Goal: Task Accomplishment & Management: Complete application form

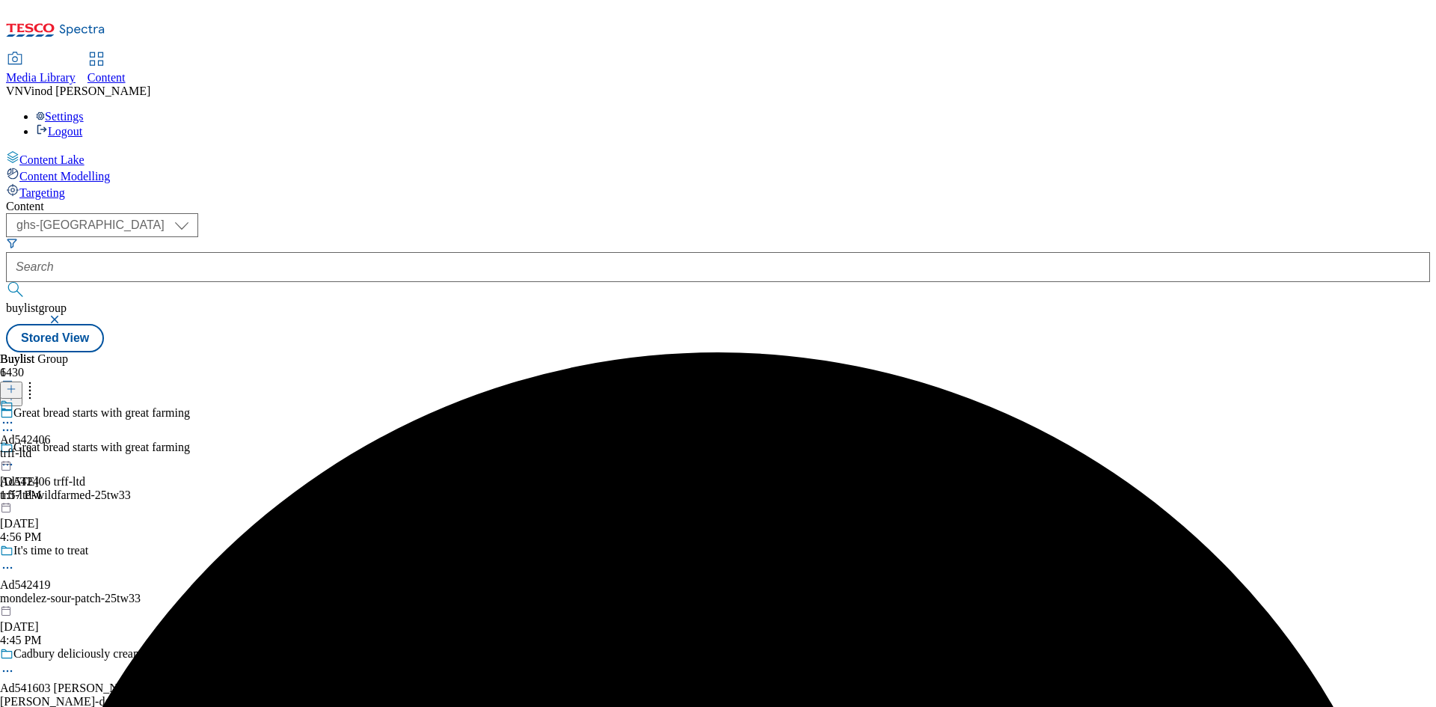
select select "ghs-[GEOGRAPHIC_DATA]"
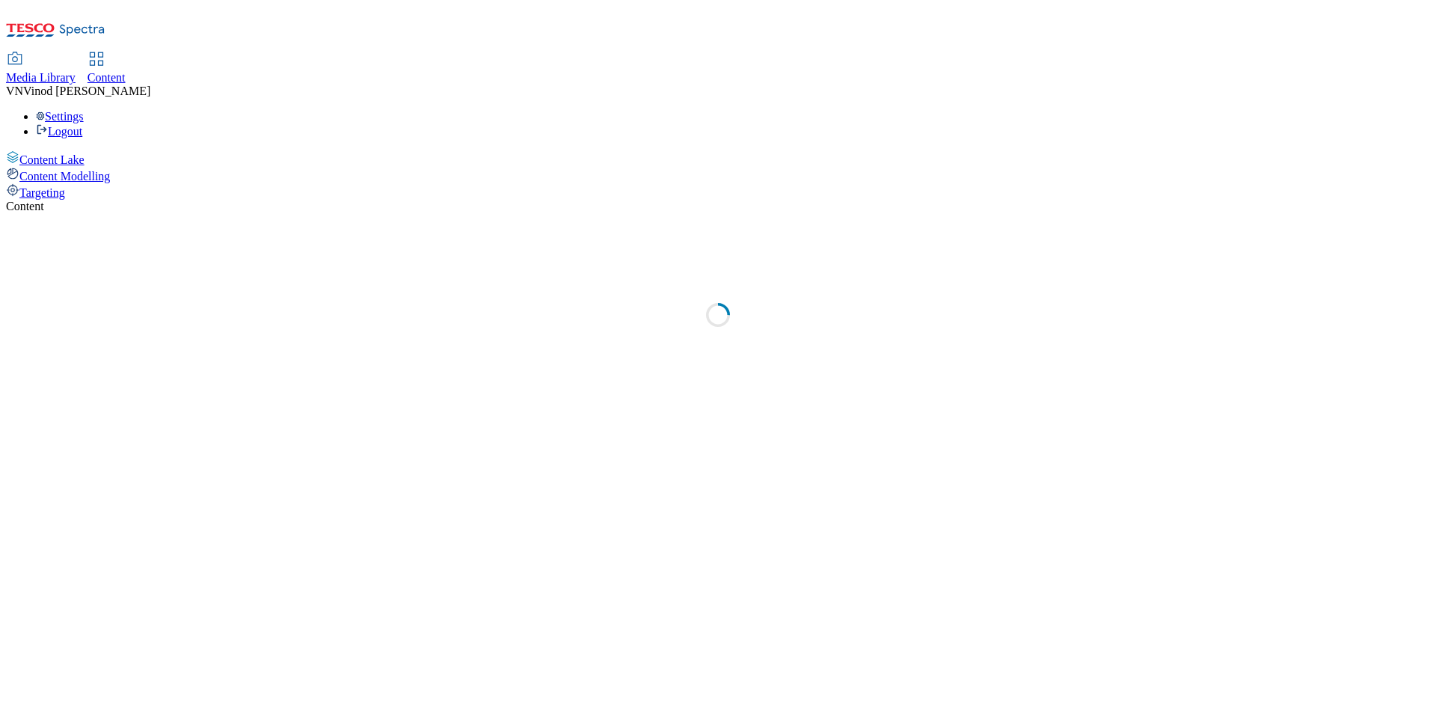
select select "ghs-uk"
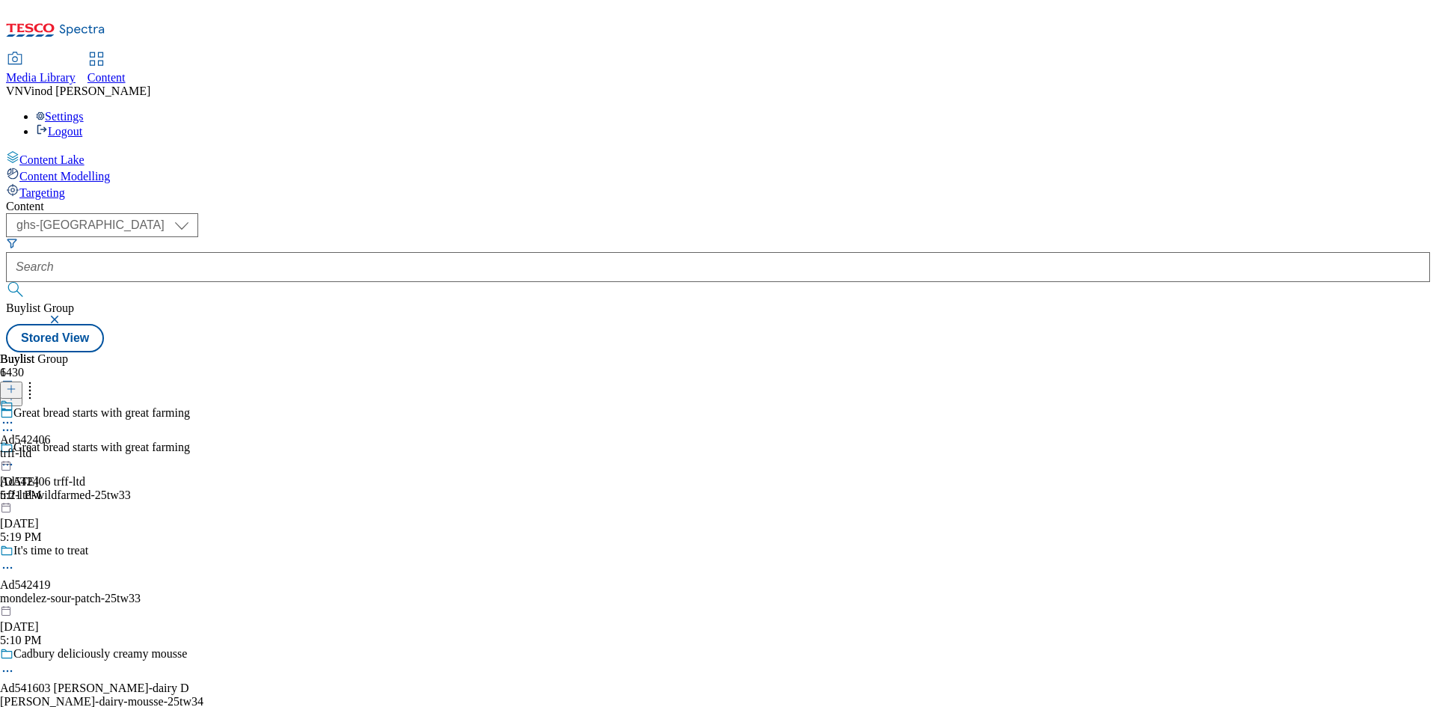
click at [11, 393] on line at bounding box center [11, 396] width 0 height 7
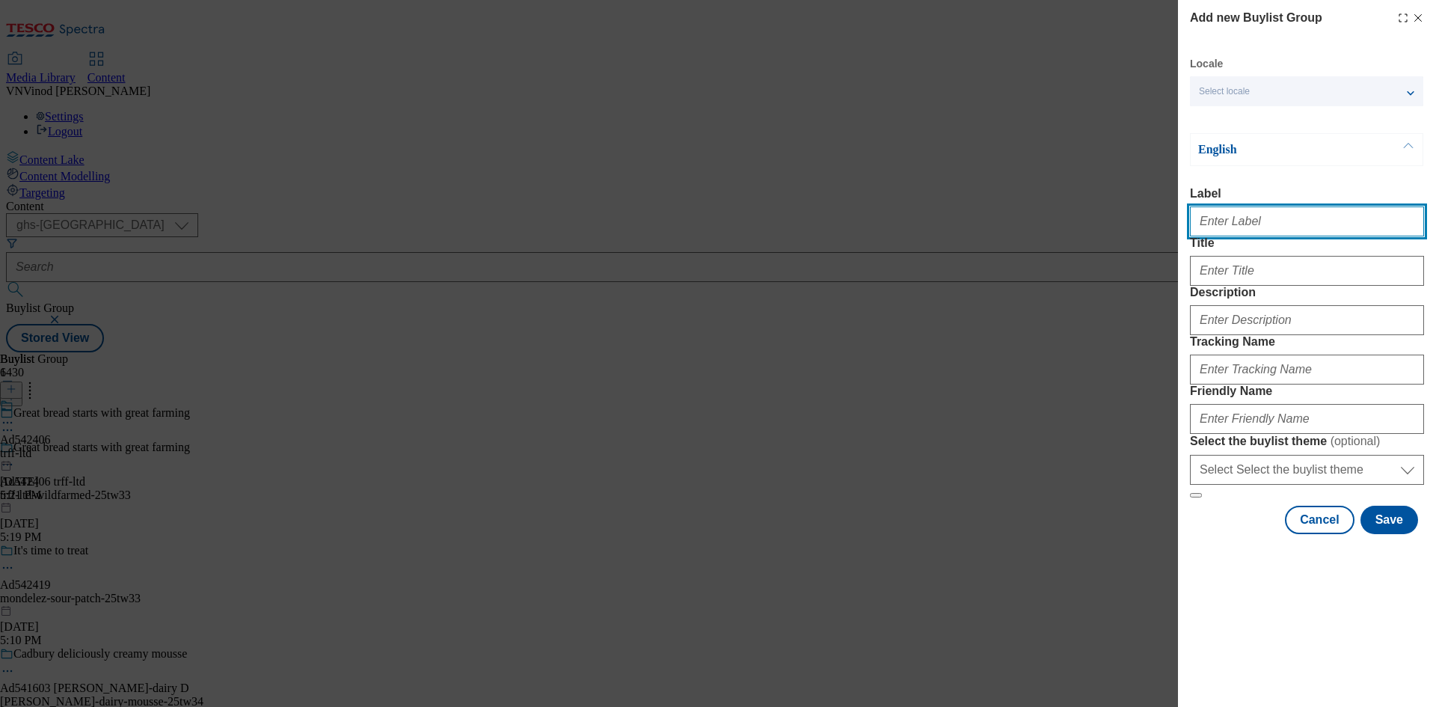
click at [1268, 232] on input "Label" at bounding box center [1307, 221] width 234 height 30
paste input "542409"
paste input "Greene King"
click at [1244, 224] on input "Ad542409 Greene King" at bounding box center [1307, 221] width 234 height 30
type input "Ad542409 greene-king"
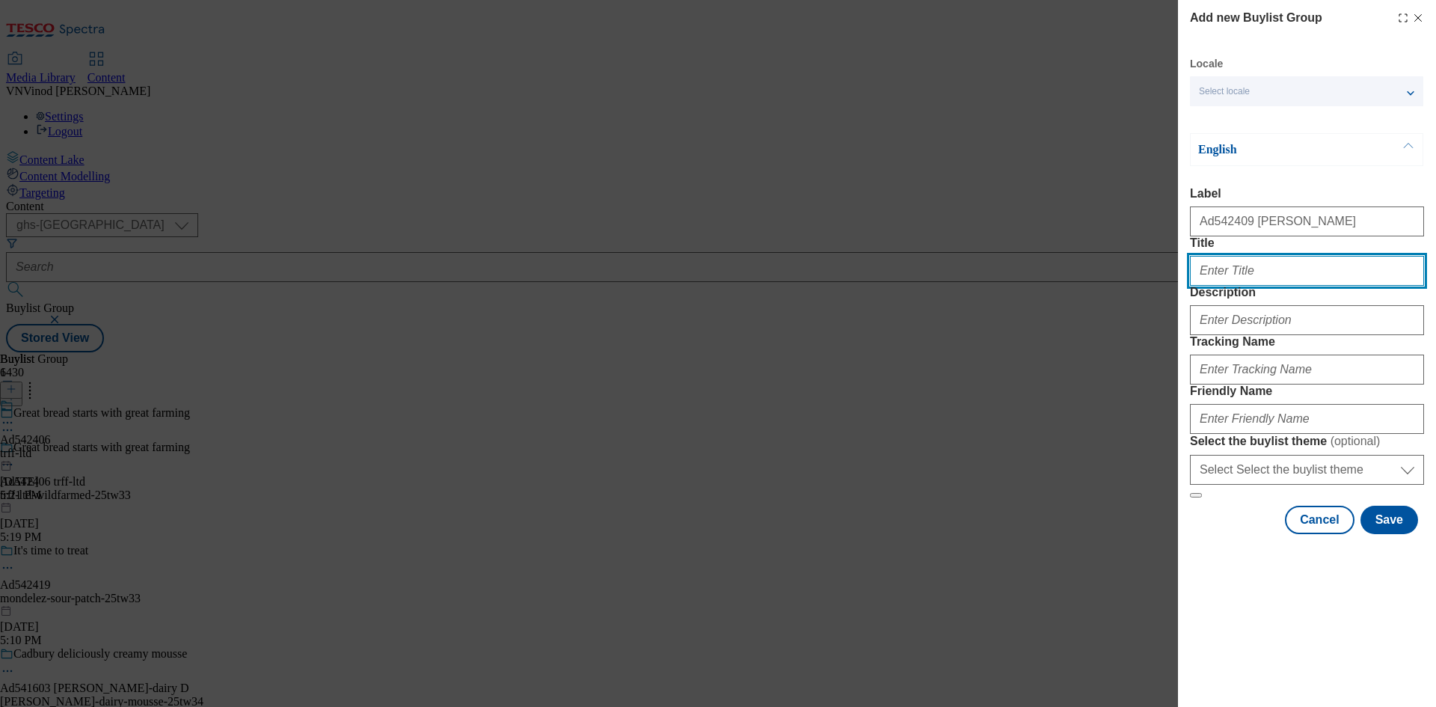
click at [1234, 286] on input "Title" at bounding box center [1307, 271] width 234 height 30
paste input "Curiosity has its rewards"
type input "Curiosity has its rewards"
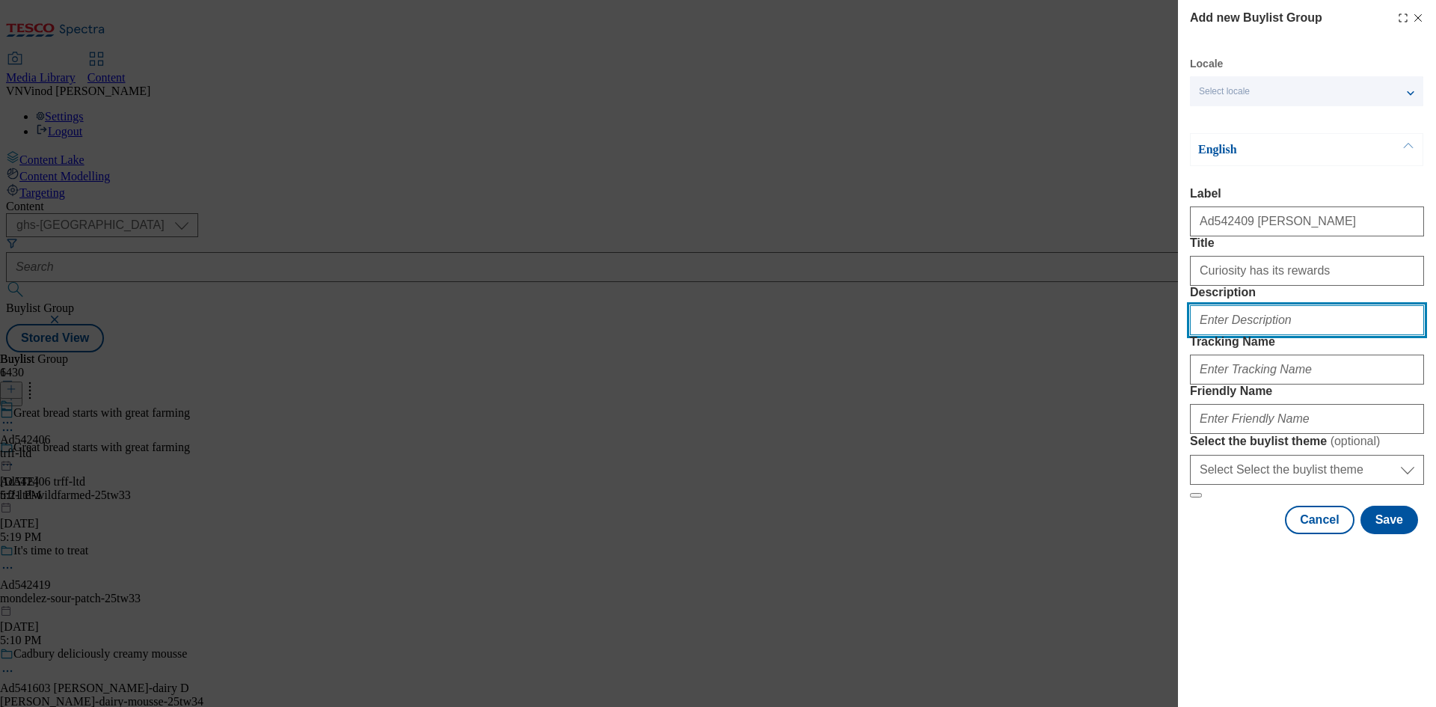
click at [1247, 335] on input "Description" at bounding box center [1307, 320] width 234 height 30
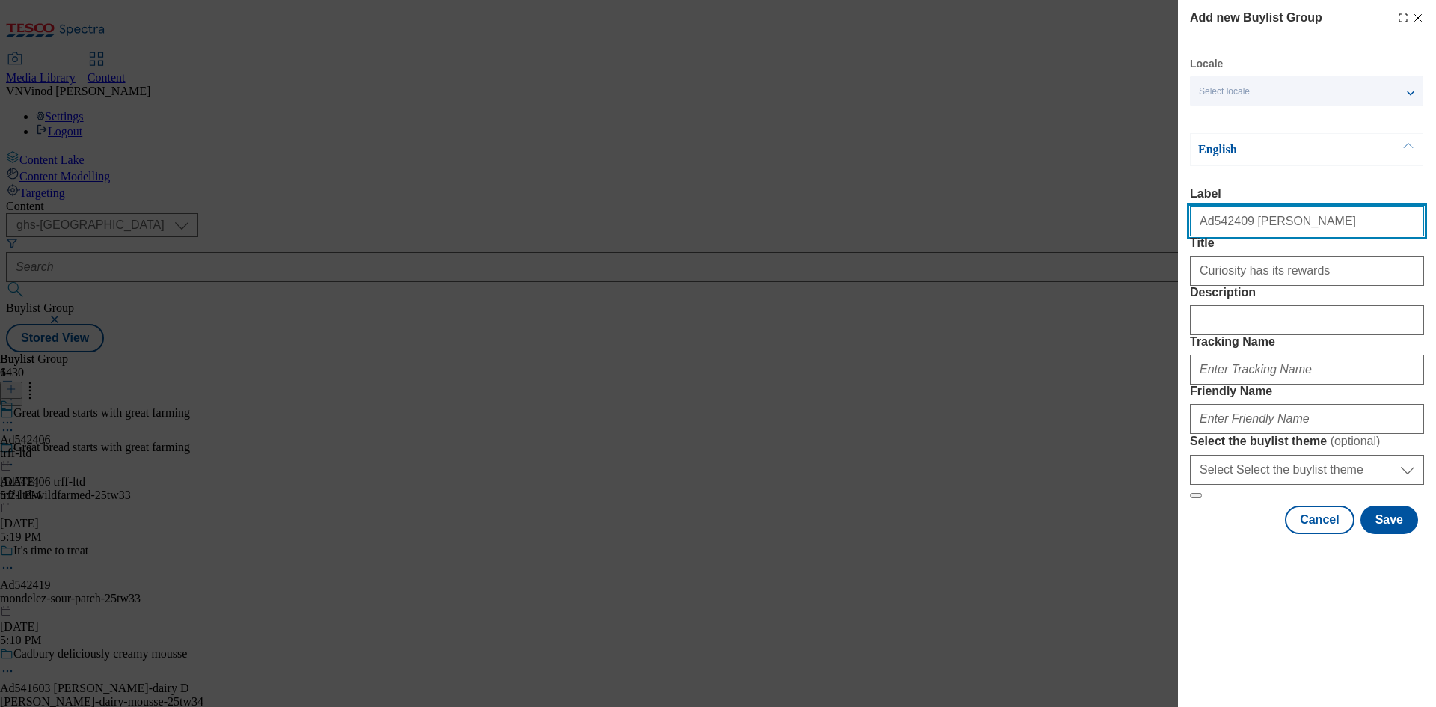
click at [1219, 227] on input "Ad542409 greene-king" at bounding box center [1307, 221] width 234 height 30
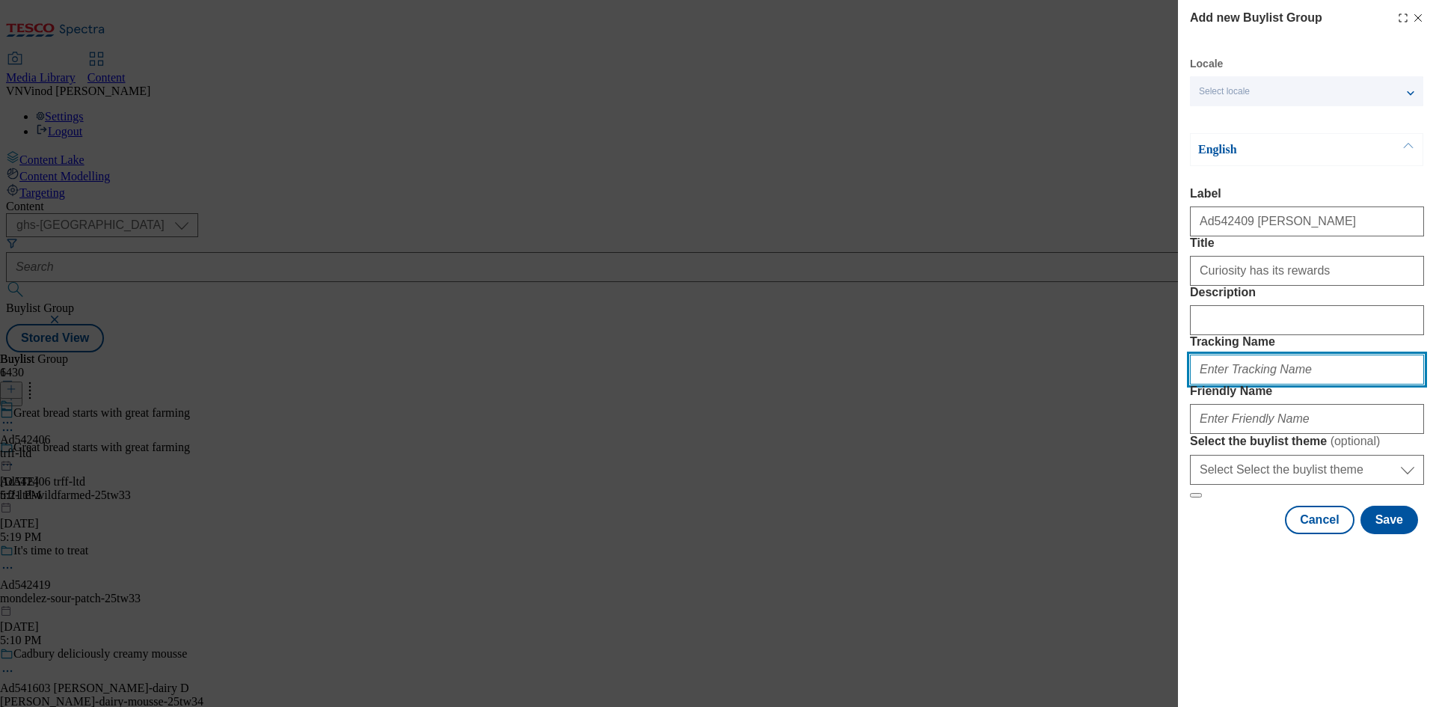
click at [1222, 385] on input "Tracking Name" at bounding box center [1307, 370] width 234 height 30
paste input "Ad542409"
drag, startPoint x: 1228, startPoint y: 450, endPoint x: 1255, endPoint y: 465, distance: 30.8
click at [1231, 385] on input "DH_ADAd542409" at bounding box center [1307, 370] width 234 height 30
type input "DH_AD542409"
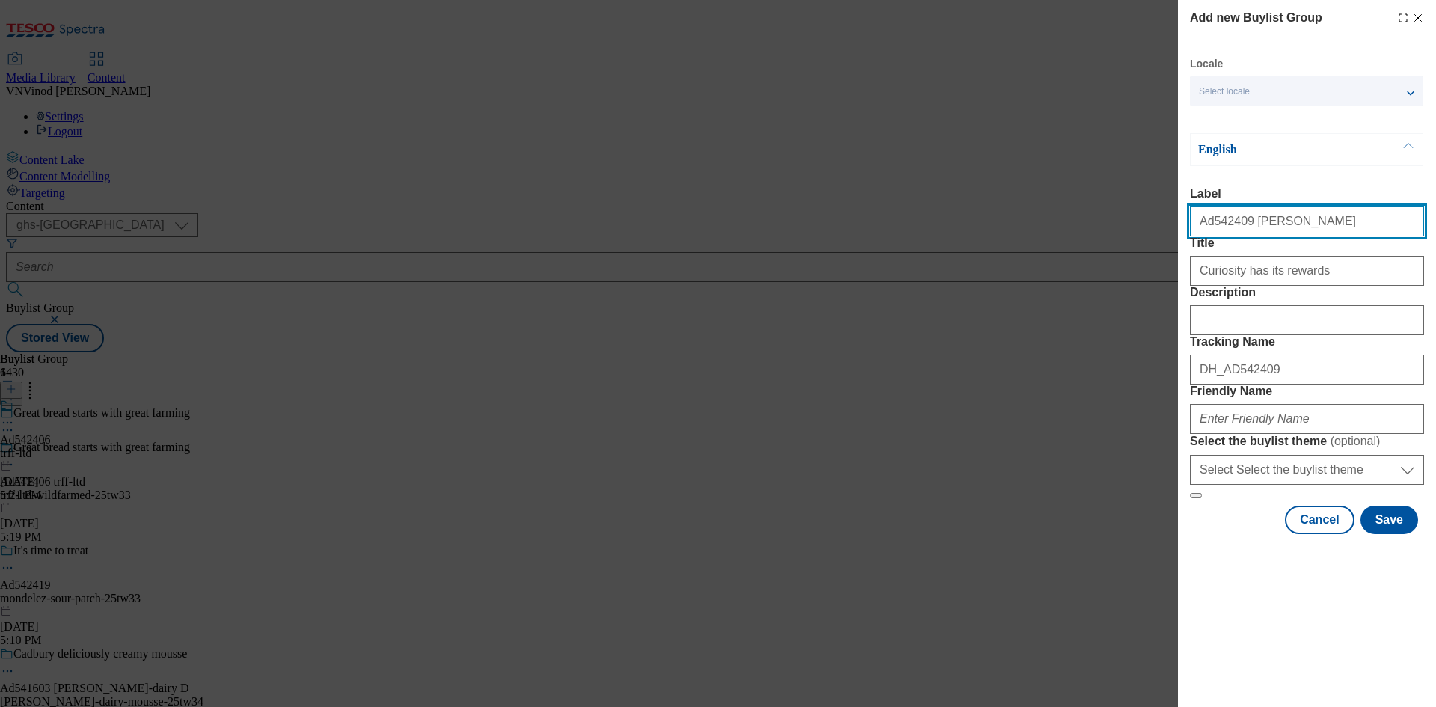
click at [1254, 226] on input "Ad542409 greene-king" at bounding box center [1307, 221] width 234 height 30
drag, startPoint x: 1302, startPoint y: 230, endPoint x: 1243, endPoint y: 231, distance: 58.4
click at [1243, 231] on input "Ad542409 greene-king" at bounding box center [1307, 221] width 234 height 30
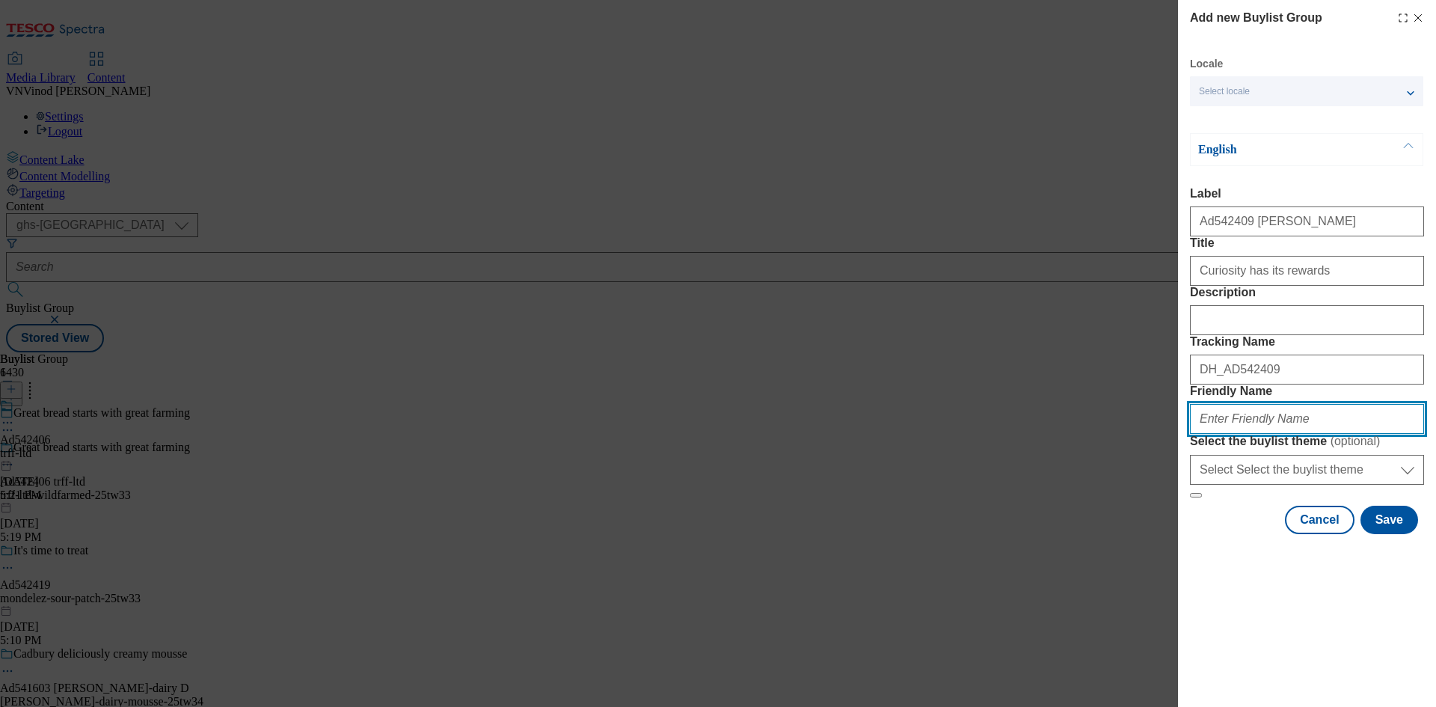
click at [1231, 434] on input "Friendly Name" at bounding box center [1307, 419] width 234 height 30
paste input "greene-king"
paste input "Old Speckled Hen"
click at [1252, 434] on input "greene-king-Old Speckled Hen" at bounding box center [1307, 419] width 234 height 30
click at [1340, 434] on input "greene-king-old-speckled-hen" at bounding box center [1307, 419] width 234 height 30
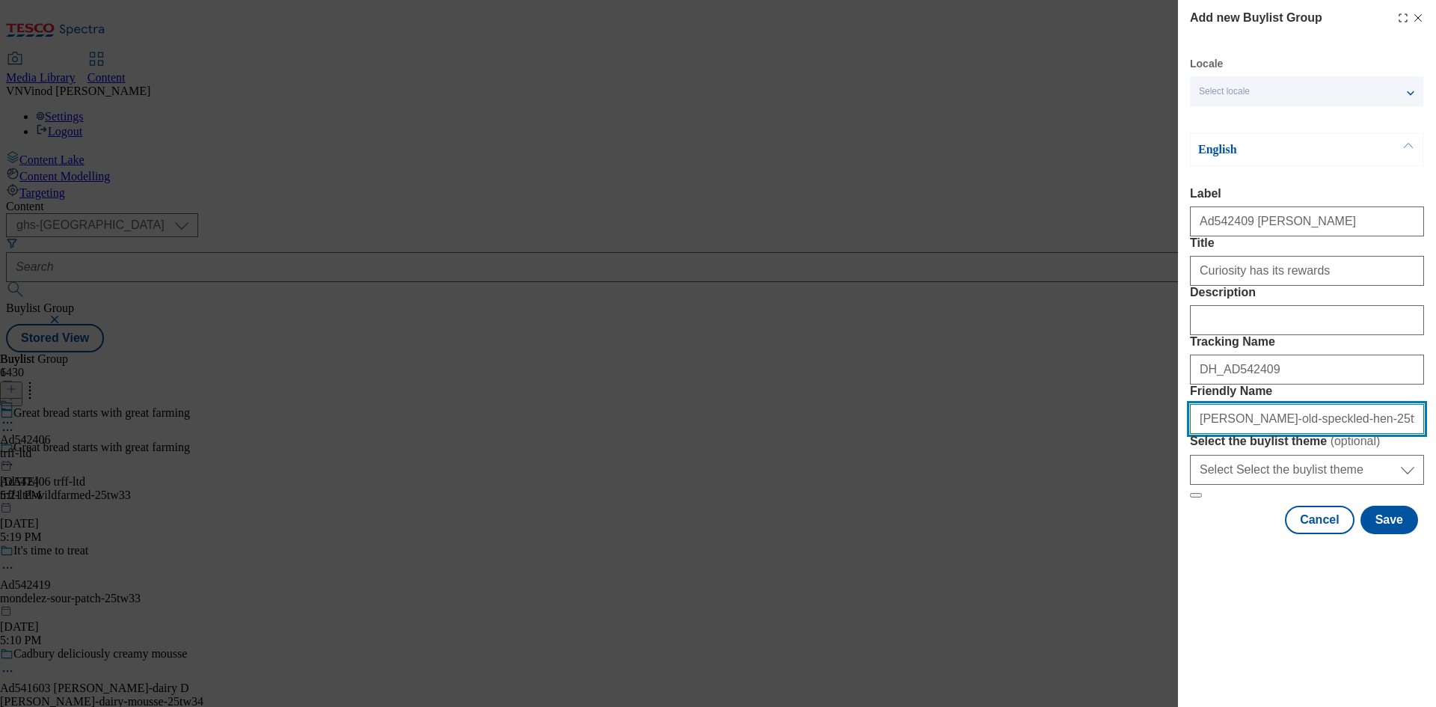
drag, startPoint x: 1367, startPoint y: 526, endPoint x: 763, endPoint y: 508, distance: 604.7
click at [763, 508] on div "Add new Buylist Group Locale Select locale English Welsh English Label Ad542409…" at bounding box center [718, 353] width 1436 height 707
type input "greene-king-old-speckled-hen-25tw37"
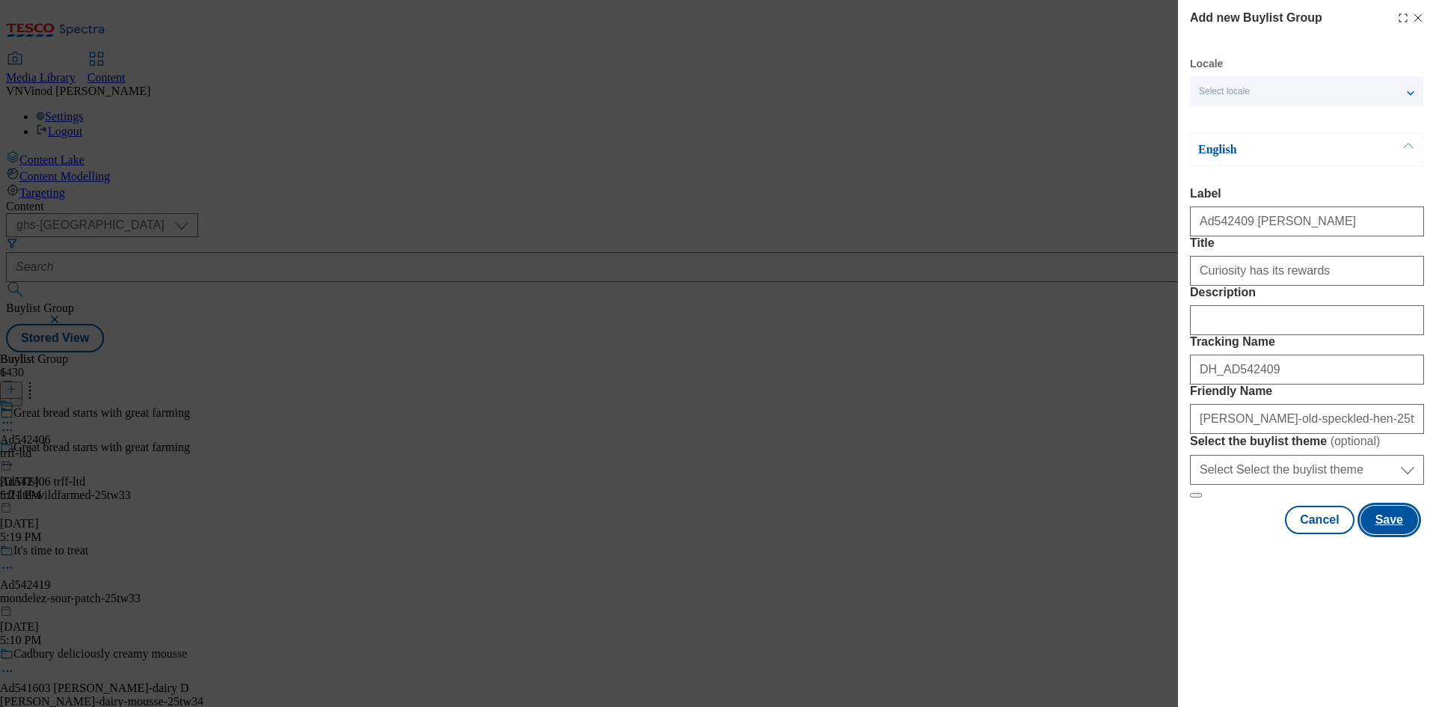
click at [1387, 534] on button "Save" at bounding box center [1390, 520] width 58 height 28
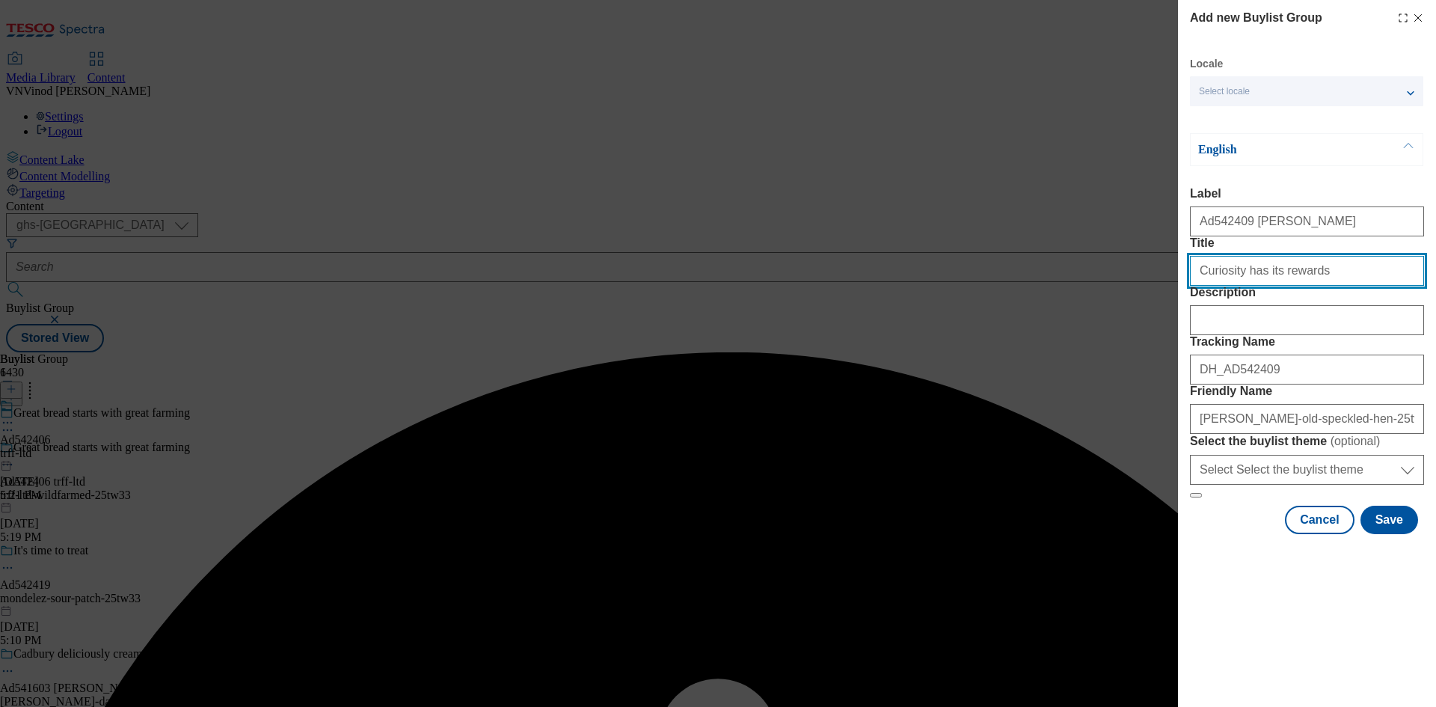
click at [1309, 286] on input "Curiosity has its rewards" at bounding box center [1307, 271] width 234 height 30
type input "Curiosity has its rewards"
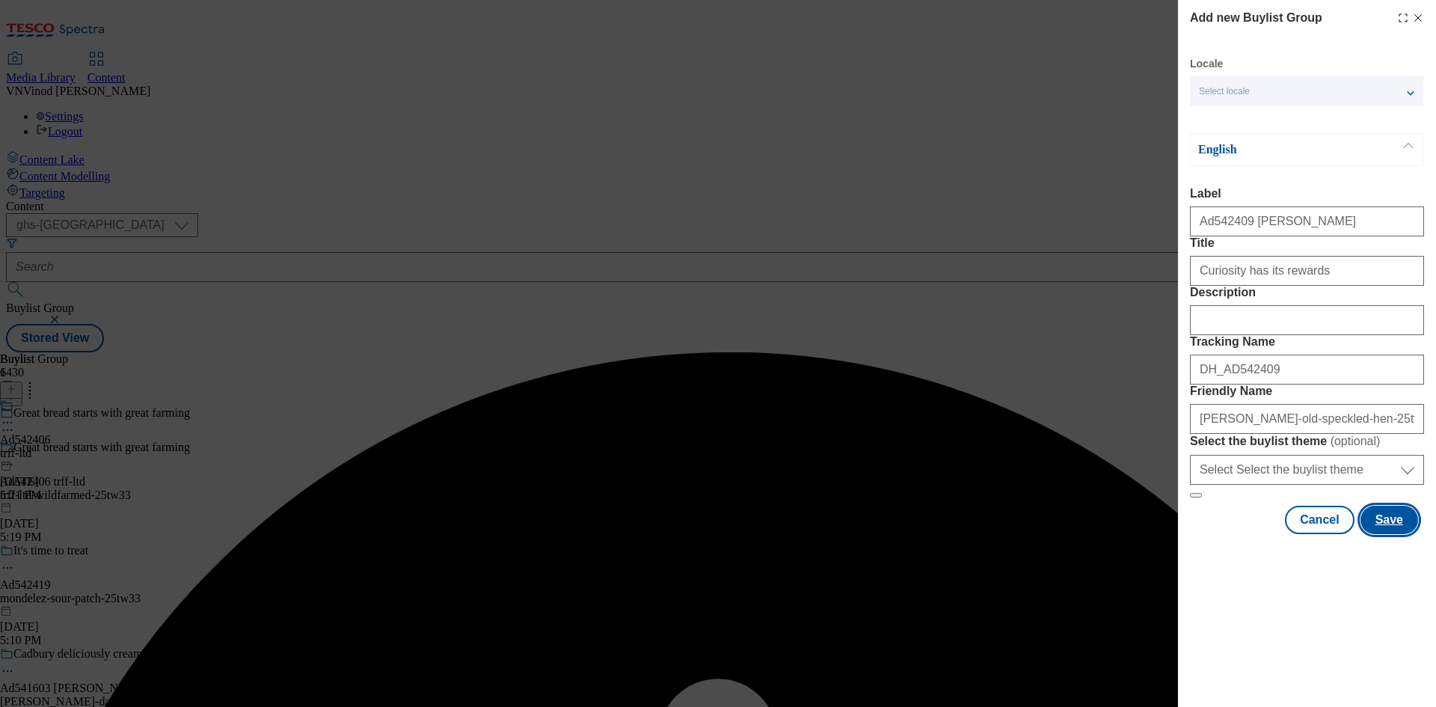
click at [1396, 534] on button "Save" at bounding box center [1390, 520] width 58 height 28
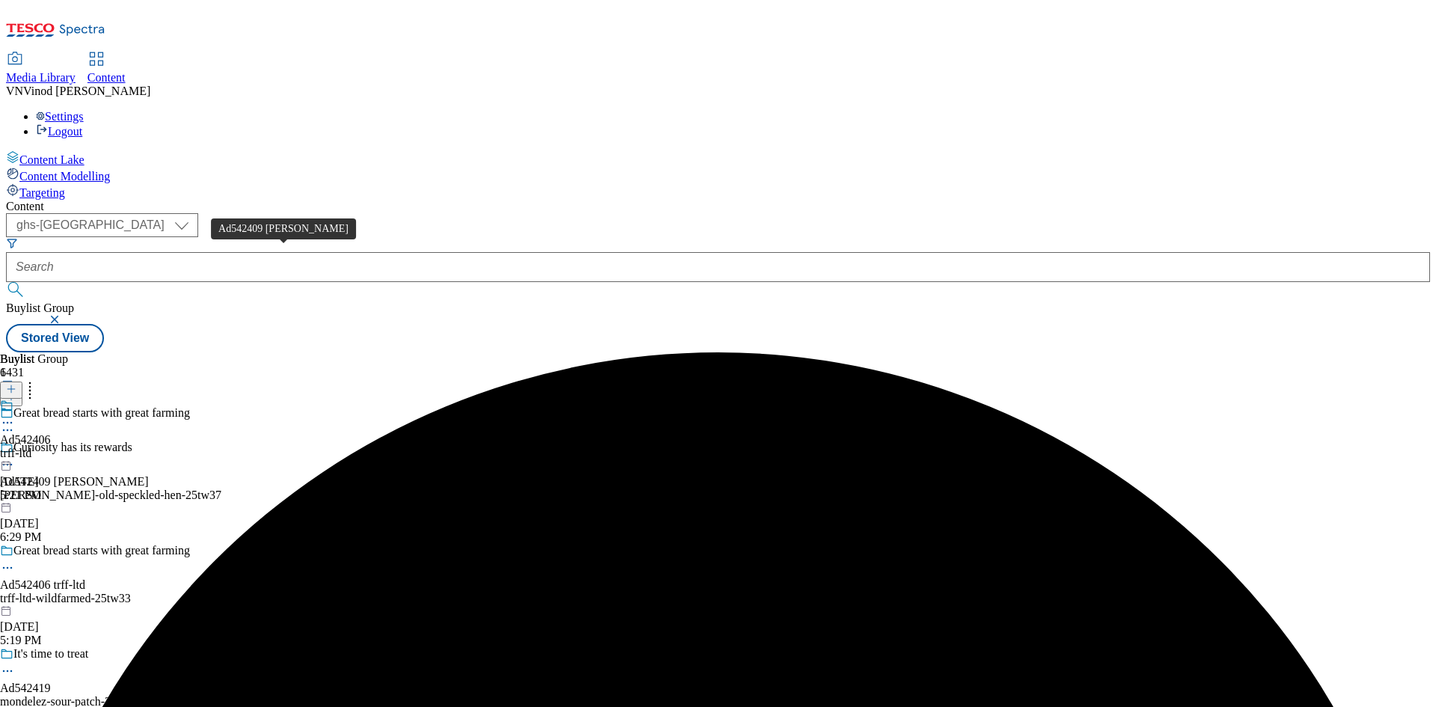
click at [149, 475] on div "Ad542409 greene-king" at bounding box center [74, 481] width 149 height 13
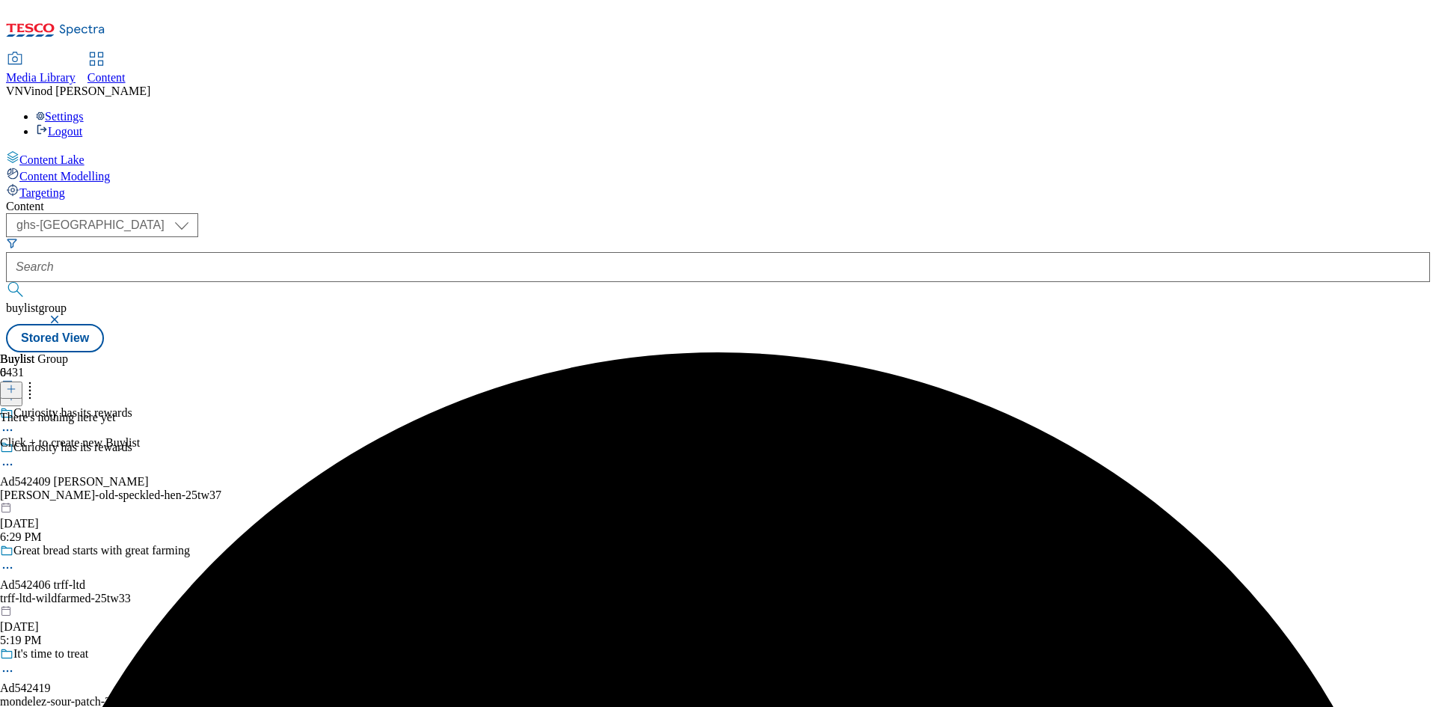
click at [22, 382] on button at bounding box center [11, 390] width 22 height 17
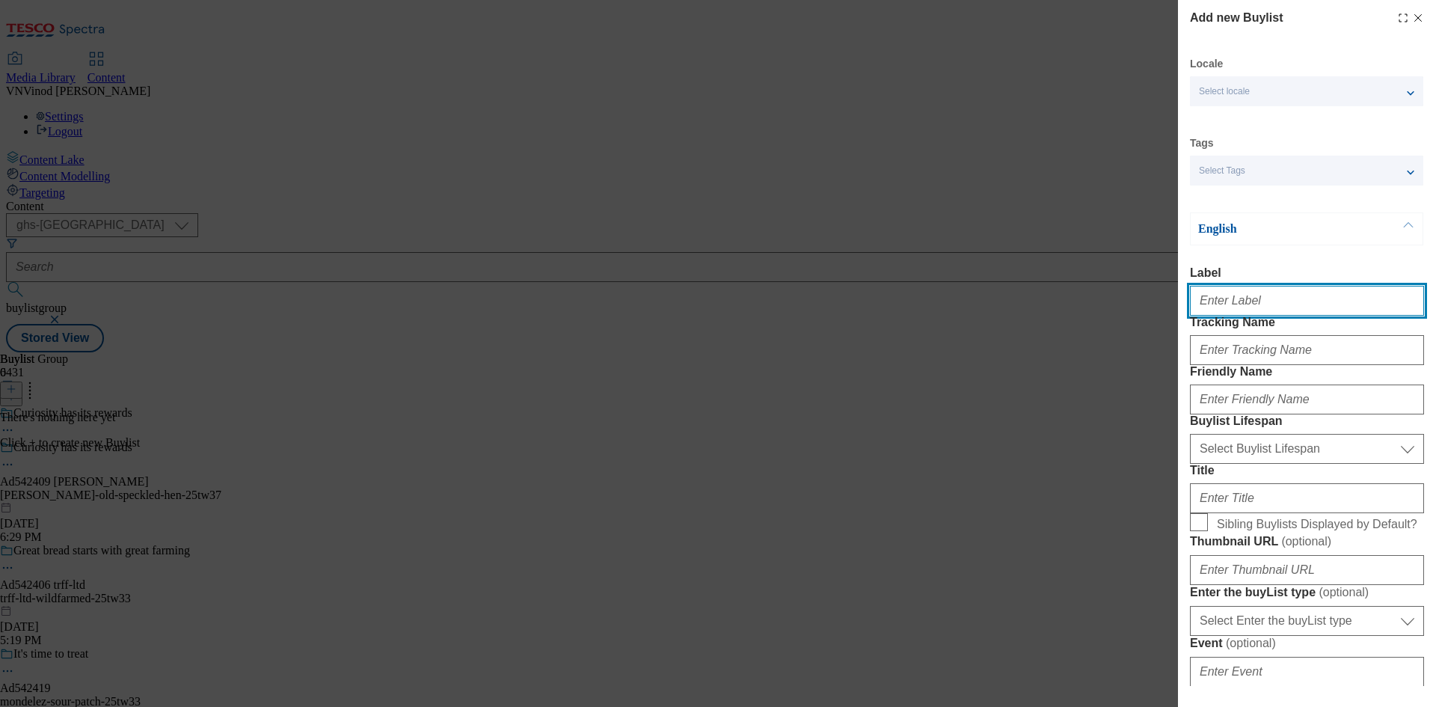
click at [1237, 307] on input "Label" at bounding box center [1307, 301] width 234 height 30
paste input "542409"
type input "Ad542409"
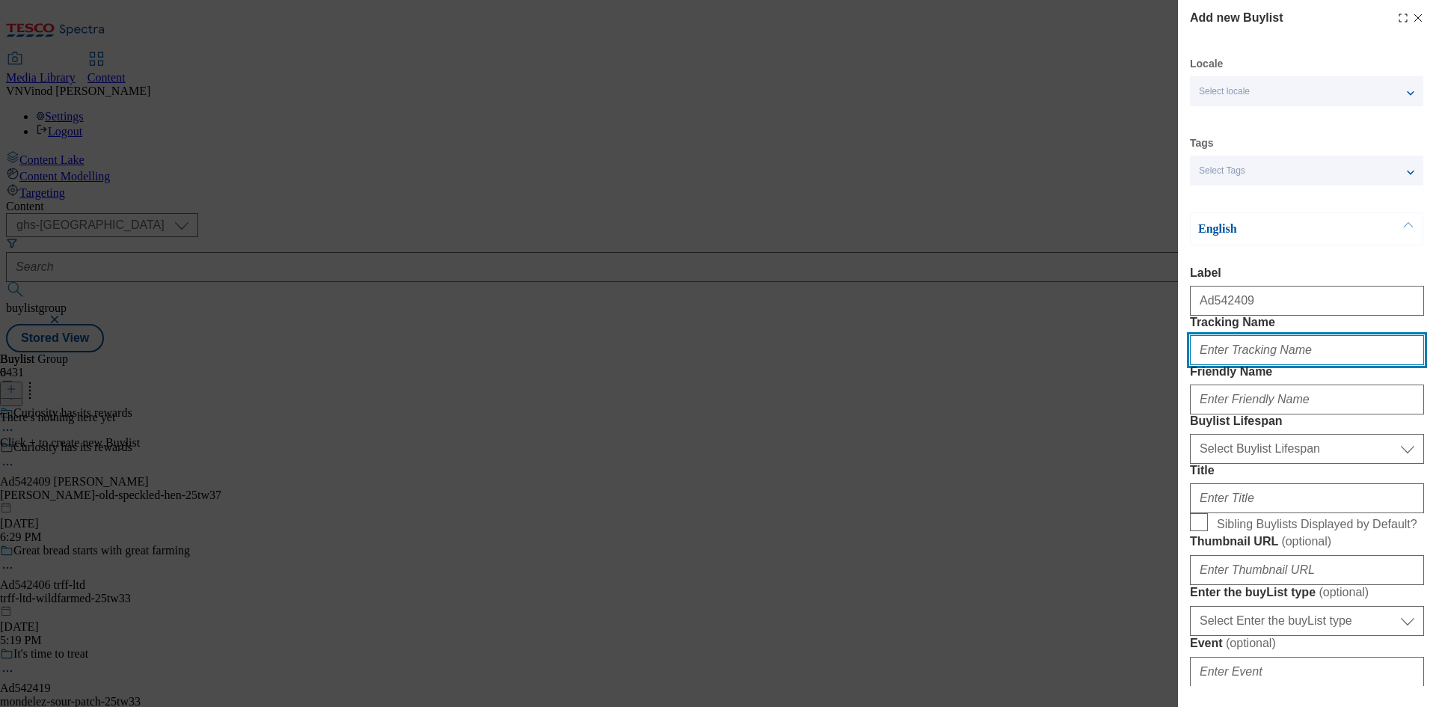
click at [1243, 365] on input "Tracking Name" at bounding box center [1307, 350] width 234 height 30
paste input "542409"
drag, startPoint x: 1204, startPoint y: 383, endPoint x: 1218, endPoint y: 391, distance: 15.8
click at [1218, 365] on input "Dh_AD542409" at bounding box center [1307, 350] width 234 height 30
type input "DH_AD542409"
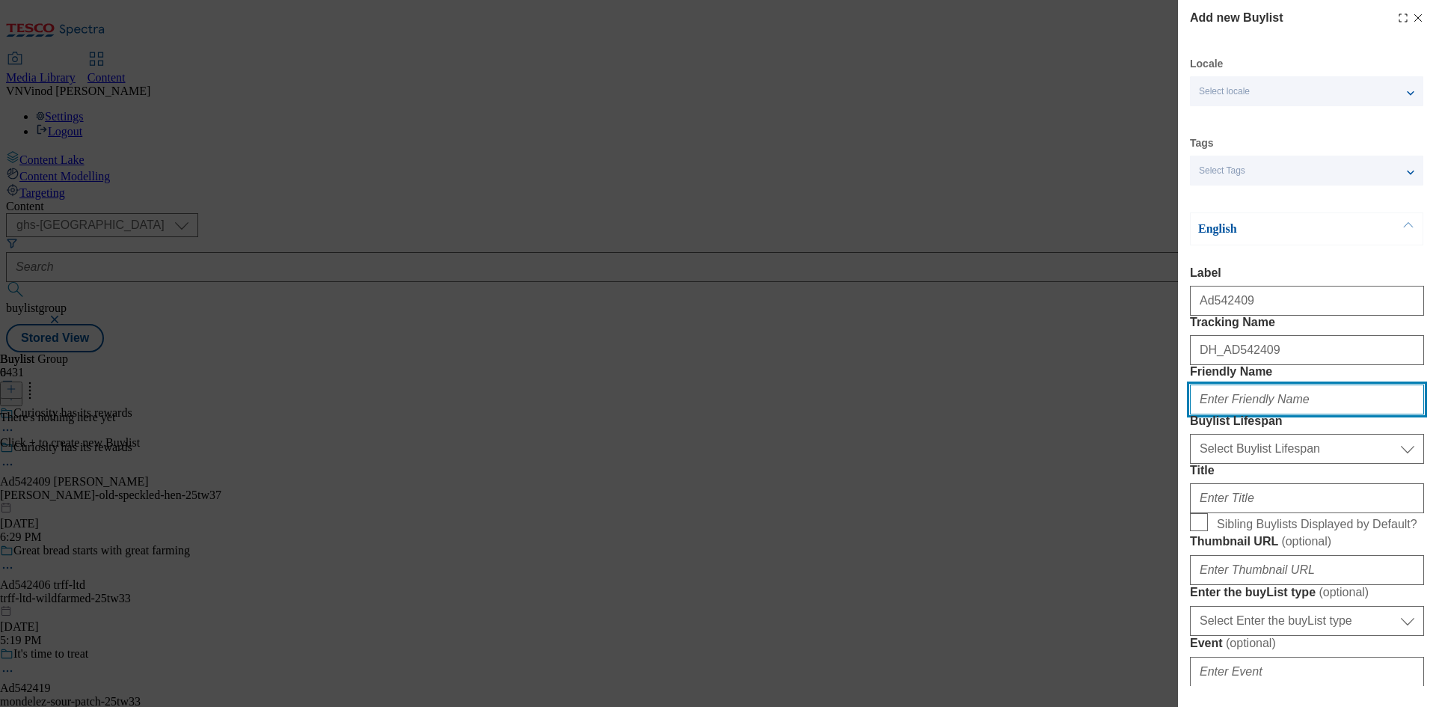
click at [1329, 414] on input "Friendly Name" at bounding box center [1307, 400] width 234 height 30
paste input "greene-king"
type input "greene-king"
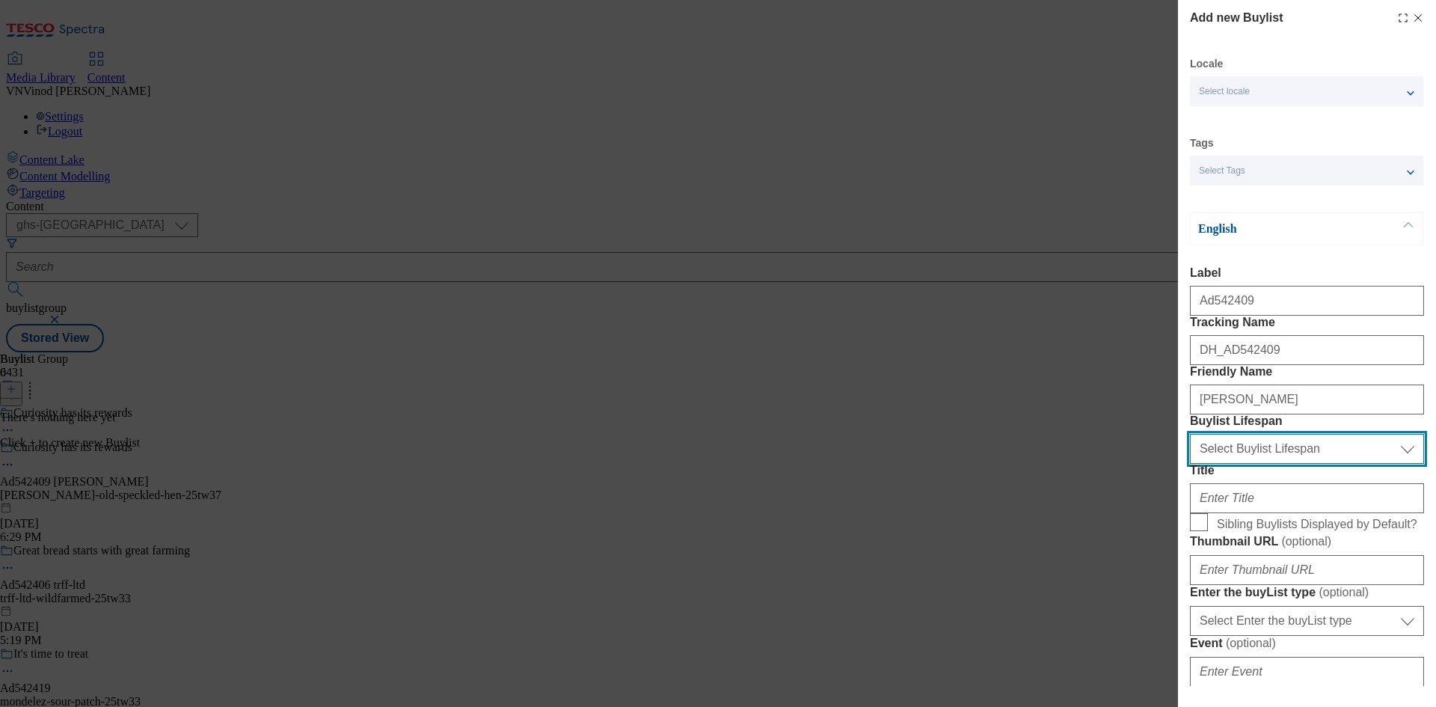
click at [1272, 464] on select "Select Buylist Lifespan evergreen seasonal tactical" at bounding box center [1307, 449] width 234 height 30
select select "tactical"
click at [1190, 464] on select "Select Buylist Lifespan evergreen seasonal tactical" at bounding box center [1307, 449] width 234 height 30
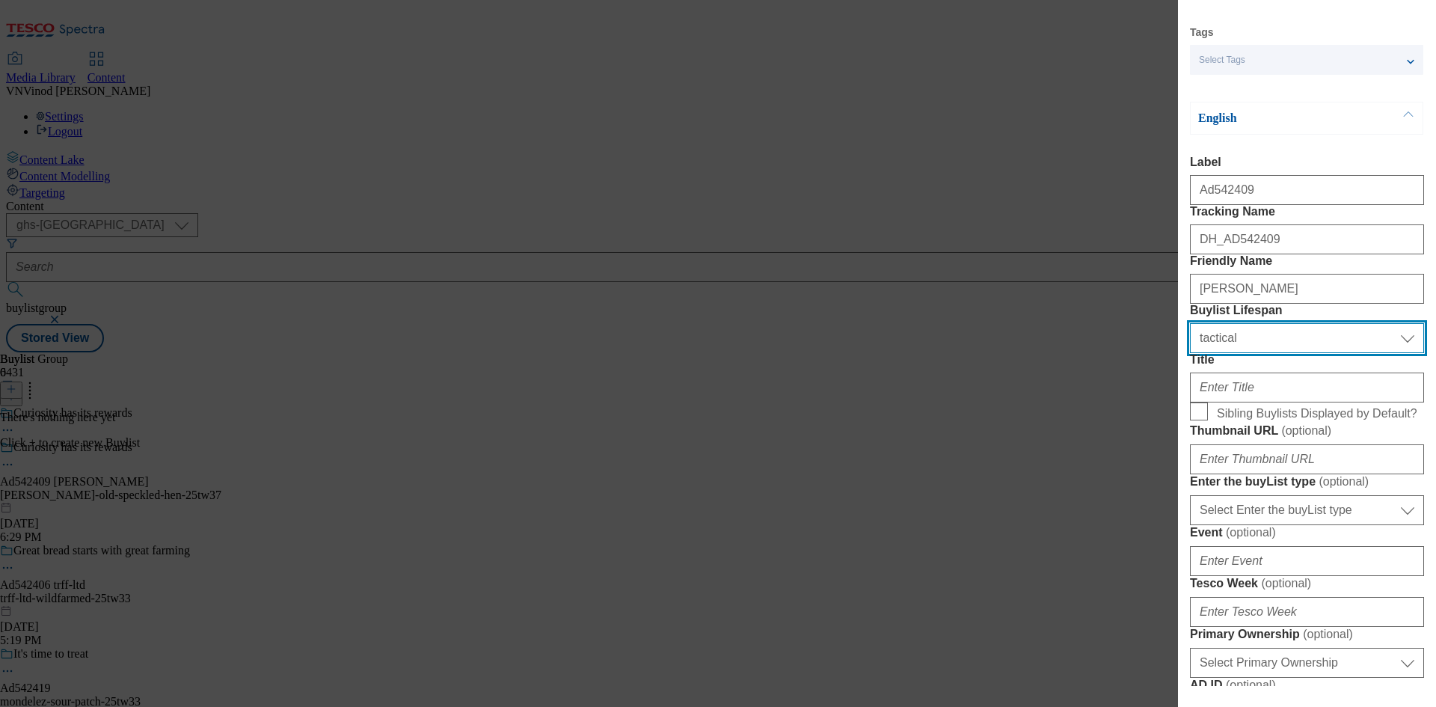
scroll to position [150, 0]
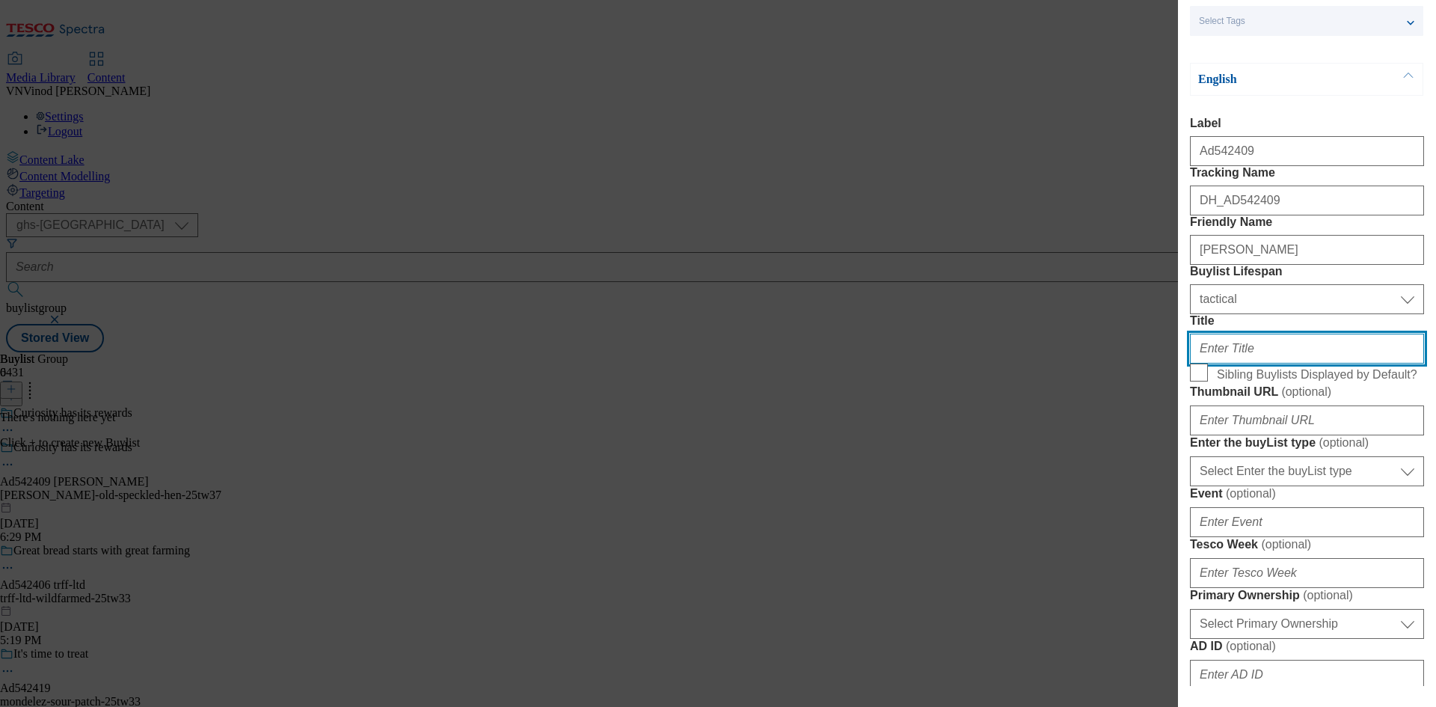
click at [1237, 364] on input "Title" at bounding box center [1307, 349] width 234 height 30
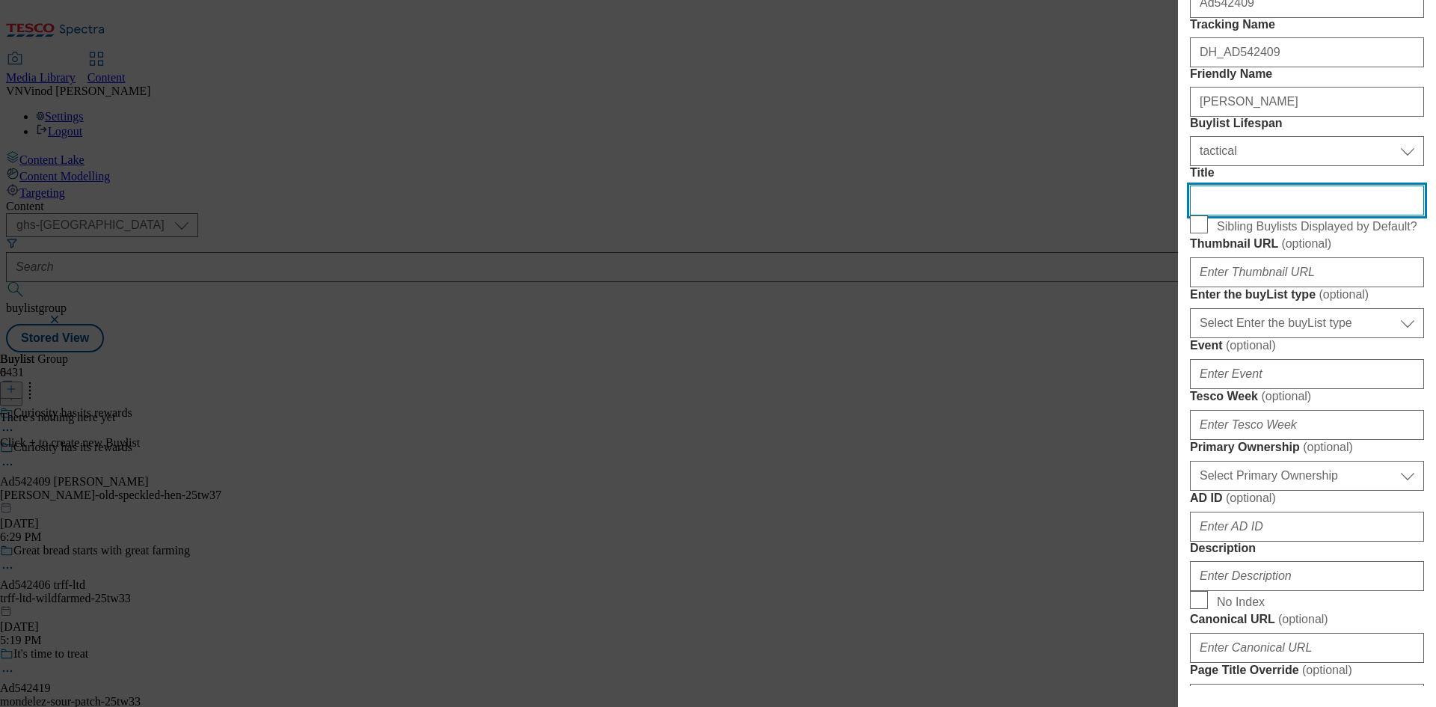
scroll to position [299, 0]
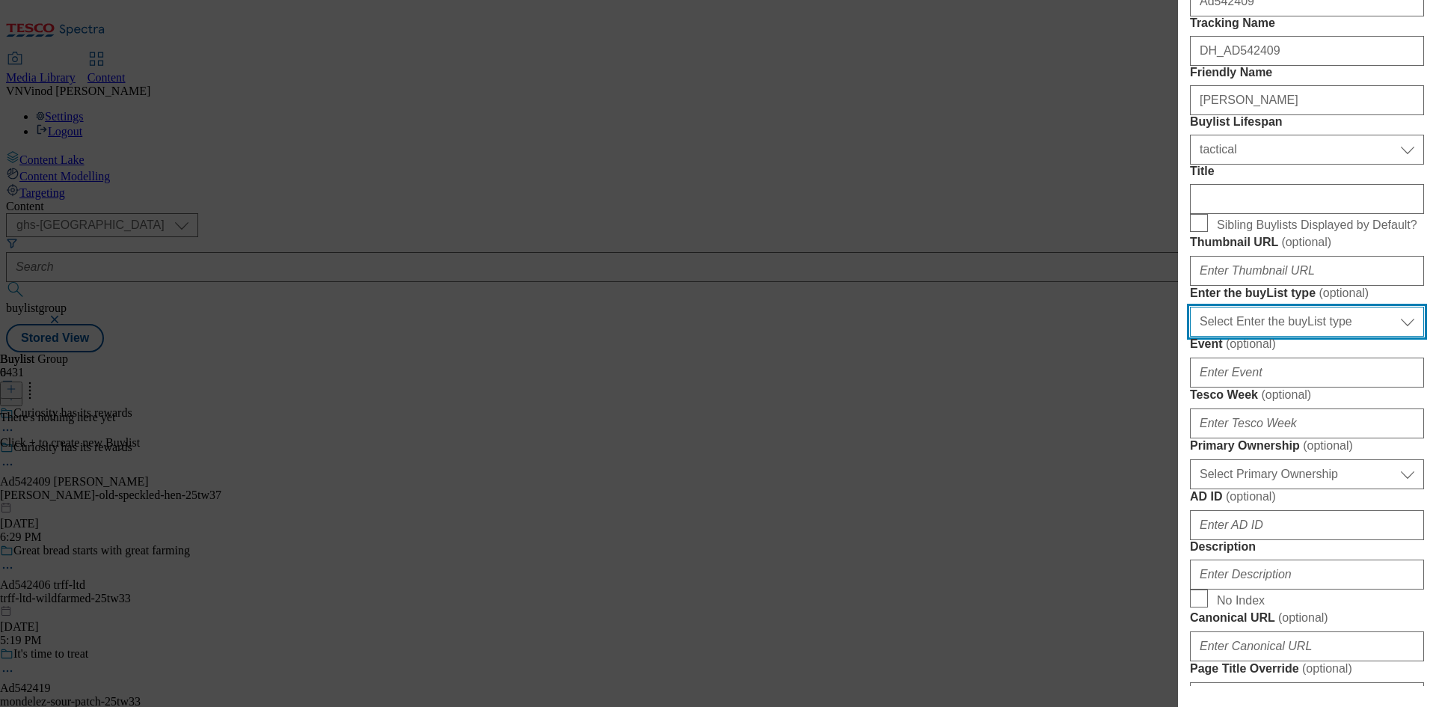
click at [1328, 337] on select "Select Enter the buyList type event supplier funded long term >4 weeks supplier…" at bounding box center [1307, 322] width 234 height 30
select select "supplier funded short term 1-3 weeks"
click at [1190, 337] on select "Select Enter the buyList type event supplier funded long term >4 weeks supplier…" at bounding box center [1307, 322] width 234 height 30
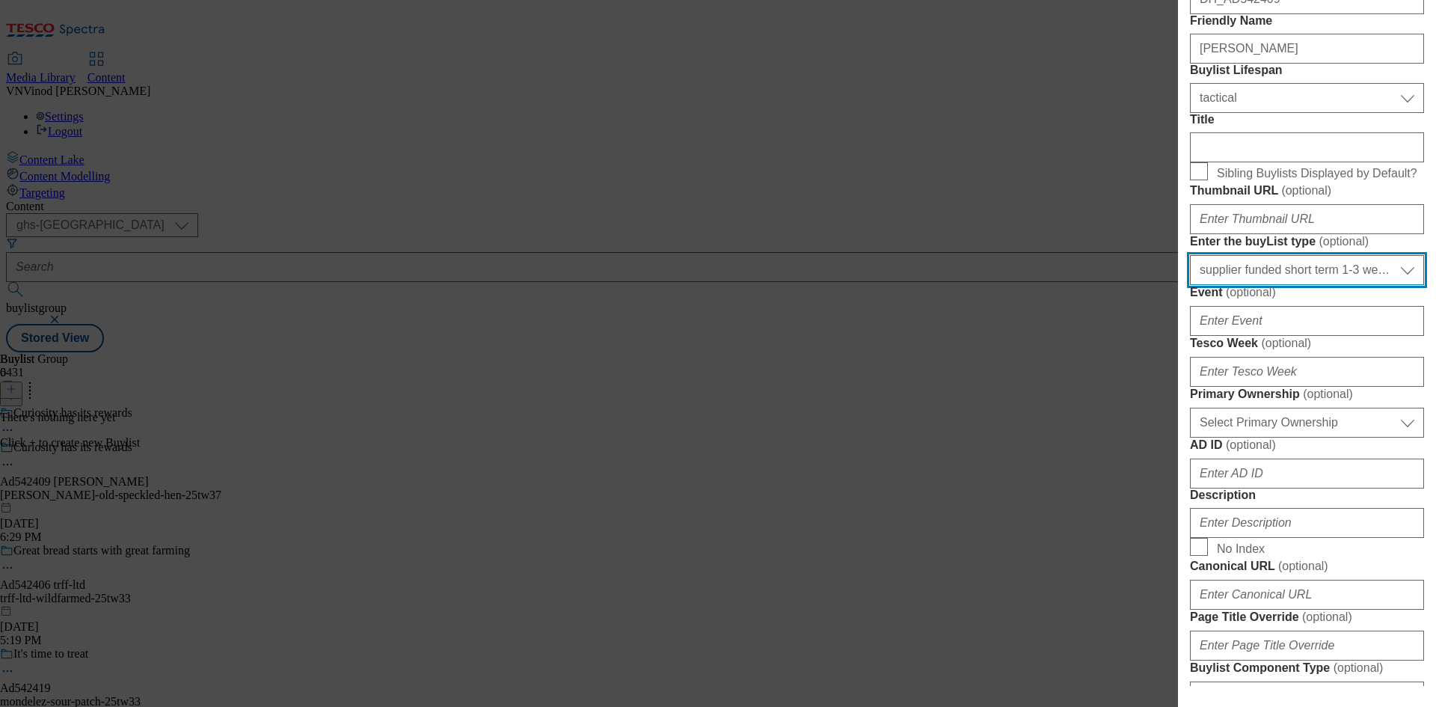
scroll to position [374, 0]
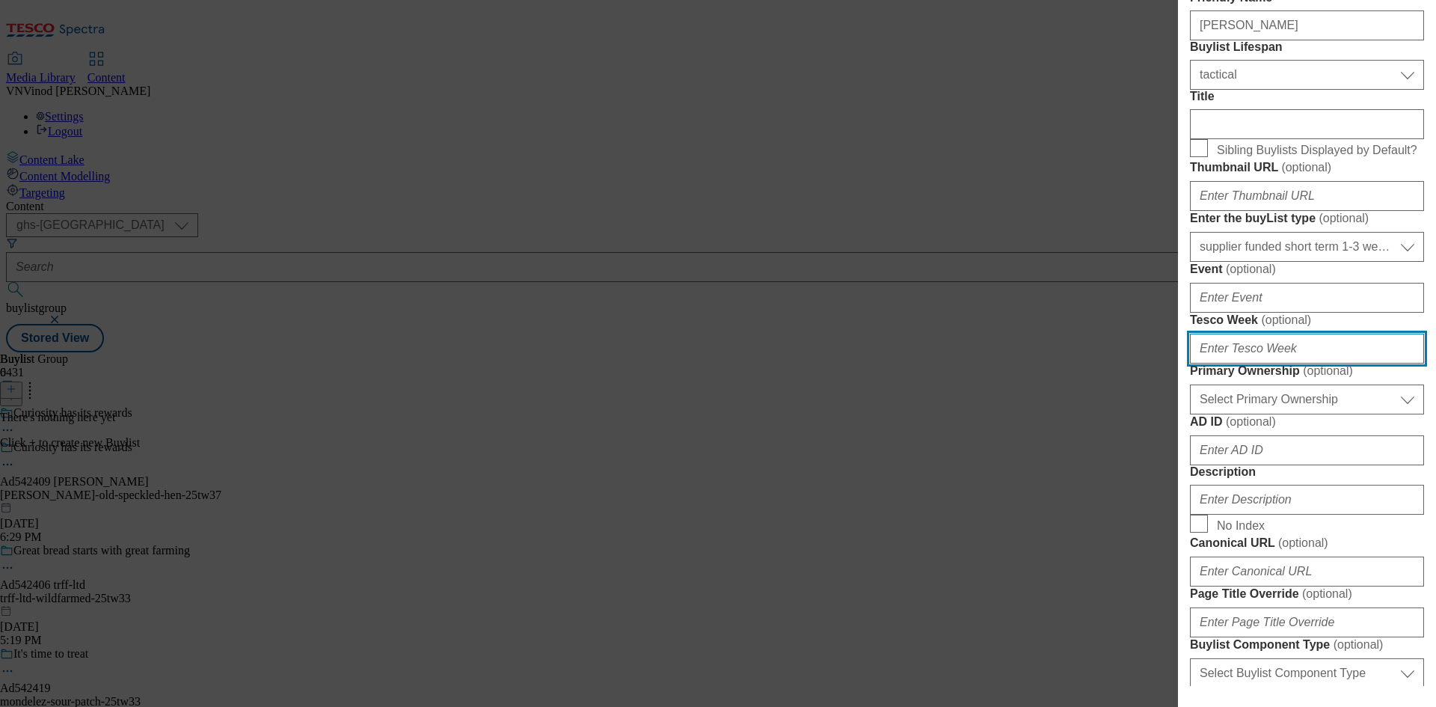
click at [1303, 364] on input "Tesco Week ( optional )" at bounding box center [1307, 349] width 234 height 30
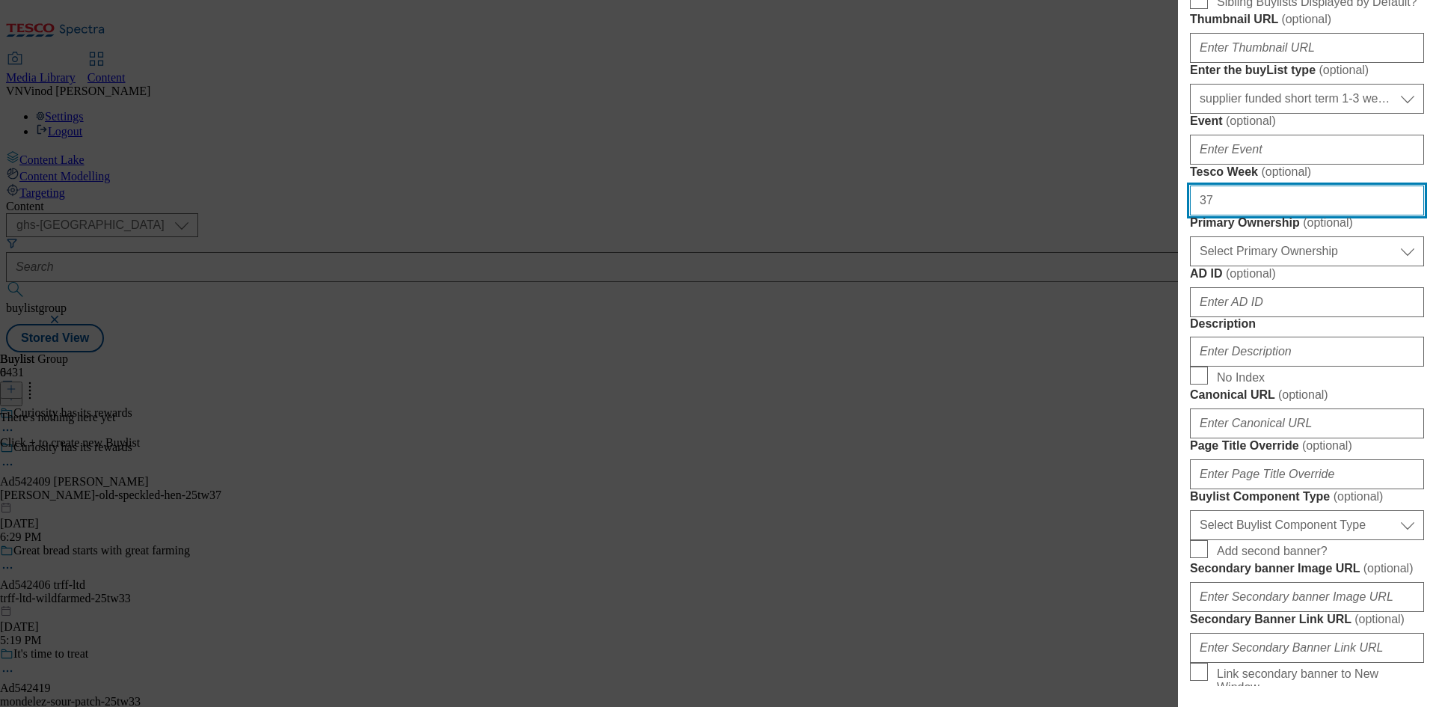
scroll to position [524, 0]
type input "37"
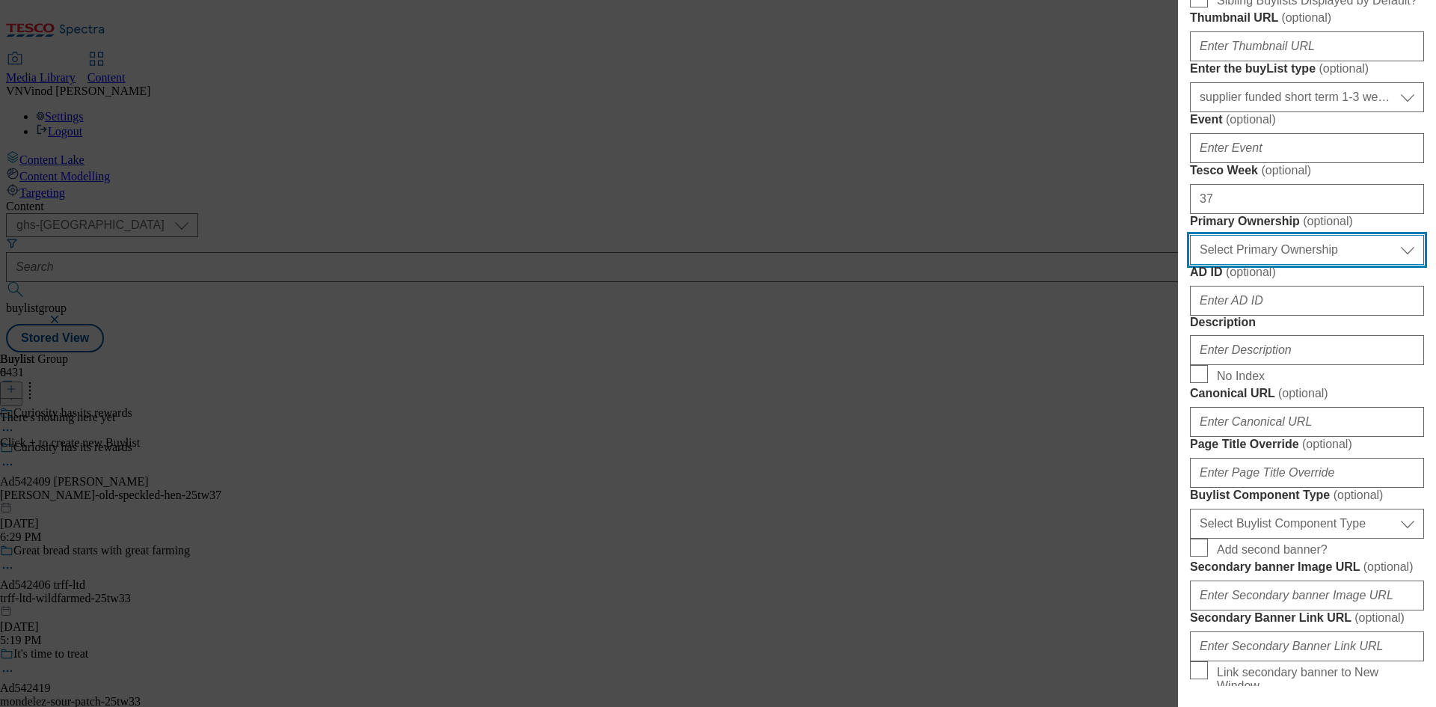
click at [1314, 265] on select "Select Primary Ownership tesco dunnhumby" at bounding box center [1307, 250] width 234 height 30
select select "dunnhumby"
click at [1190, 265] on select "Select Primary Ownership tesco dunnhumby" at bounding box center [1307, 250] width 234 height 30
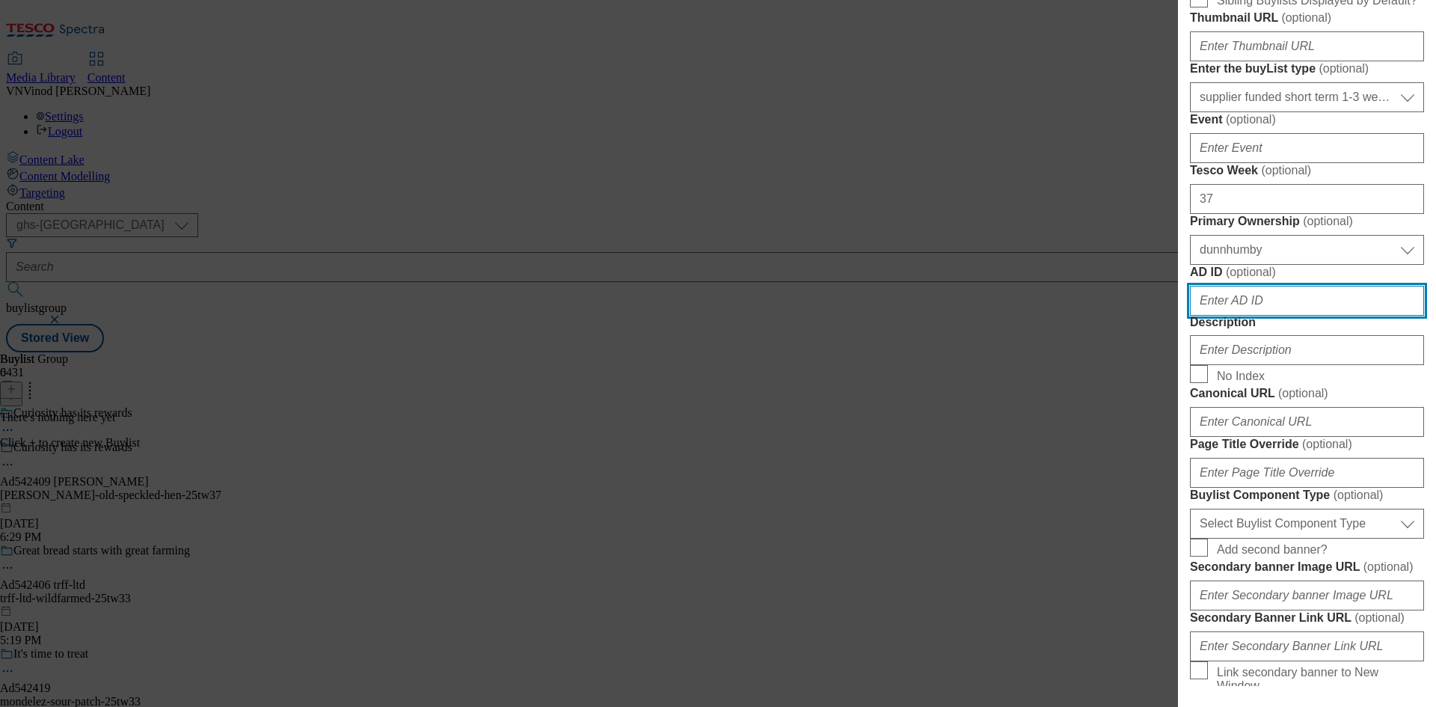
click at [1252, 316] on input "AD ID ( optional )" at bounding box center [1307, 301] width 234 height 30
paste input "542409"
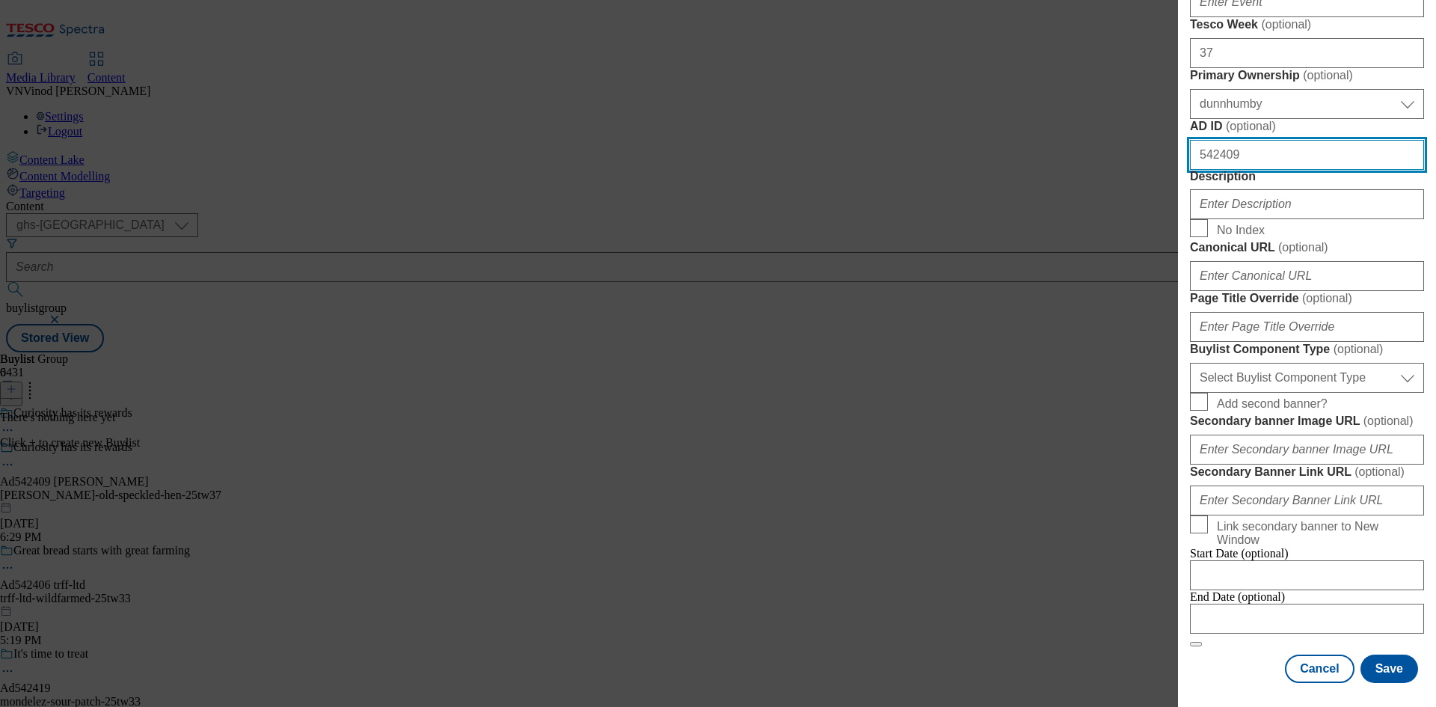
scroll to position [673, 0]
type input "542409"
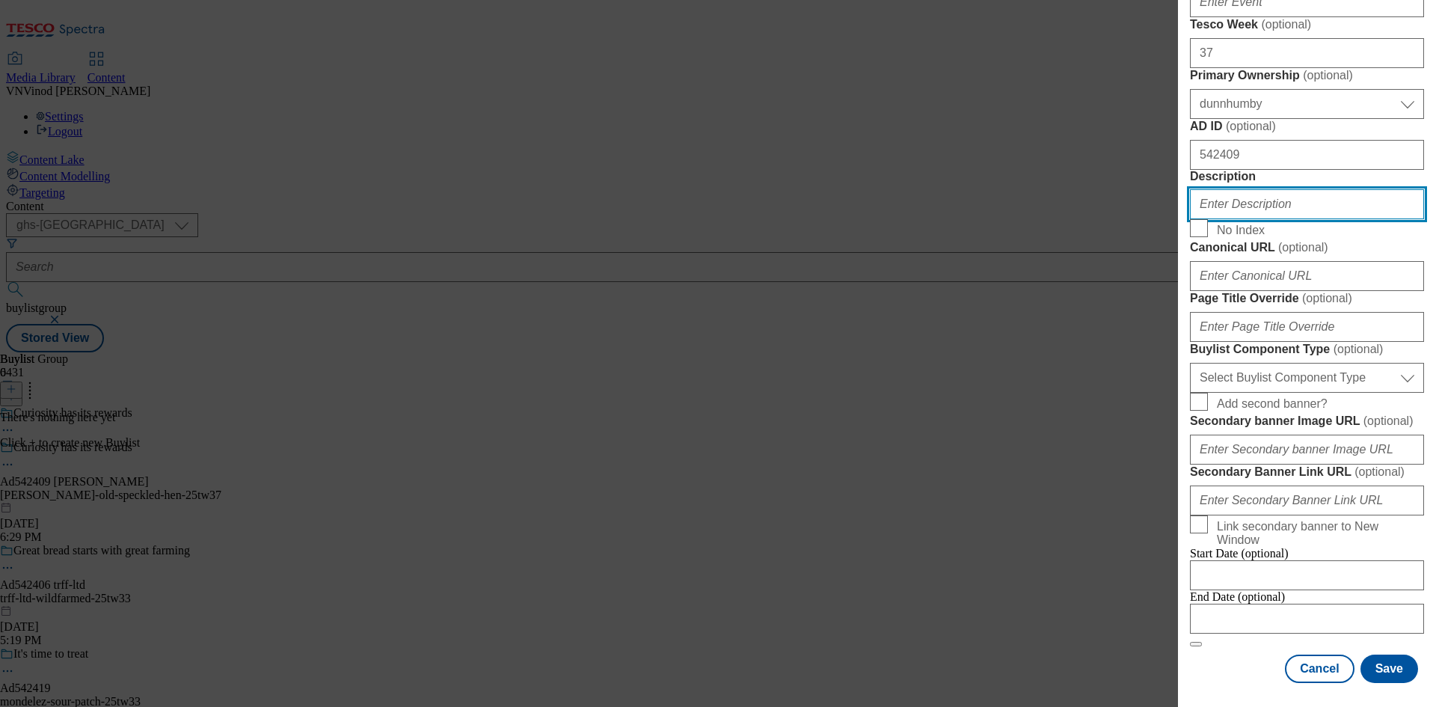
click at [1305, 219] on input "Description" at bounding box center [1307, 204] width 234 height 30
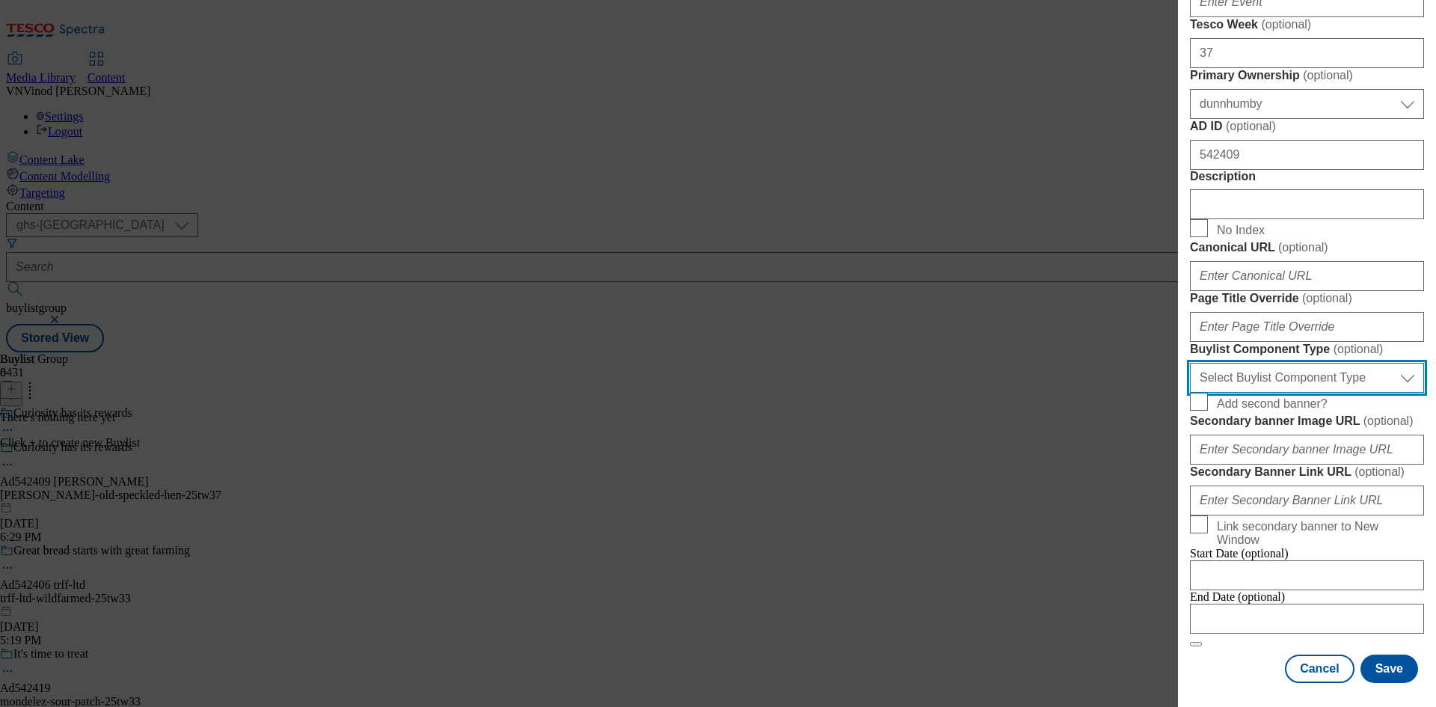
click at [1340, 393] on select "Select Buylist Component Type Banner Competition Header Meal" at bounding box center [1307, 378] width 234 height 30
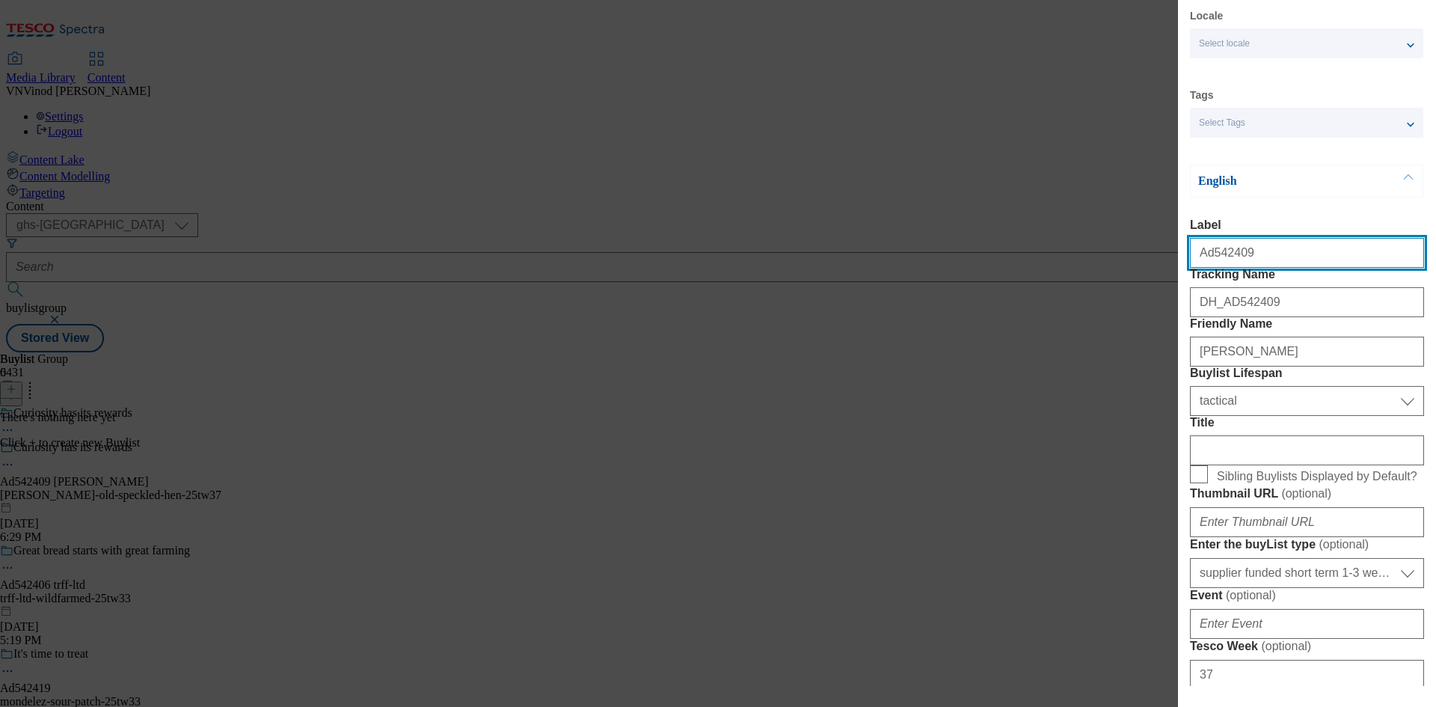
select select "Banner"
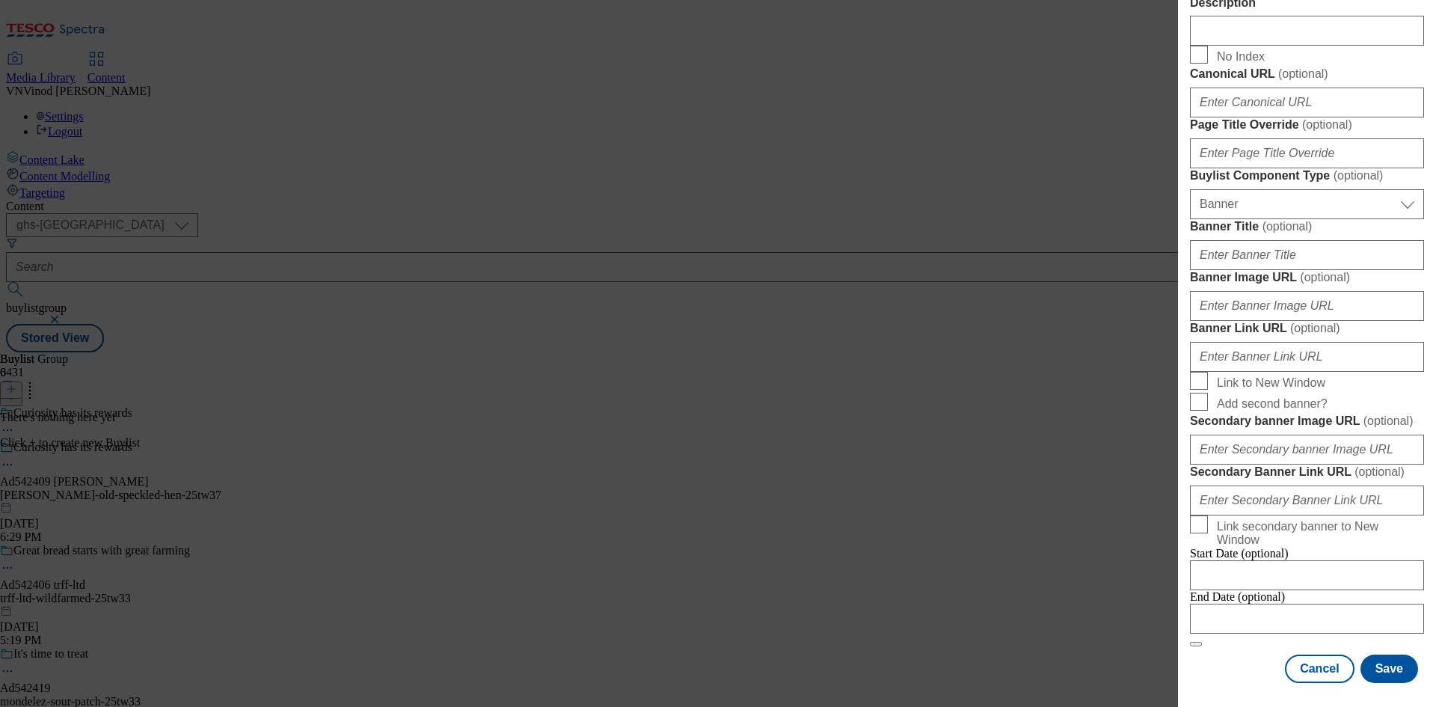
scroll to position [1483, 0]
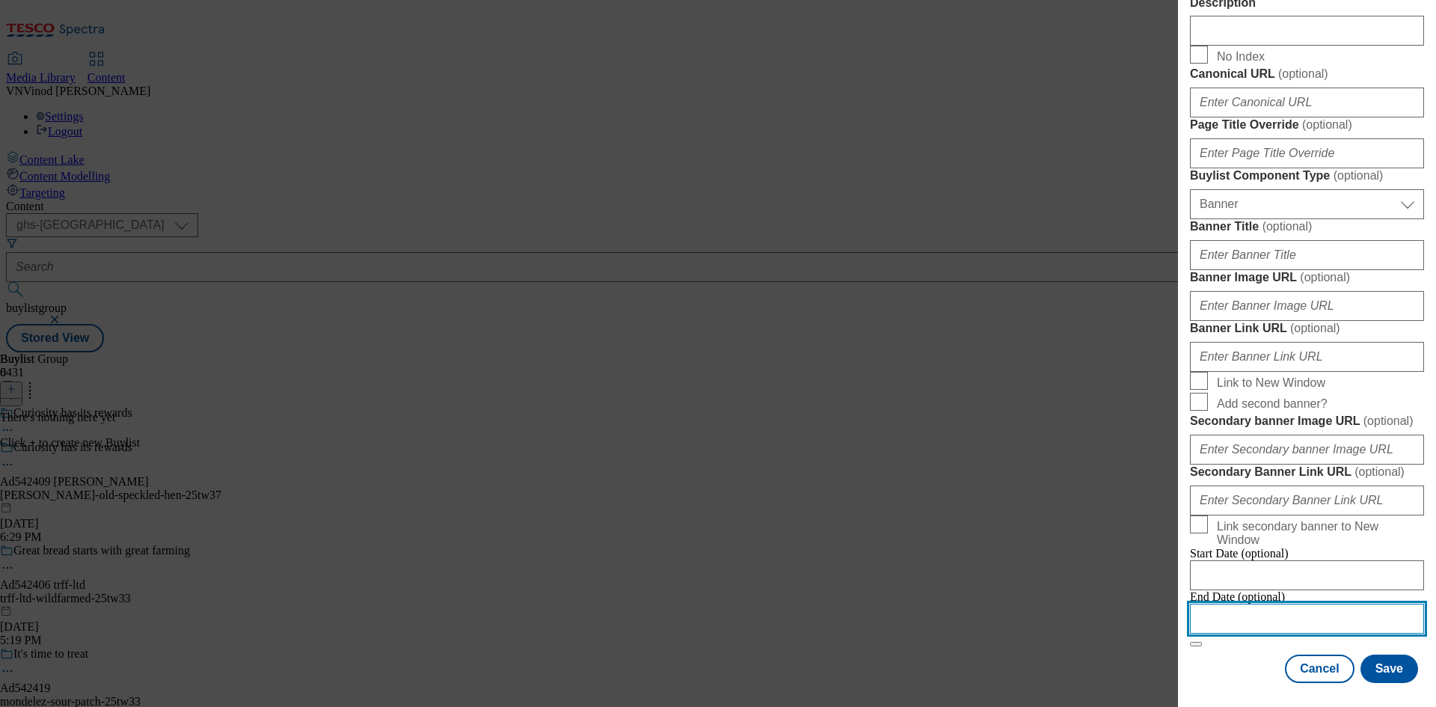
click at [1286, 605] on input "Modal" at bounding box center [1307, 619] width 234 height 30
select select "2025"
select select "October"
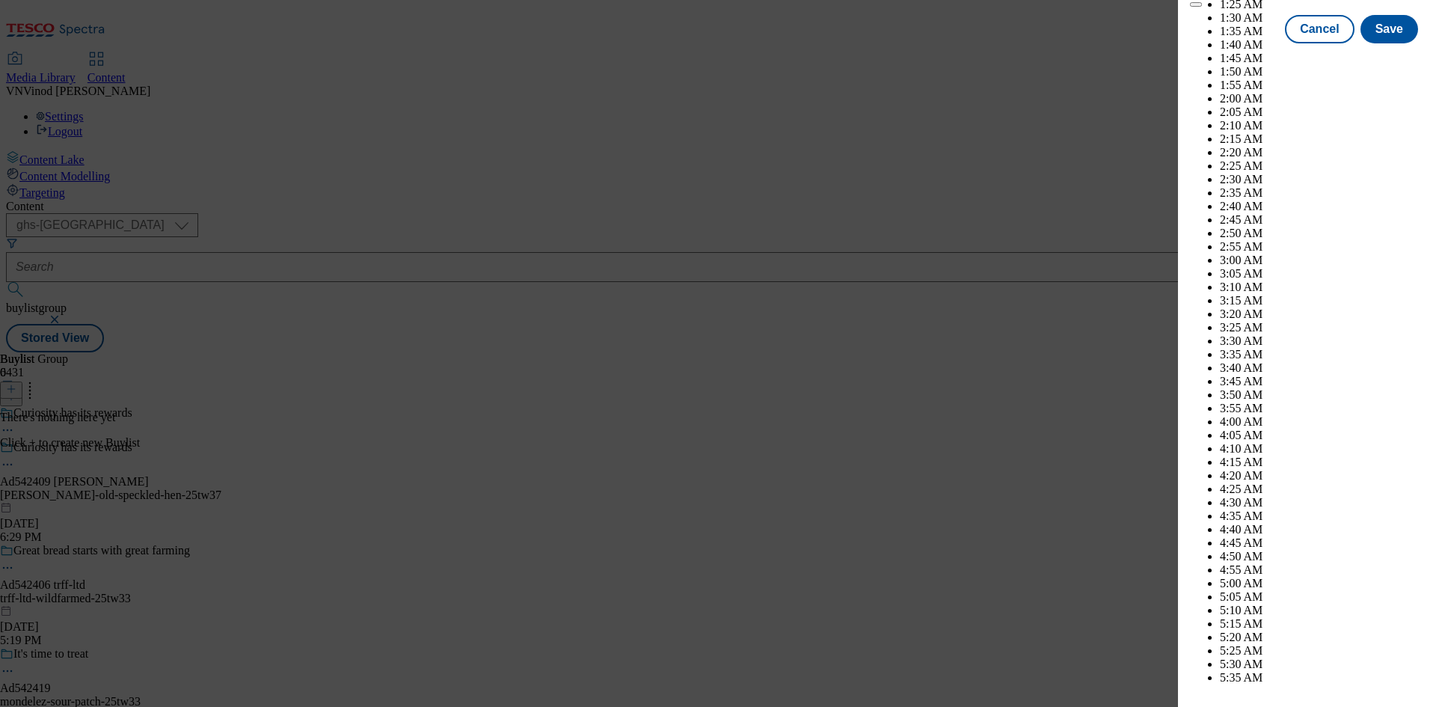
scroll to position [6136, 0]
select select "2026"
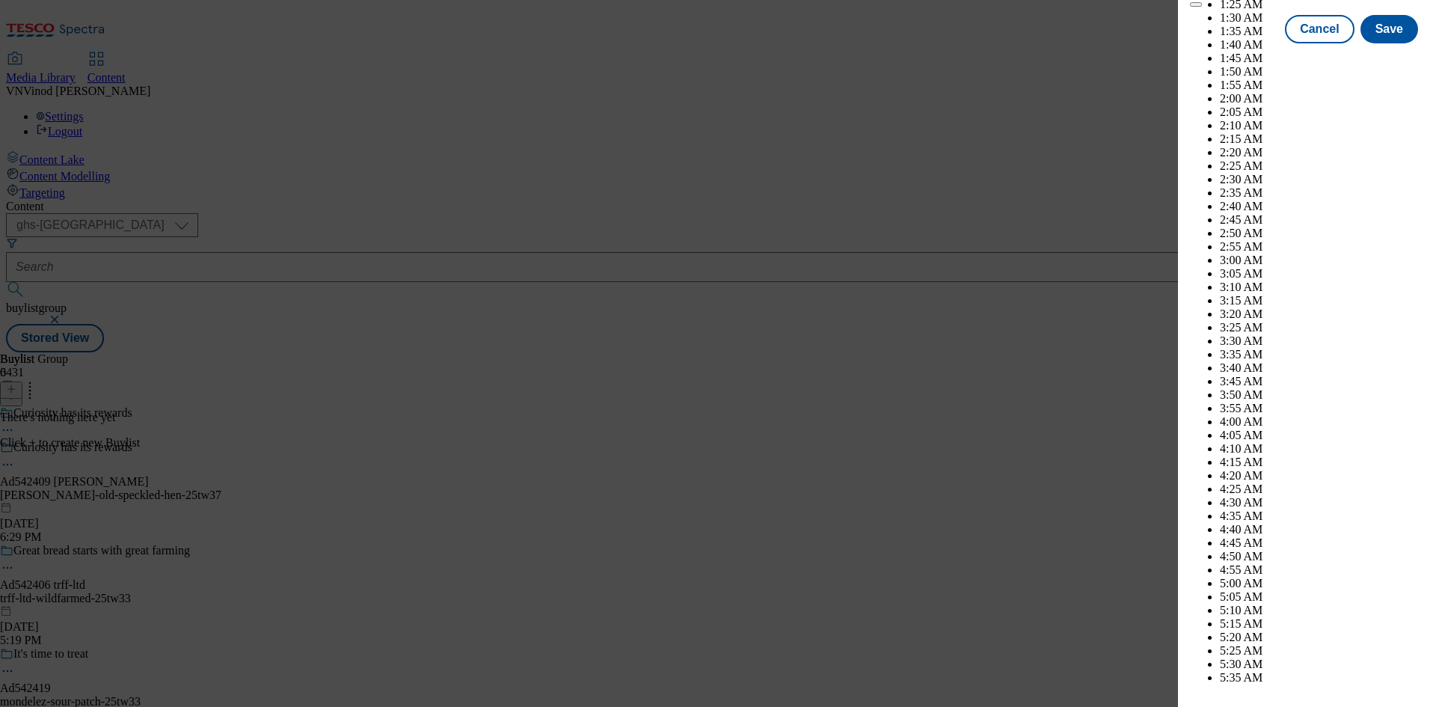
select select "February"
click at [1370, 57] on button "Save" at bounding box center [1390, 42] width 58 height 28
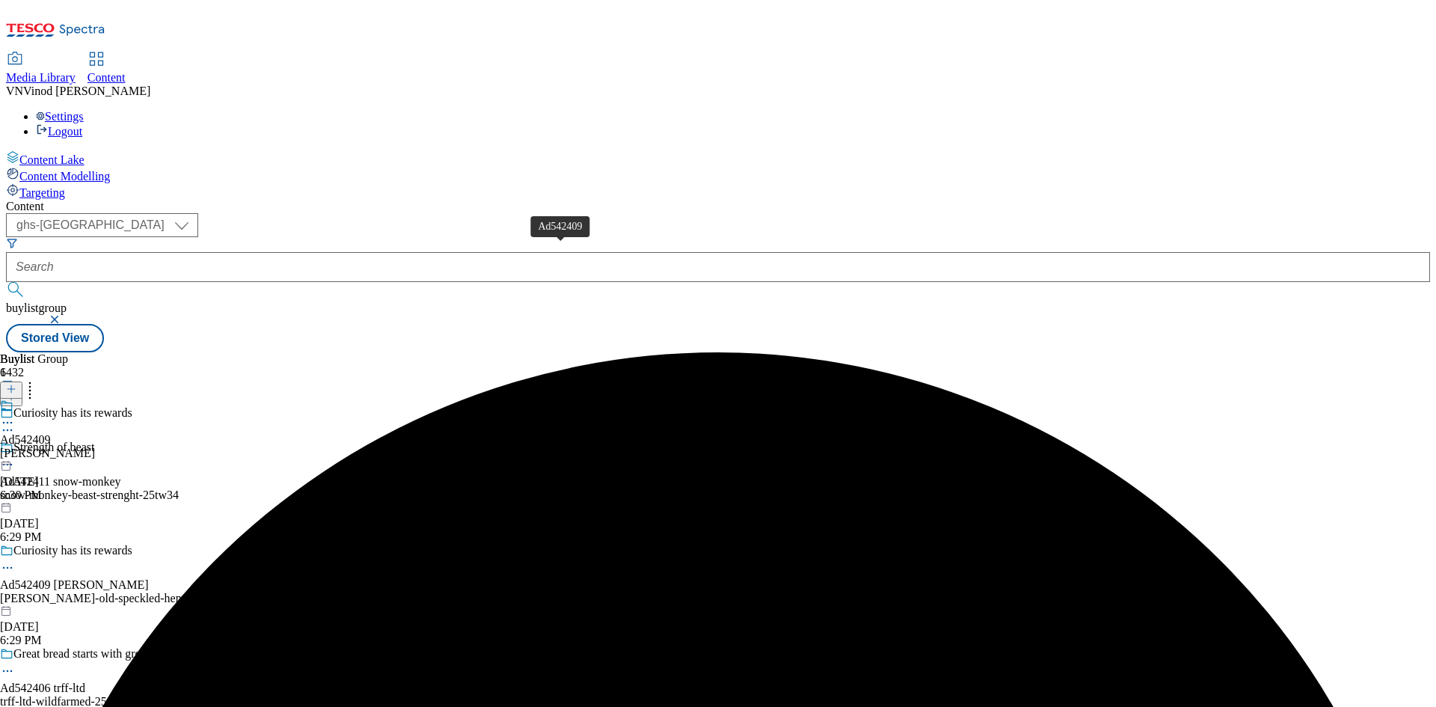
click at [51, 433] on div "Ad542409" at bounding box center [25, 439] width 51 height 13
click at [15, 389] on line at bounding box center [10, 389] width 7 height 0
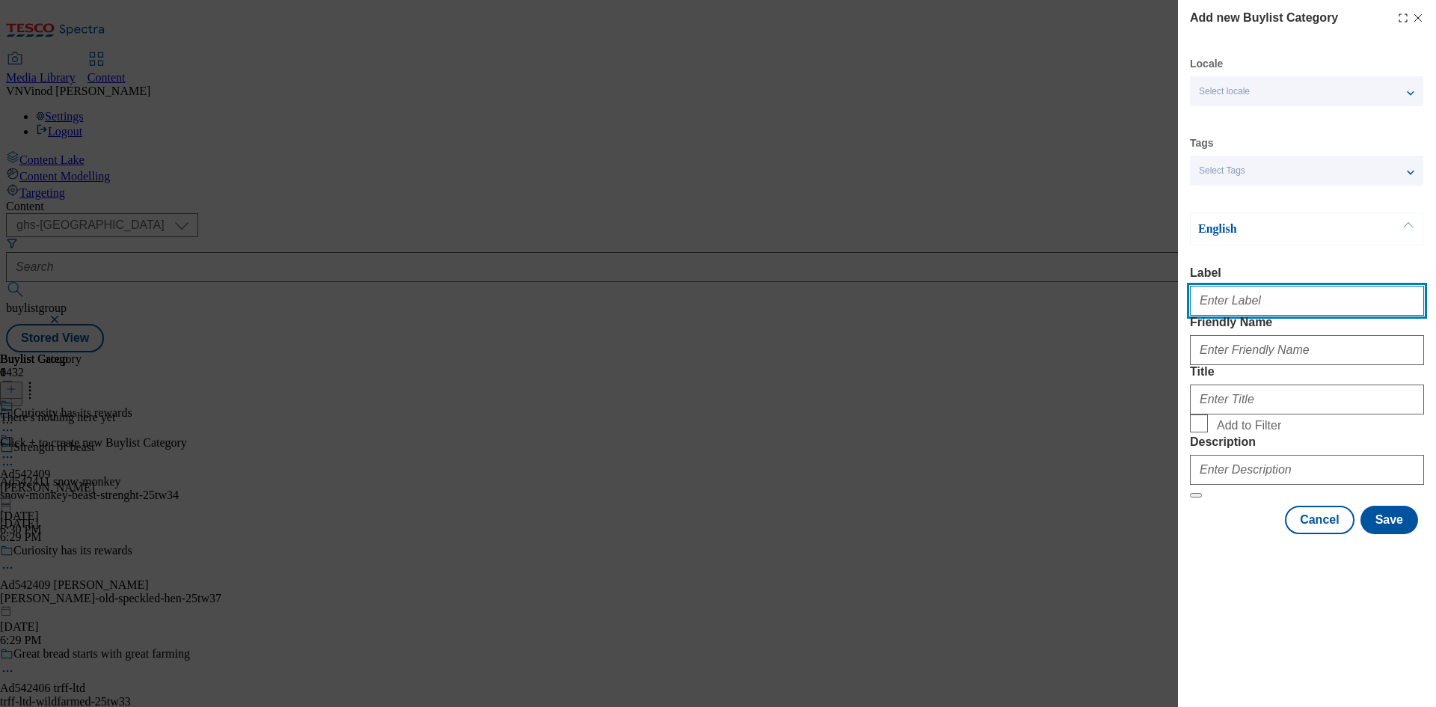
click at [1257, 311] on input "Label" at bounding box center [1307, 301] width 234 height 30
paste input "542409"
type input "Ad542409"
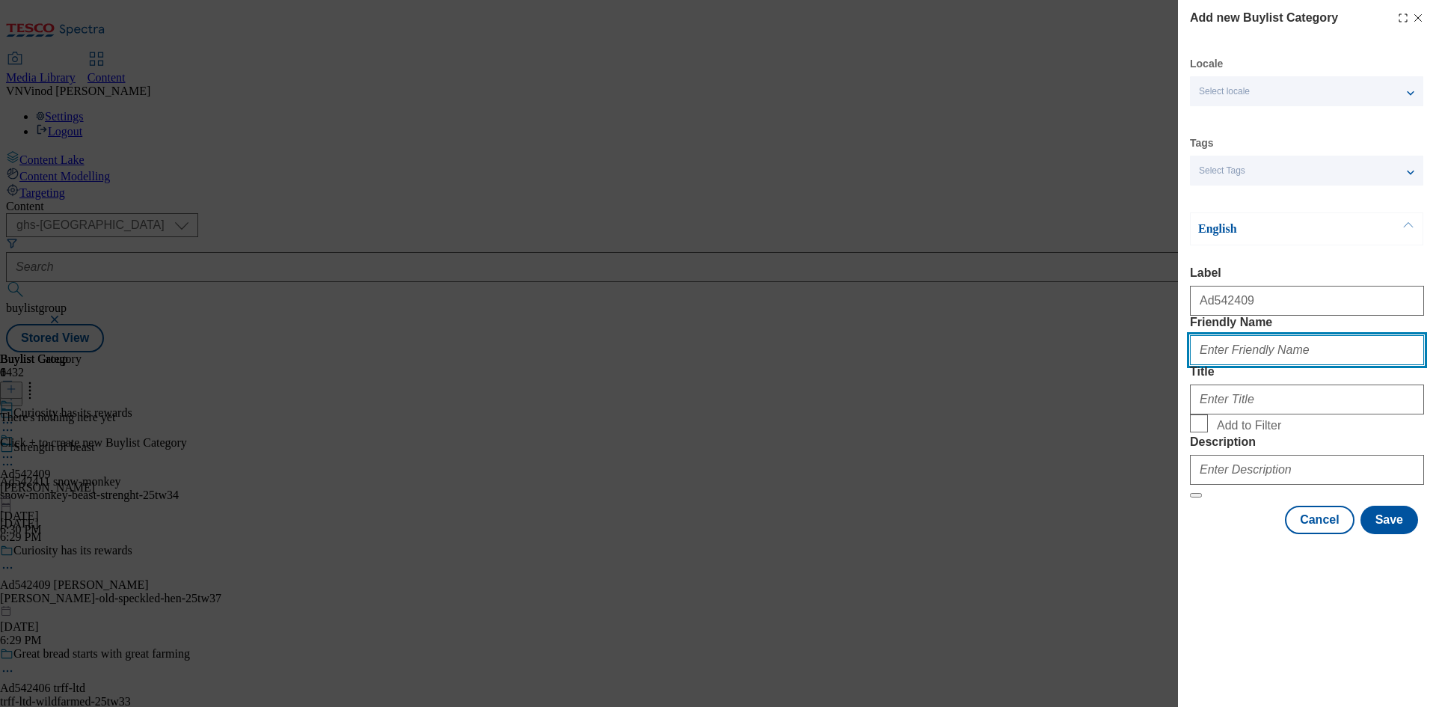
click at [1276, 365] on input "Friendly Name" at bounding box center [1307, 350] width 234 height 30
paste input "greene-king-old-speckled-hen"
type input "greene-king-old-speckled-hen"
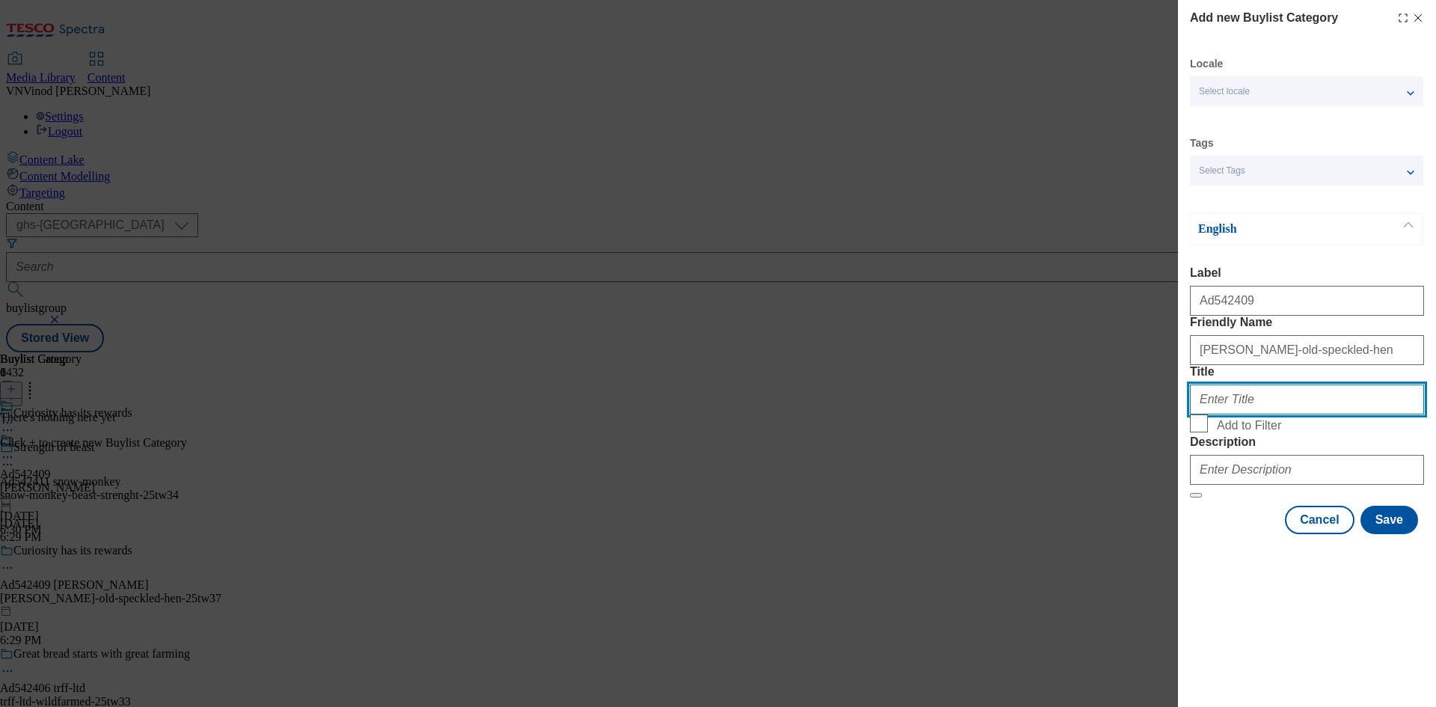
click at [1296, 414] on input "Title" at bounding box center [1307, 400] width 234 height 30
paste input "Greene King"
type input "Greene King"
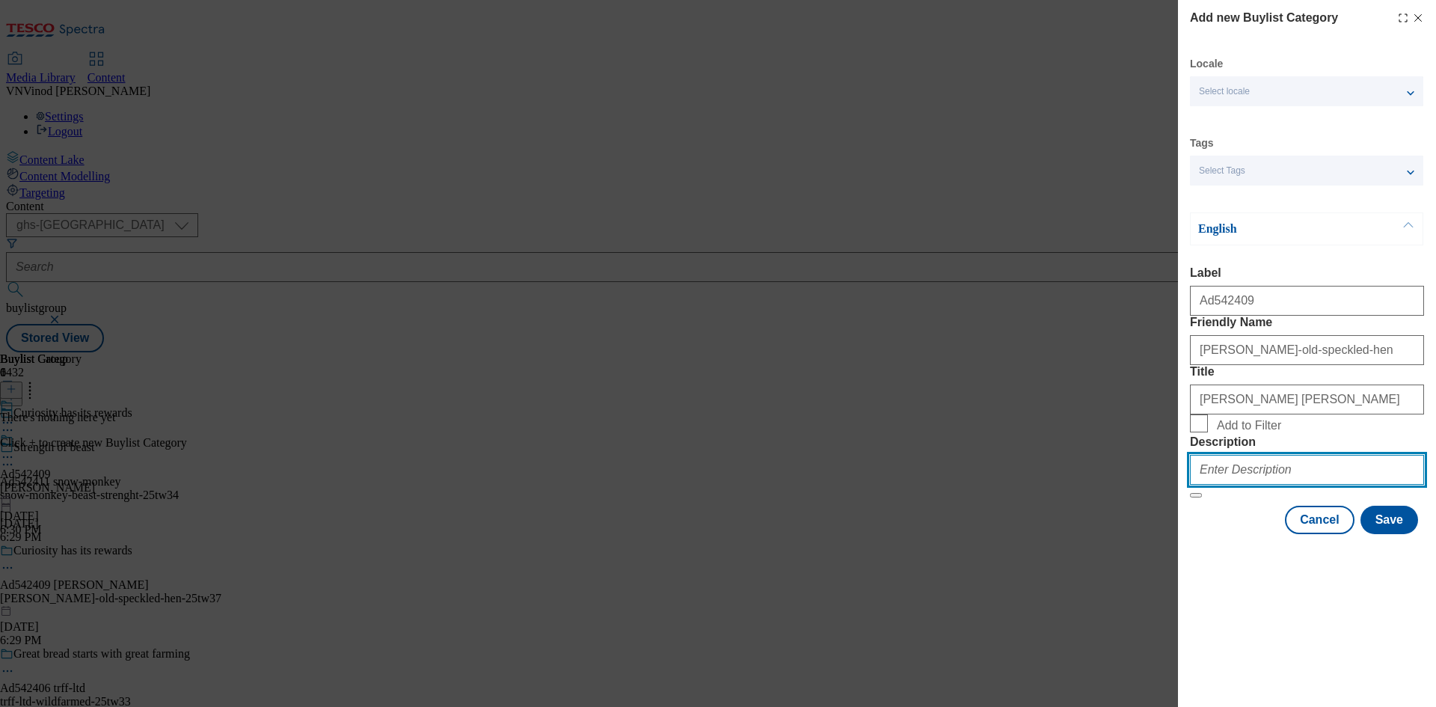
click at [1260, 485] on input "Description" at bounding box center [1307, 470] width 234 height 30
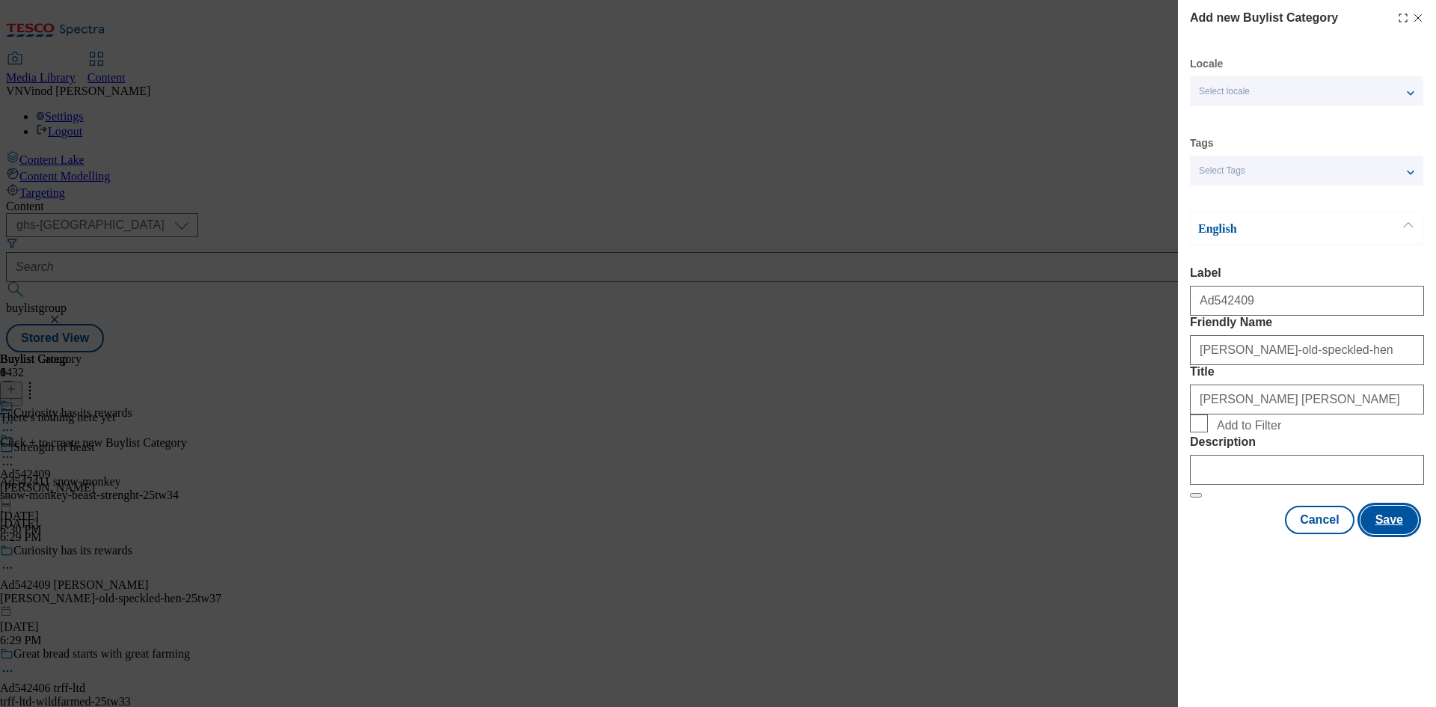
drag, startPoint x: 1402, startPoint y: 640, endPoint x: 1436, endPoint y: 596, distance: 55.5
click at [1417, 534] on button "Save" at bounding box center [1390, 520] width 58 height 28
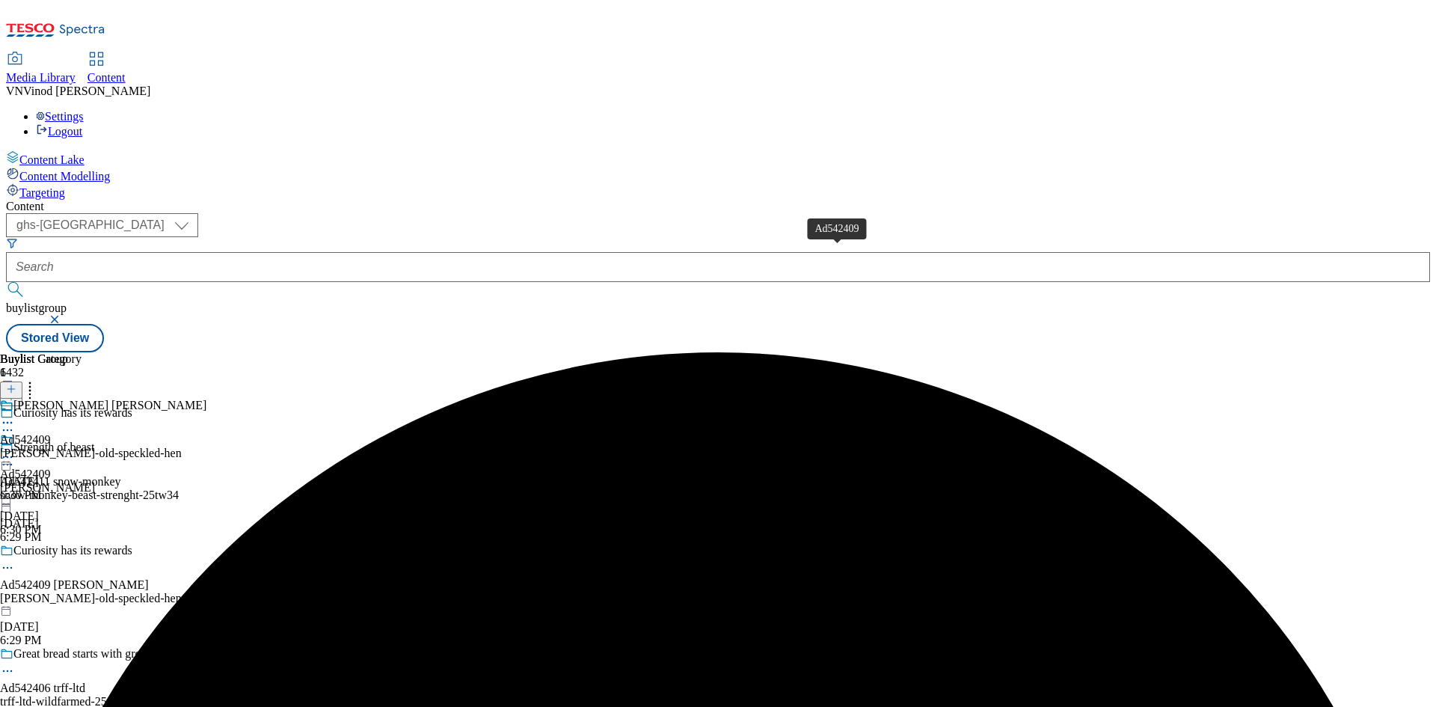
click at [51, 433] on div "Ad542409" at bounding box center [25, 439] width 51 height 13
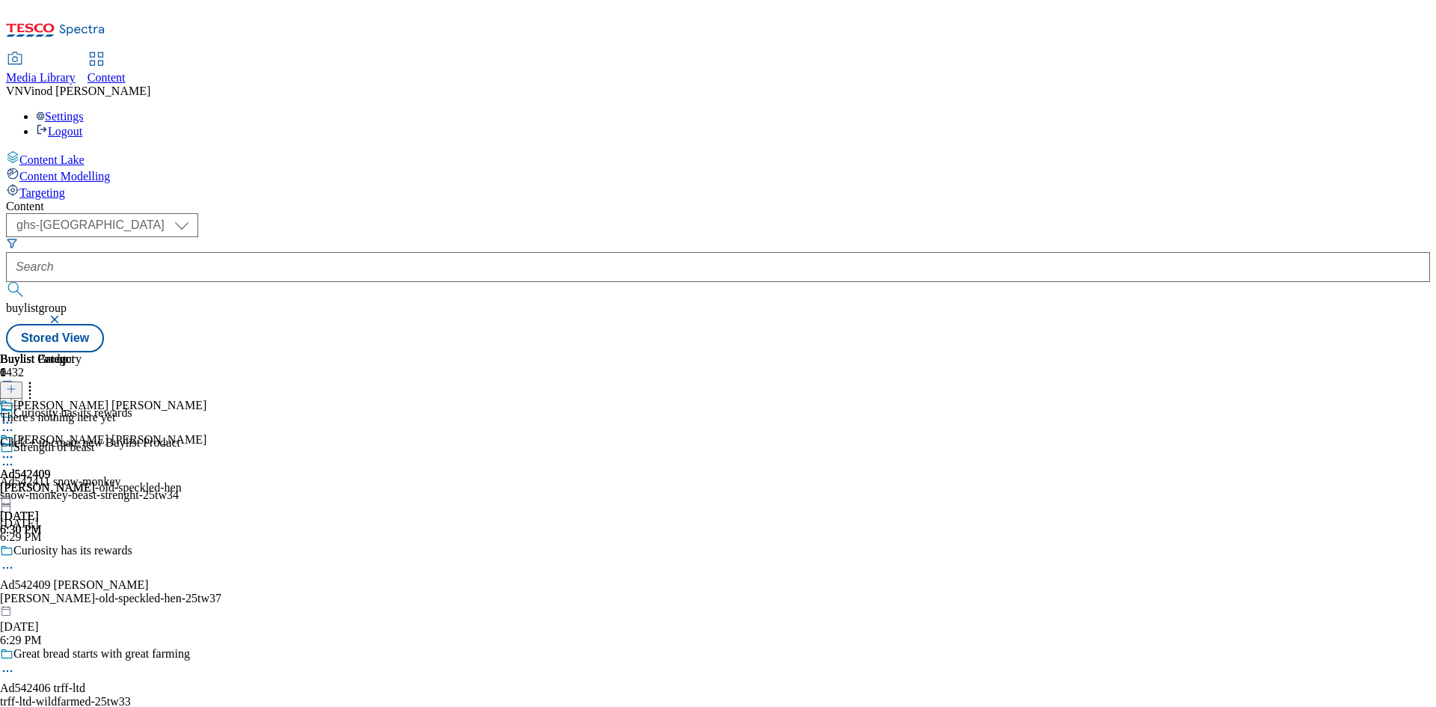
click at [11, 385] on line at bounding box center [11, 388] width 0 height 7
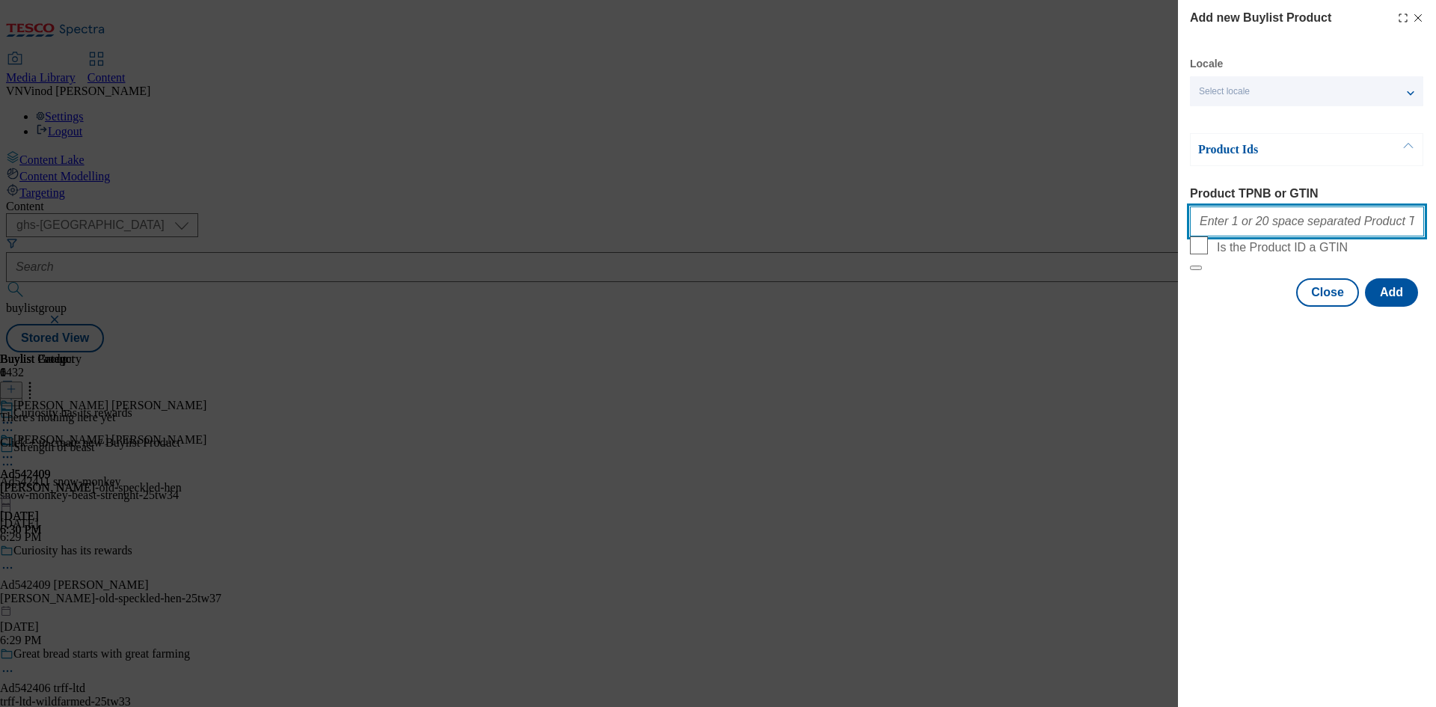
click at [1259, 232] on input "Product TPNB or GTIN" at bounding box center [1307, 221] width 234 height 30
paste input "91825769"
type input "91825769"
click at [1400, 307] on button "Add" at bounding box center [1391, 292] width 53 height 28
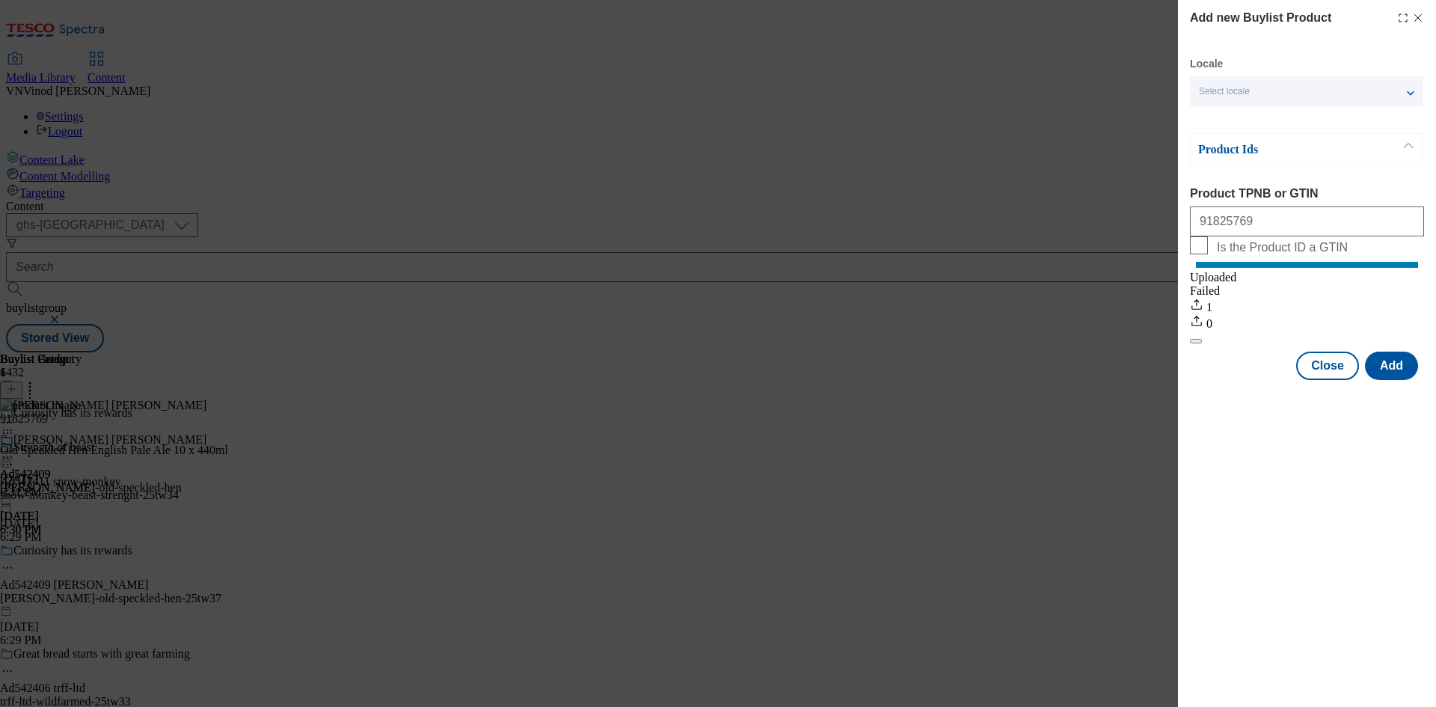
click at [1418, 16] on icon "Modal" at bounding box center [1418, 18] width 12 height 12
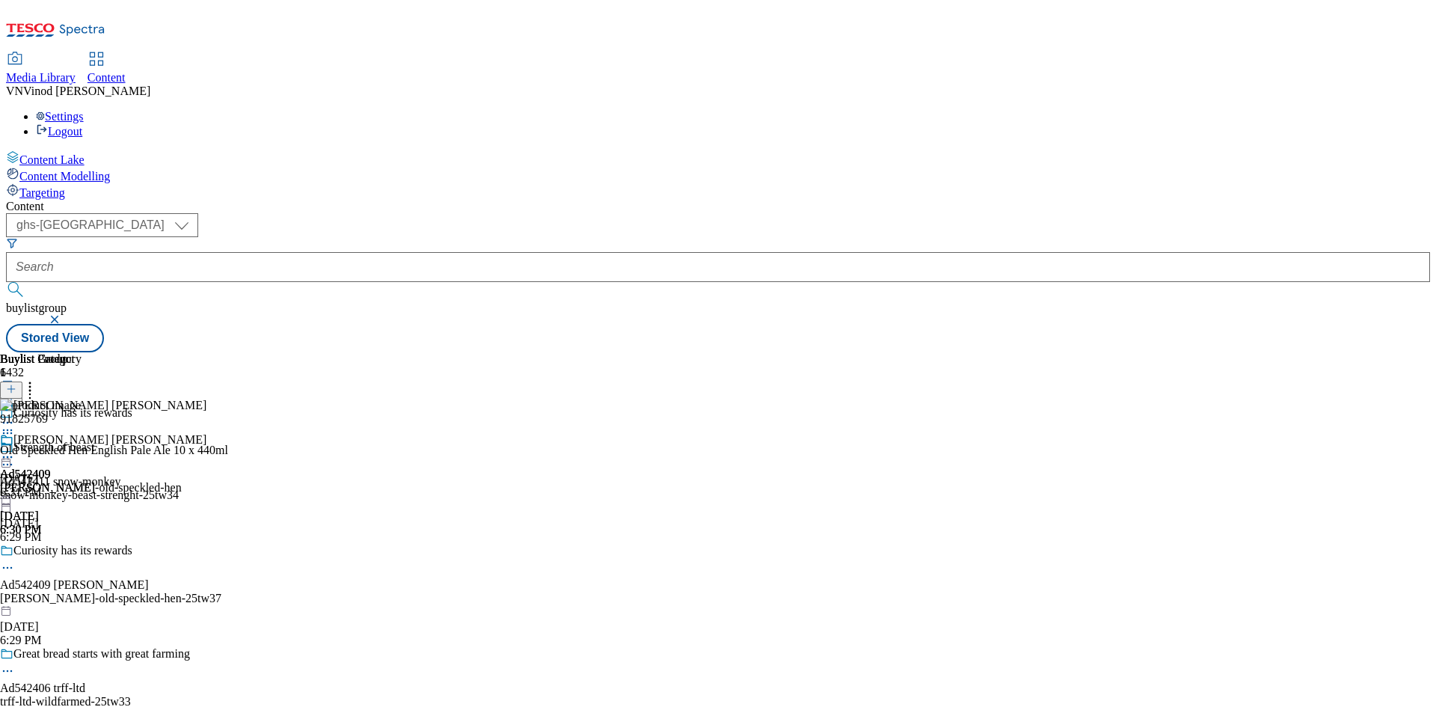
click at [15, 560] on icon at bounding box center [7, 567] width 15 height 15
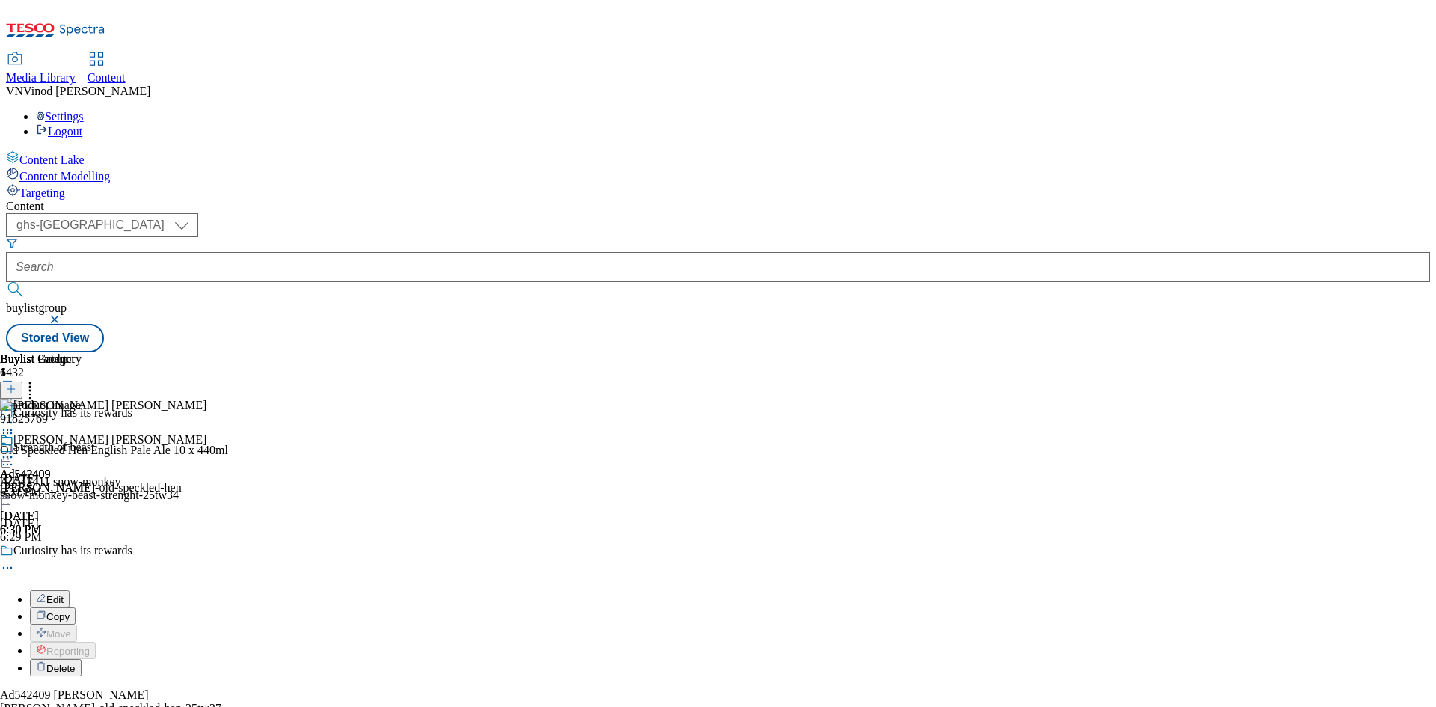
click at [70, 590] on button "Edit" at bounding box center [50, 598] width 40 height 17
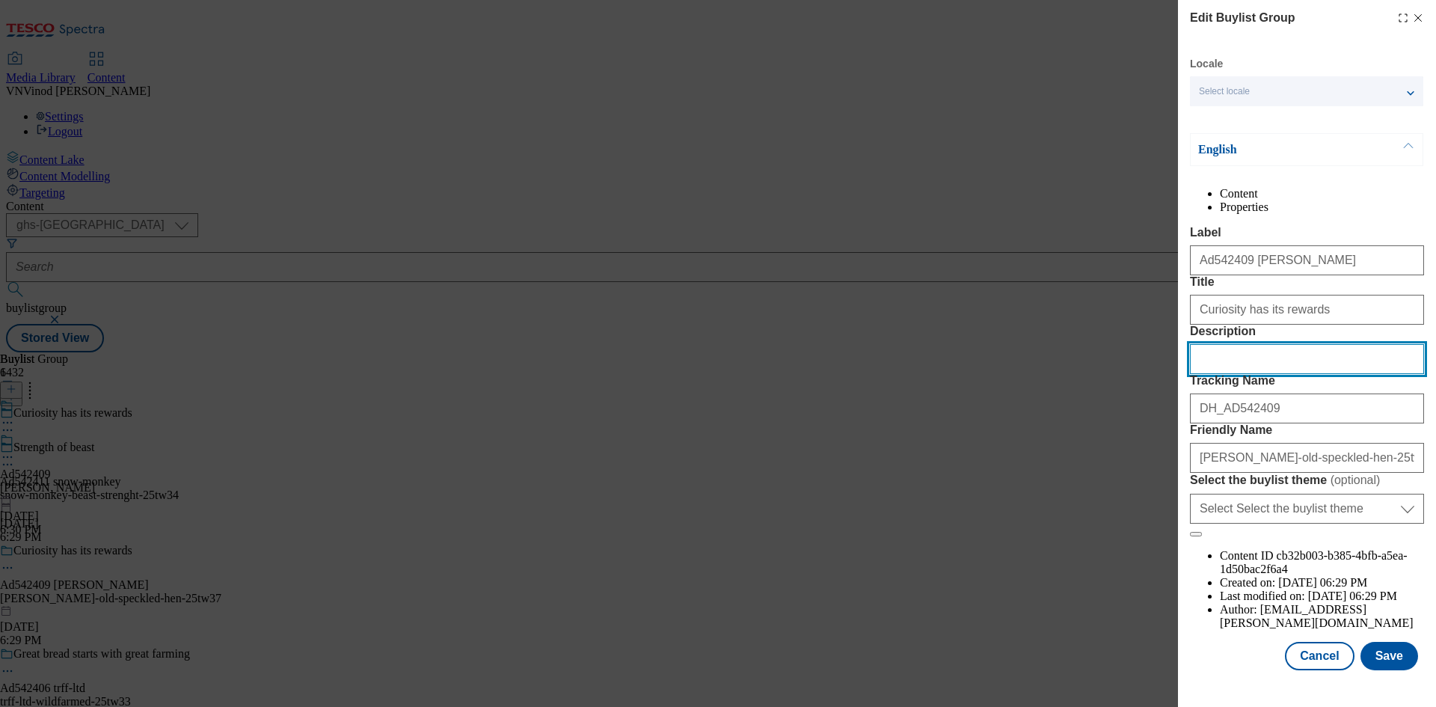
click at [1256, 374] on input "Description" at bounding box center [1307, 359] width 234 height 30
paste input "91825769"
type input "91825769"
click at [1412, 19] on icon "Modal" at bounding box center [1418, 18] width 12 height 12
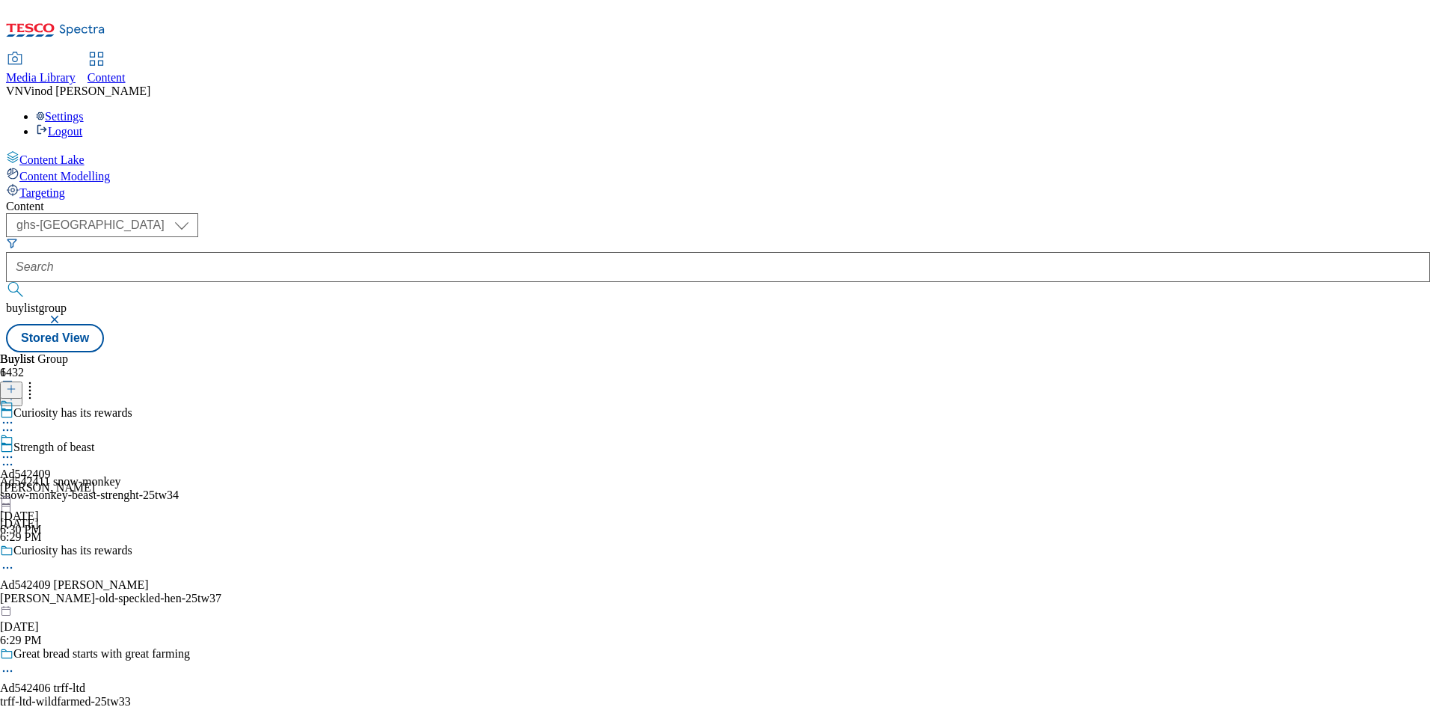
click at [9, 567] on circle at bounding box center [8, 568] width 2 height 2
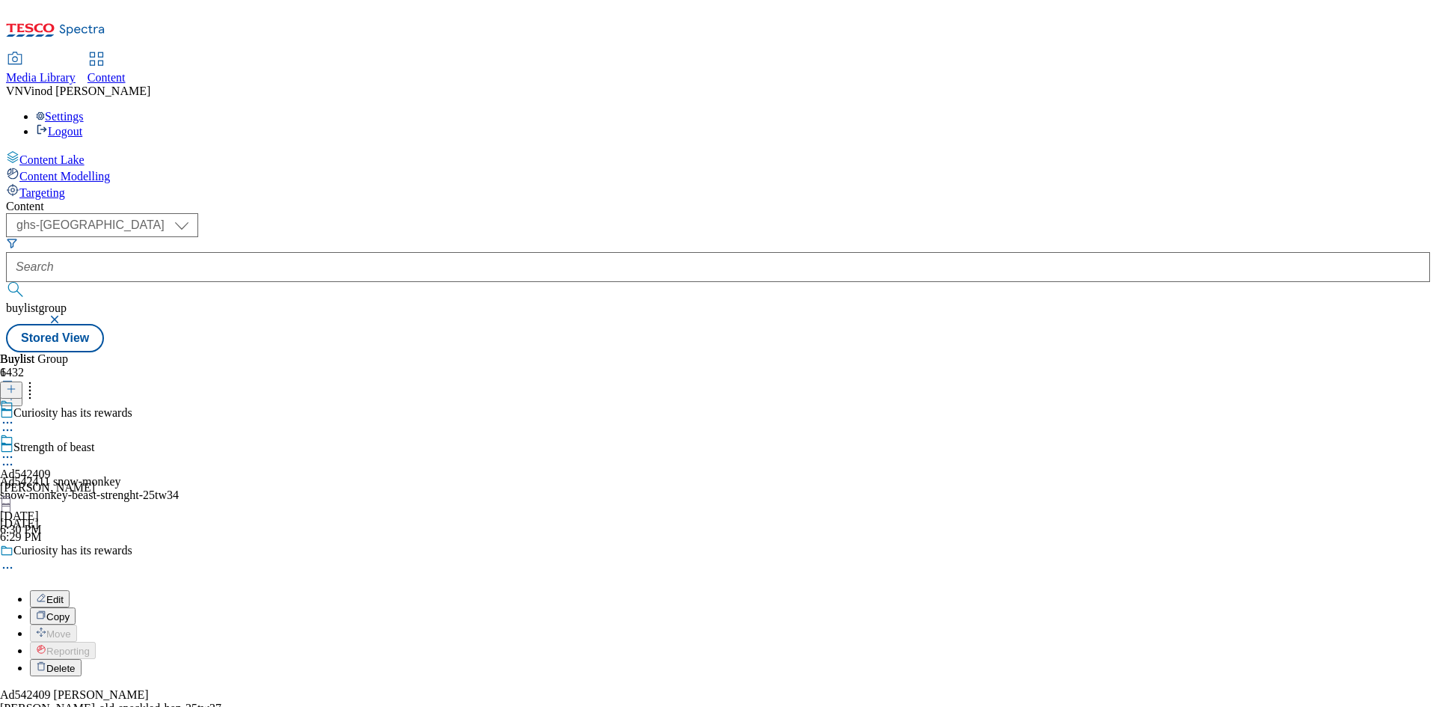
click at [70, 590] on button "Edit" at bounding box center [50, 598] width 40 height 17
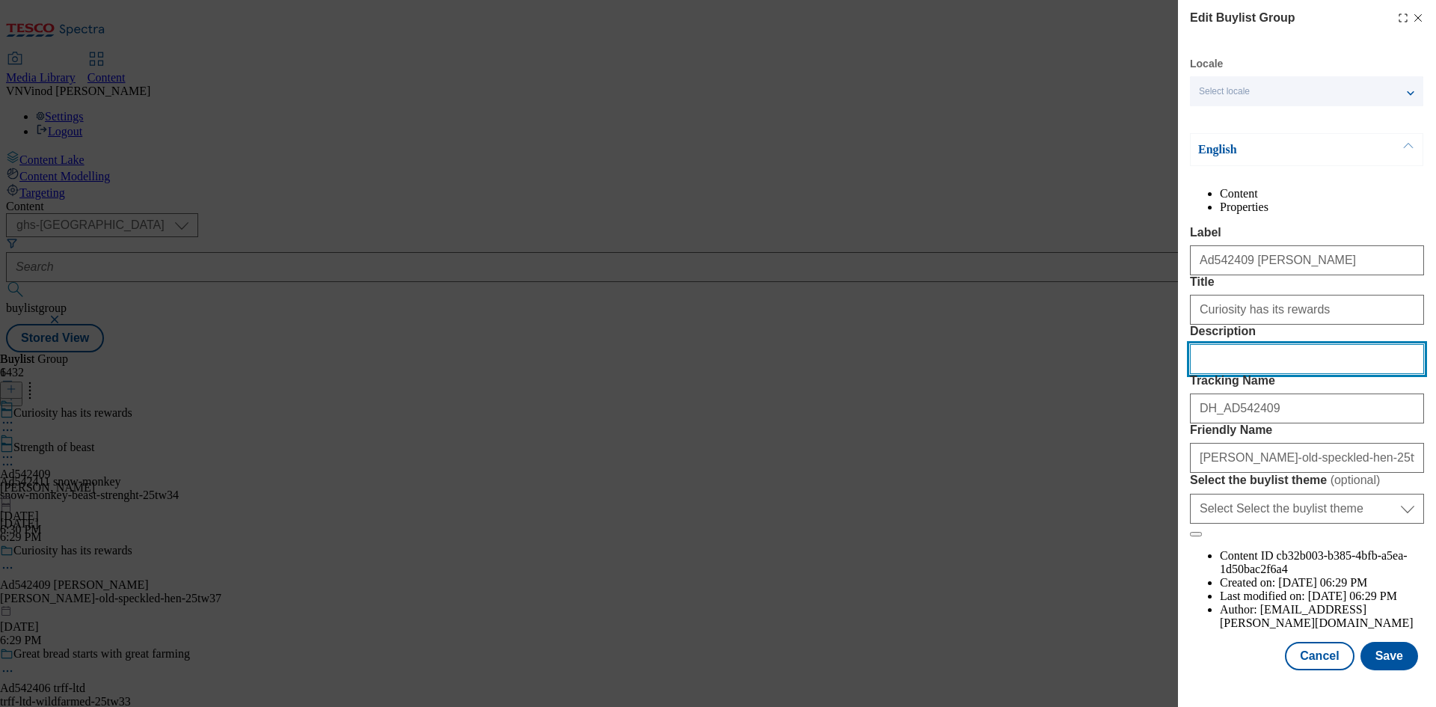
click at [1262, 374] on input "Description" at bounding box center [1307, 359] width 234 height 30
paste input "91825769"
type input "91825769"
click at [1412, 19] on icon "Modal" at bounding box center [1418, 18] width 12 height 12
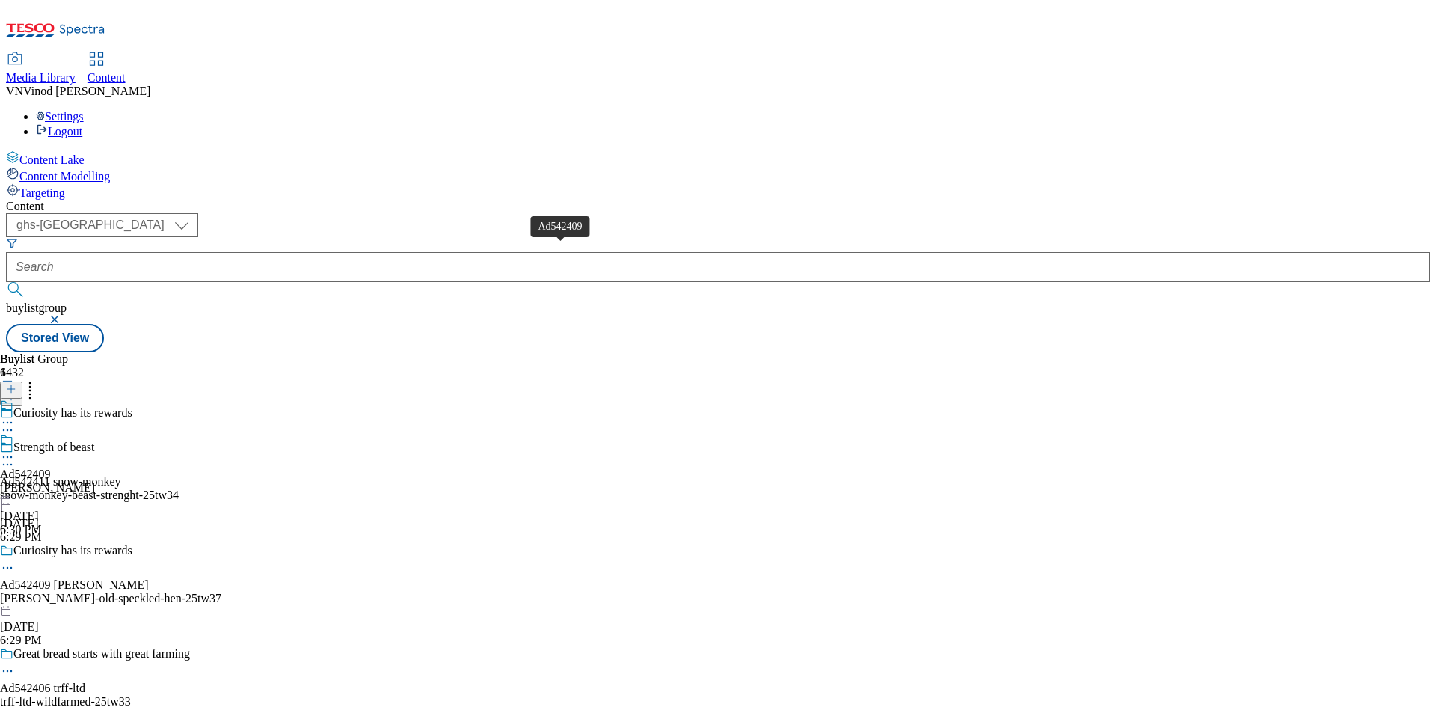
click at [51, 468] on div "Ad542409" at bounding box center [25, 474] width 51 height 13
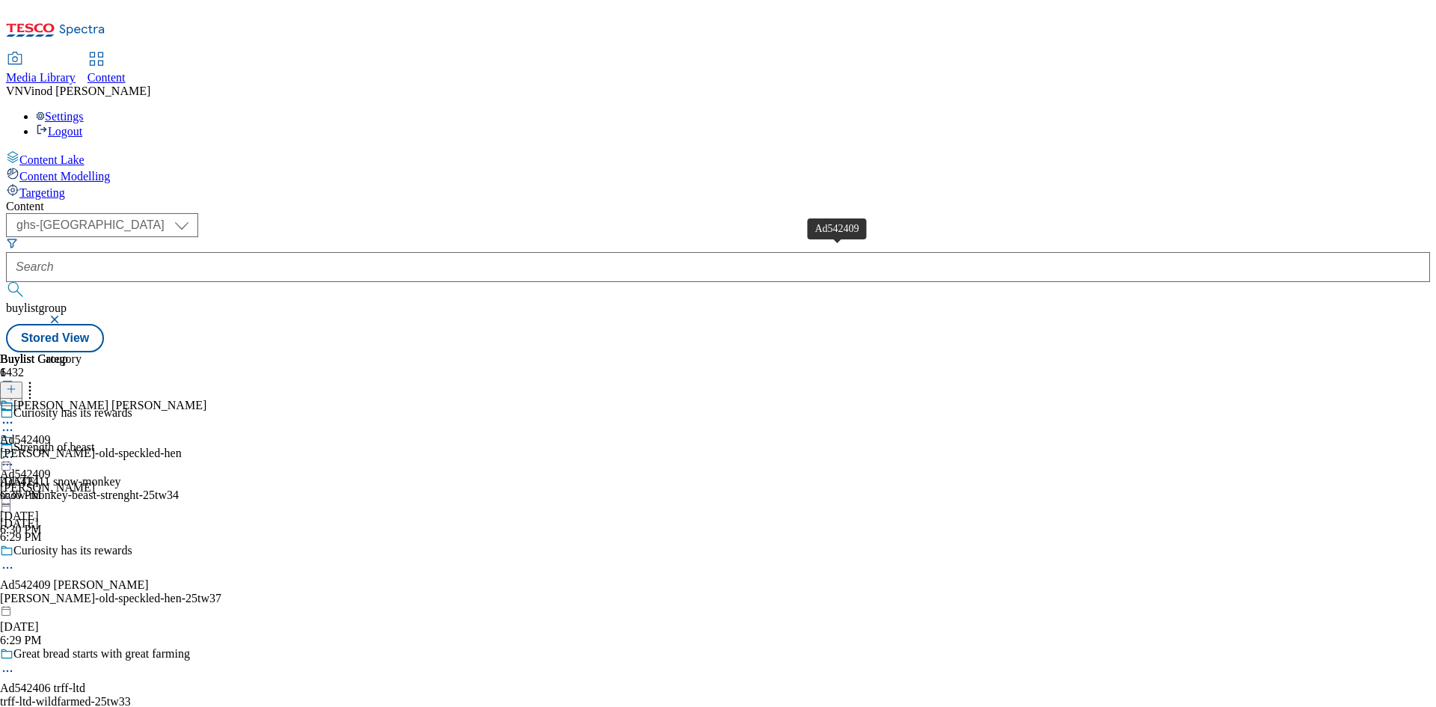
click at [51, 433] on div "Ad542409" at bounding box center [25, 439] width 51 height 13
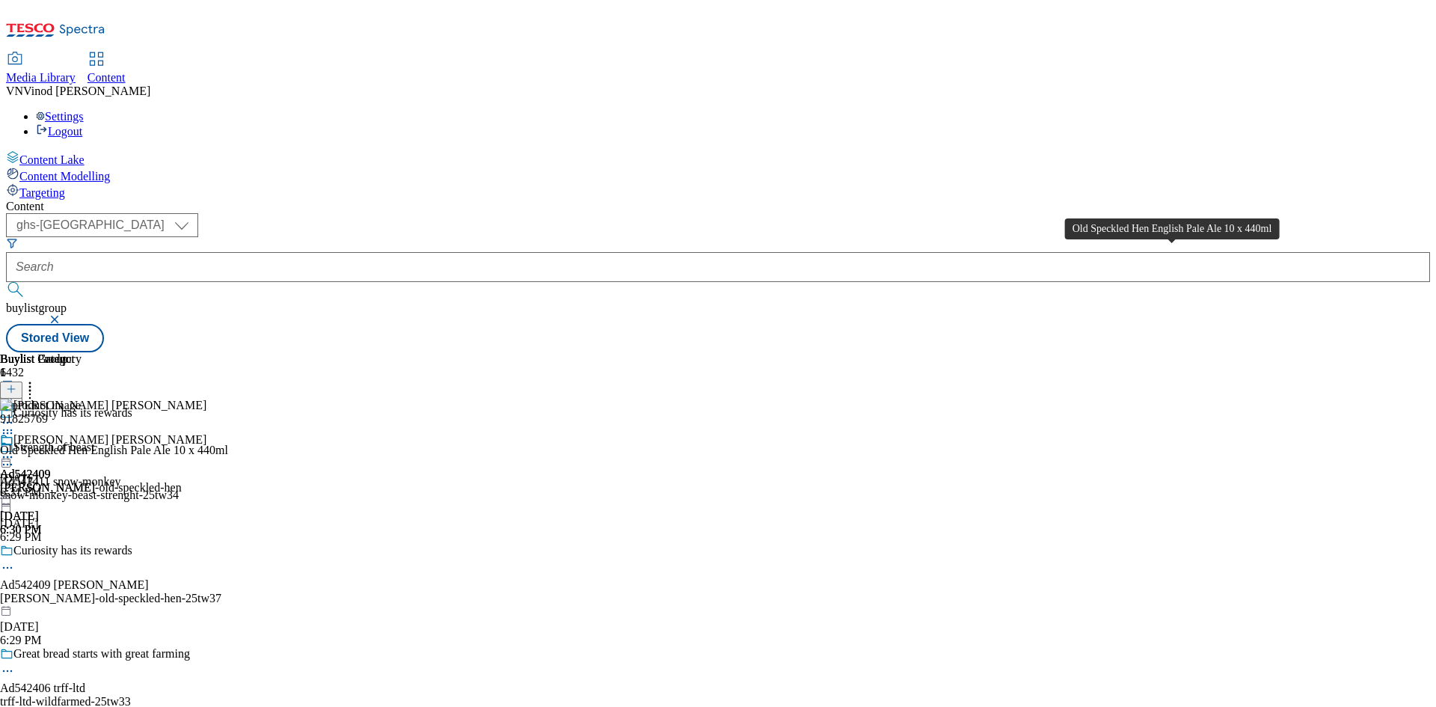
click at [228, 444] on div "Old Speckled Hen English Pale Ale 10 x 440ml" at bounding box center [114, 450] width 228 height 13
copy div "Old Speckled Hen English Pale Ale 10 x 440ml"
click at [15, 560] on icon at bounding box center [7, 567] width 15 height 15
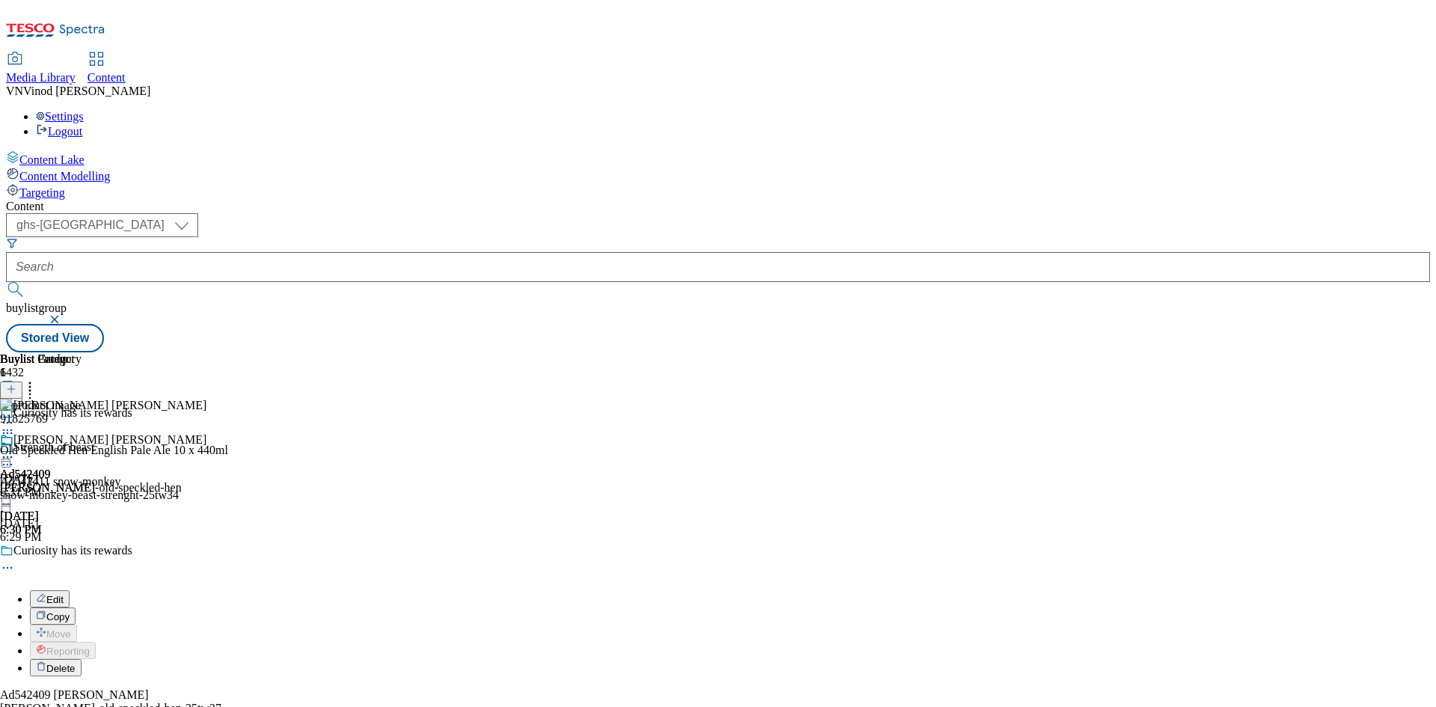
click at [70, 590] on button "Edit" at bounding box center [50, 598] width 40 height 17
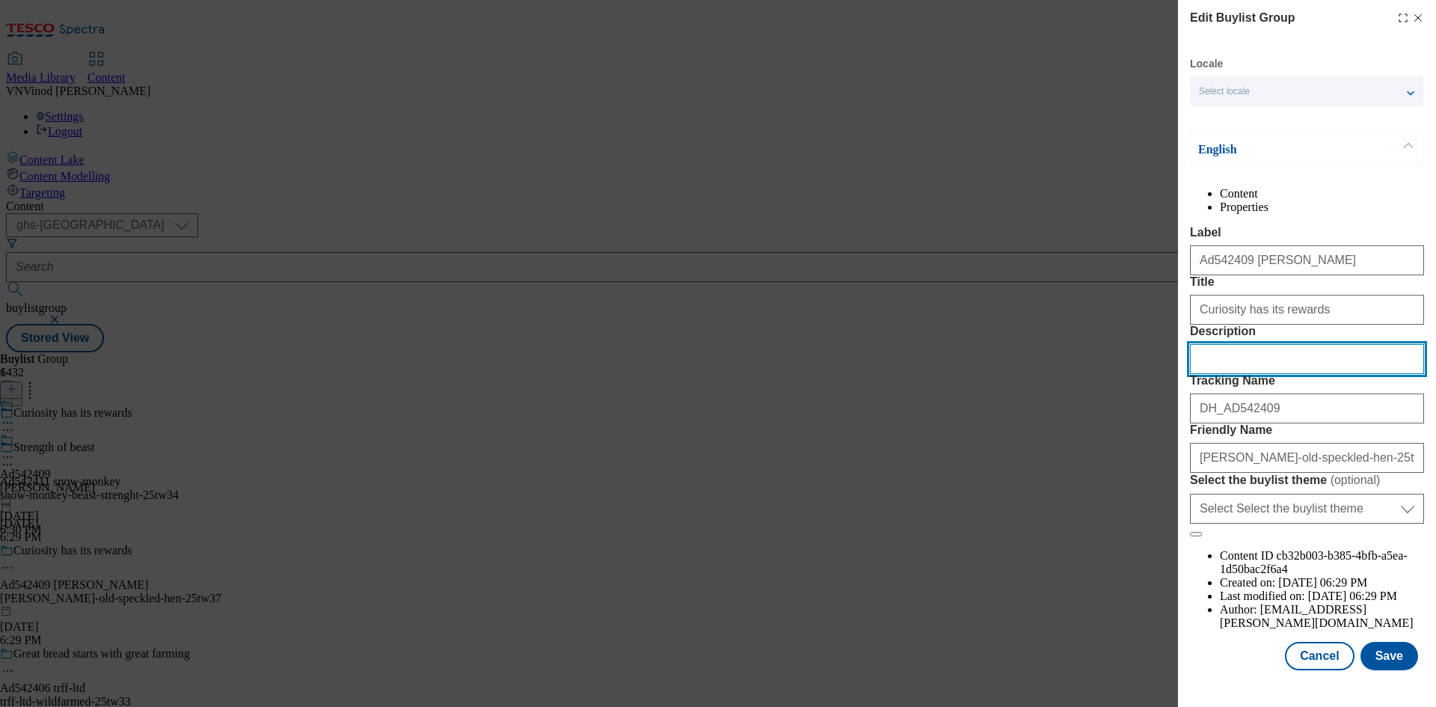
click at [1236, 374] on input "Description" at bounding box center [1307, 359] width 234 height 30
paste input "Old Speckled Hen English Pale Ale 10 x 440ml"
type input "Old Speckled Hen English Pale Ale 10 x 440ml"
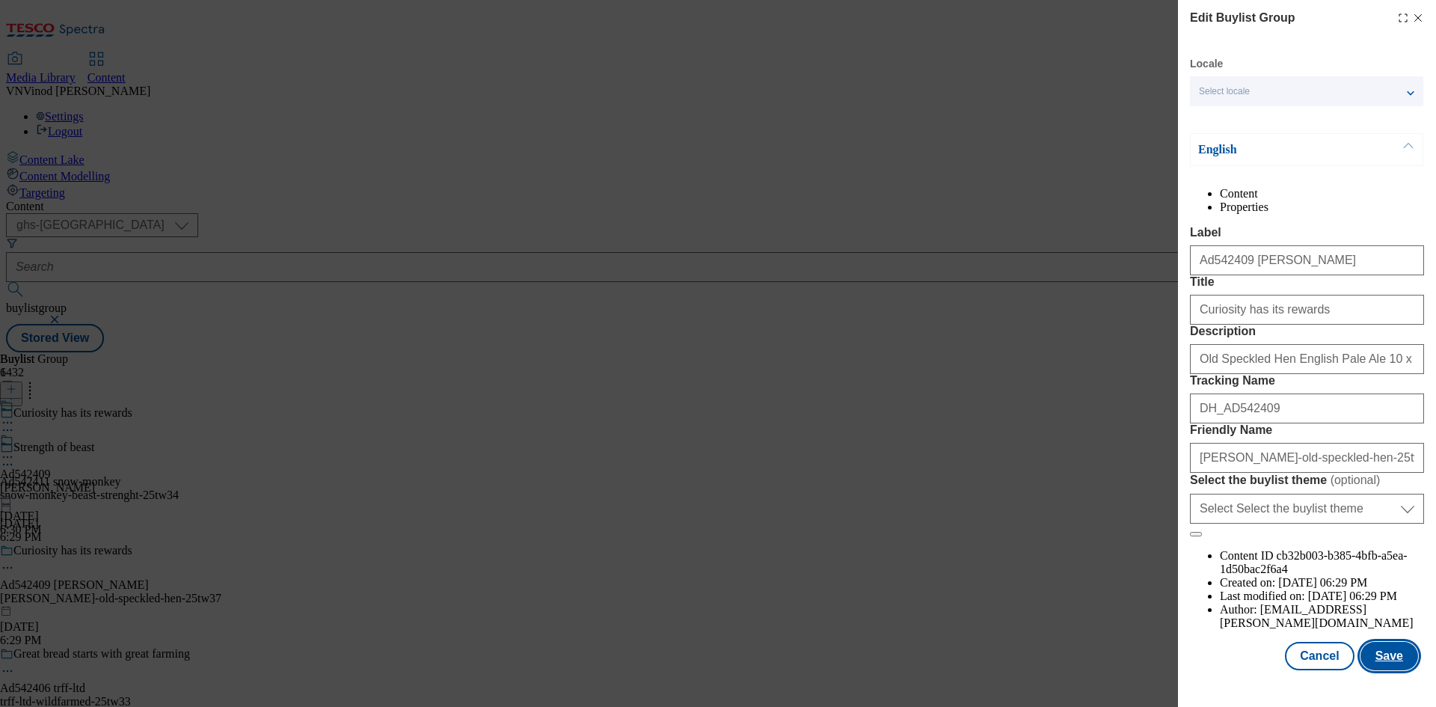
click at [1370, 670] on button "Save" at bounding box center [1390, 656] width 58 height 28
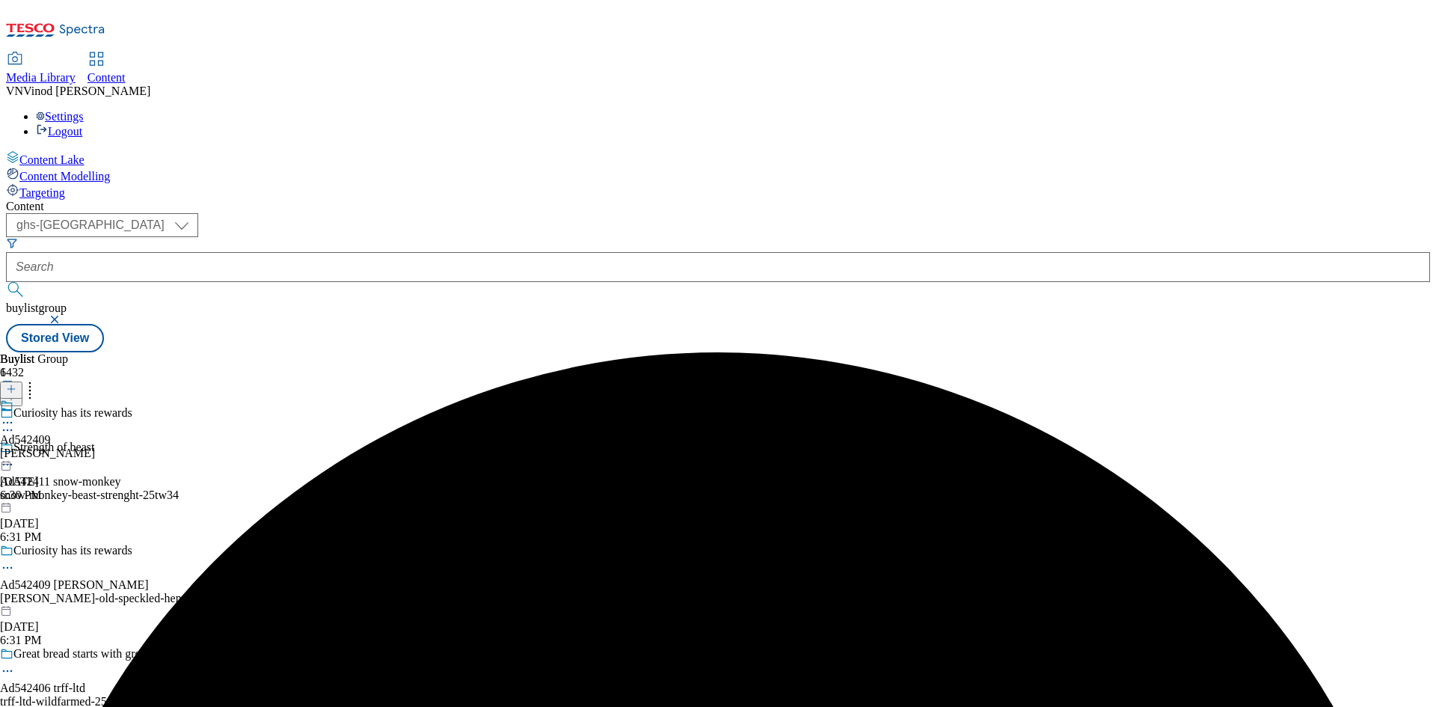
click at [15, 415] on icon at bounding box center [7, 422] width 15 height 15
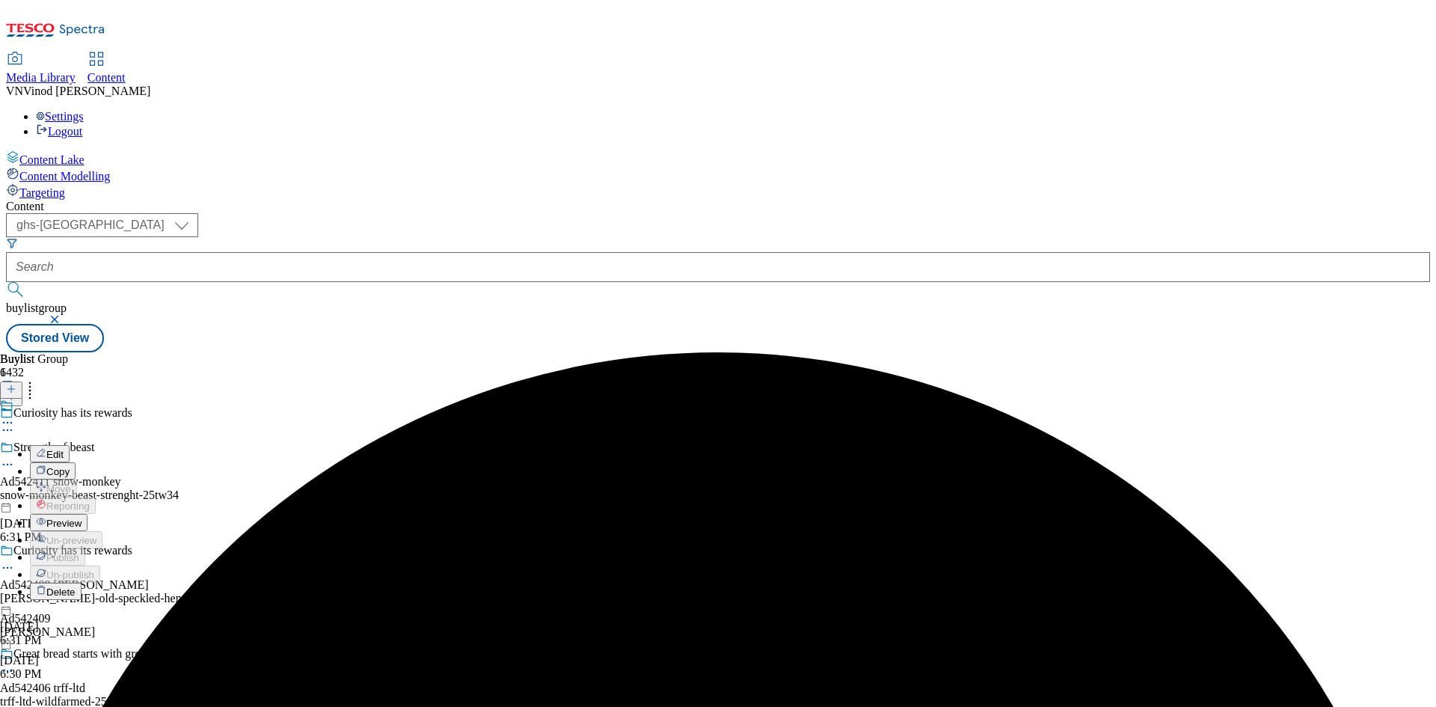
click at [70, 445] on button "Edit" at bounding box center [50, 453] width 40 height 17
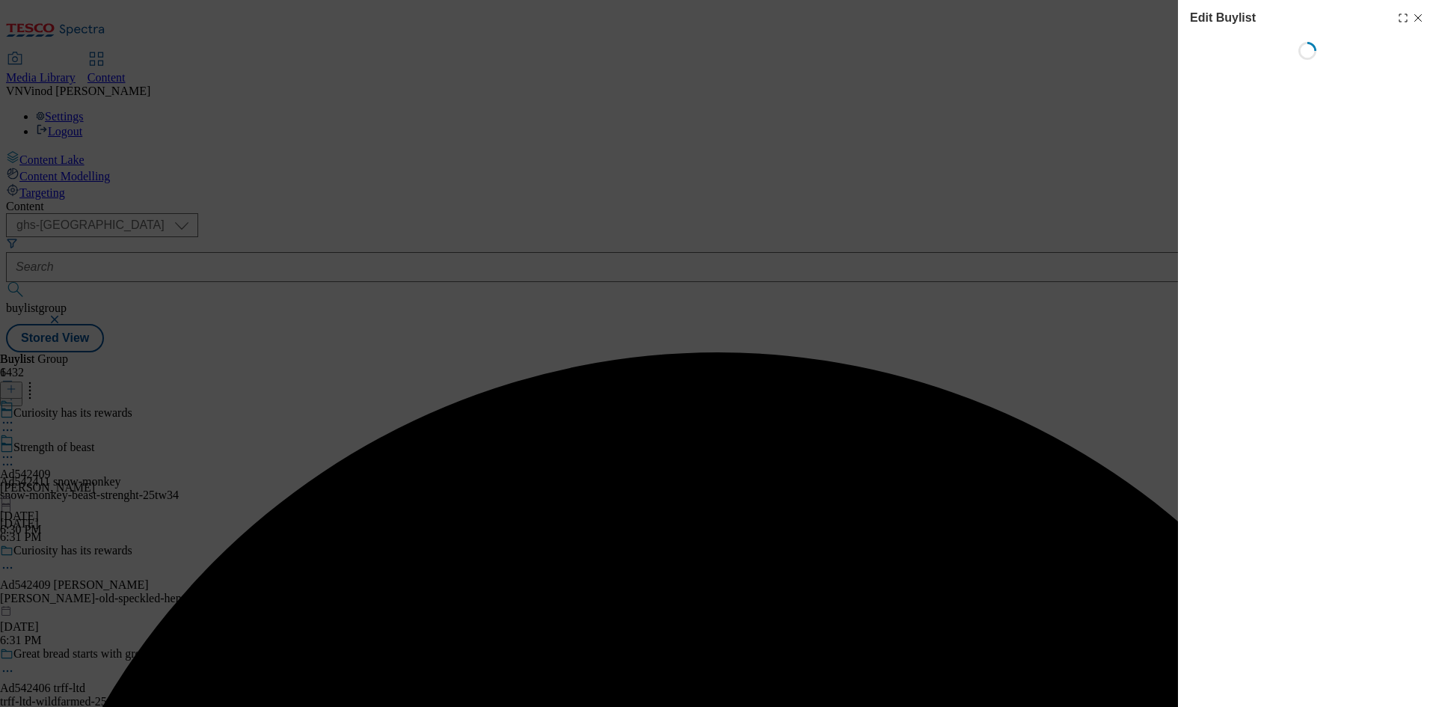
select select "tactical"
select select "supplier funded short term 1-3 weeks"
select select "dunnhumby"
select select "Banner"
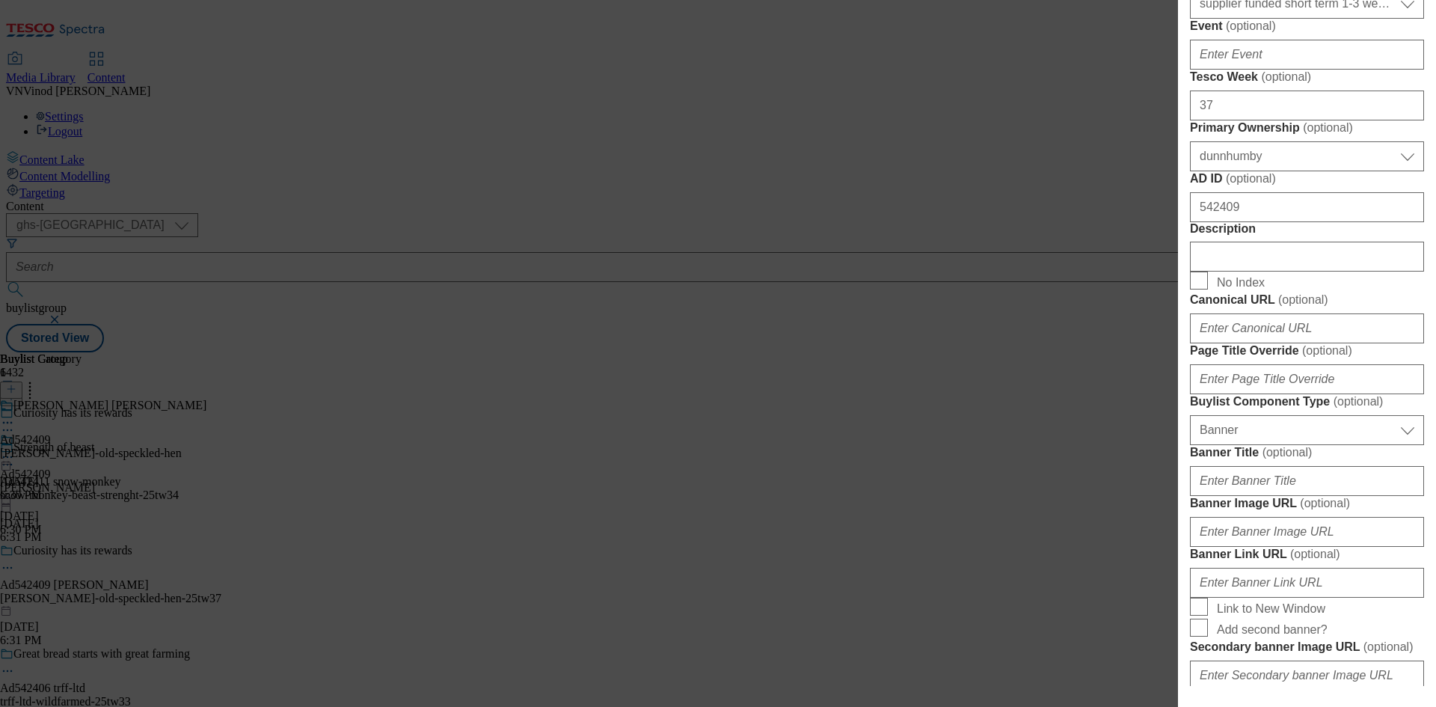
scroll to position [673, 0]
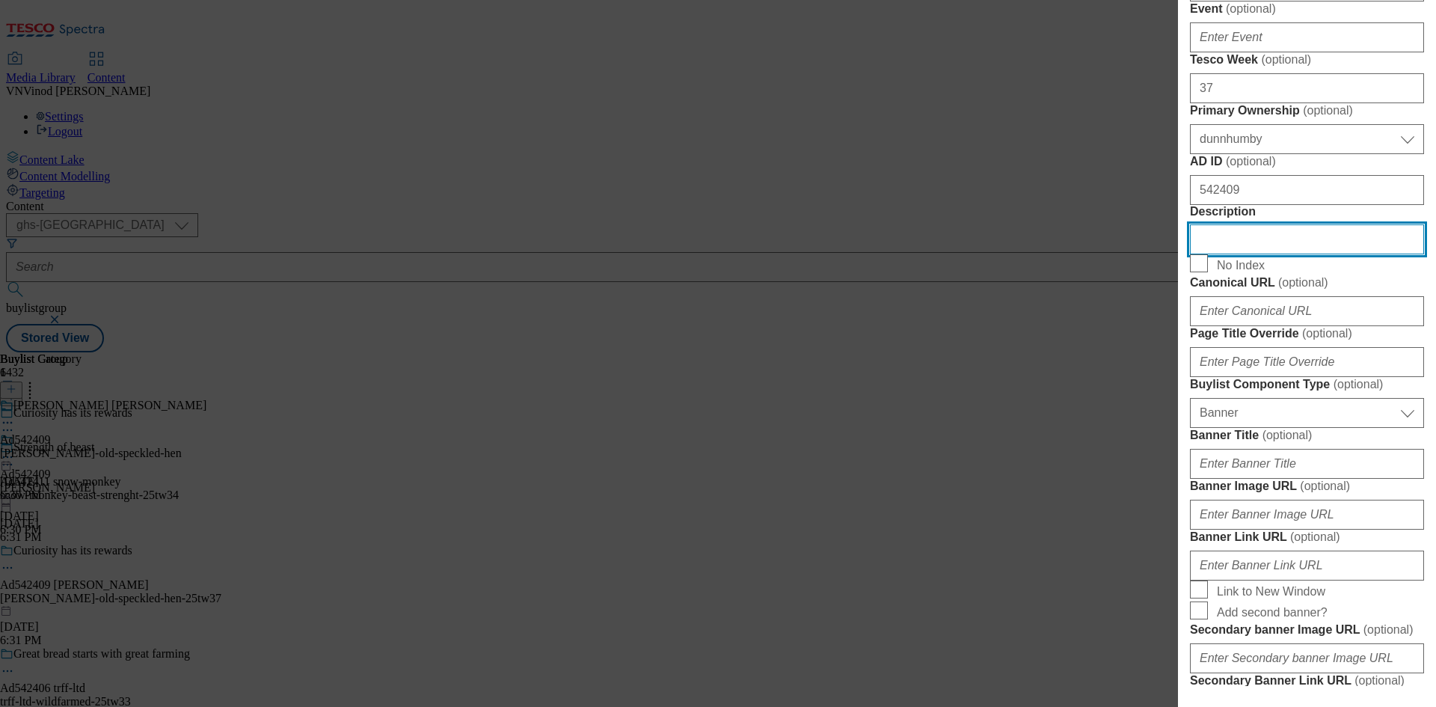
click at [1269, 254] on input "Description" at bounding box center [1307, 239] width 234 height 30
paste input "Old Speckled Hen English Pale Ale 10 x 440ml"
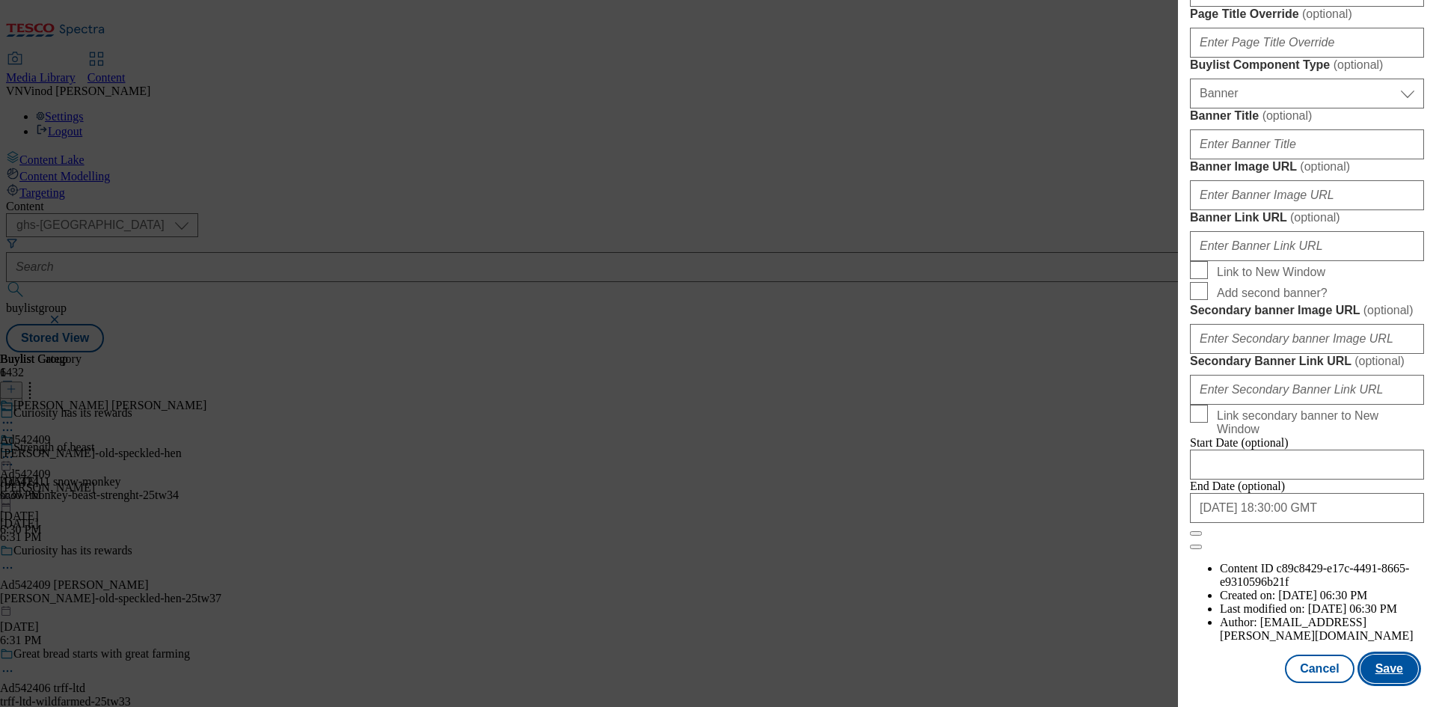
scroll to position [1548, 0]
type input "Old Speckled Hen English Pale Ale 10 x 440ml"
click at [1382, 673] on button "Save" at bounding box center [1390, 669] width 58 height 28
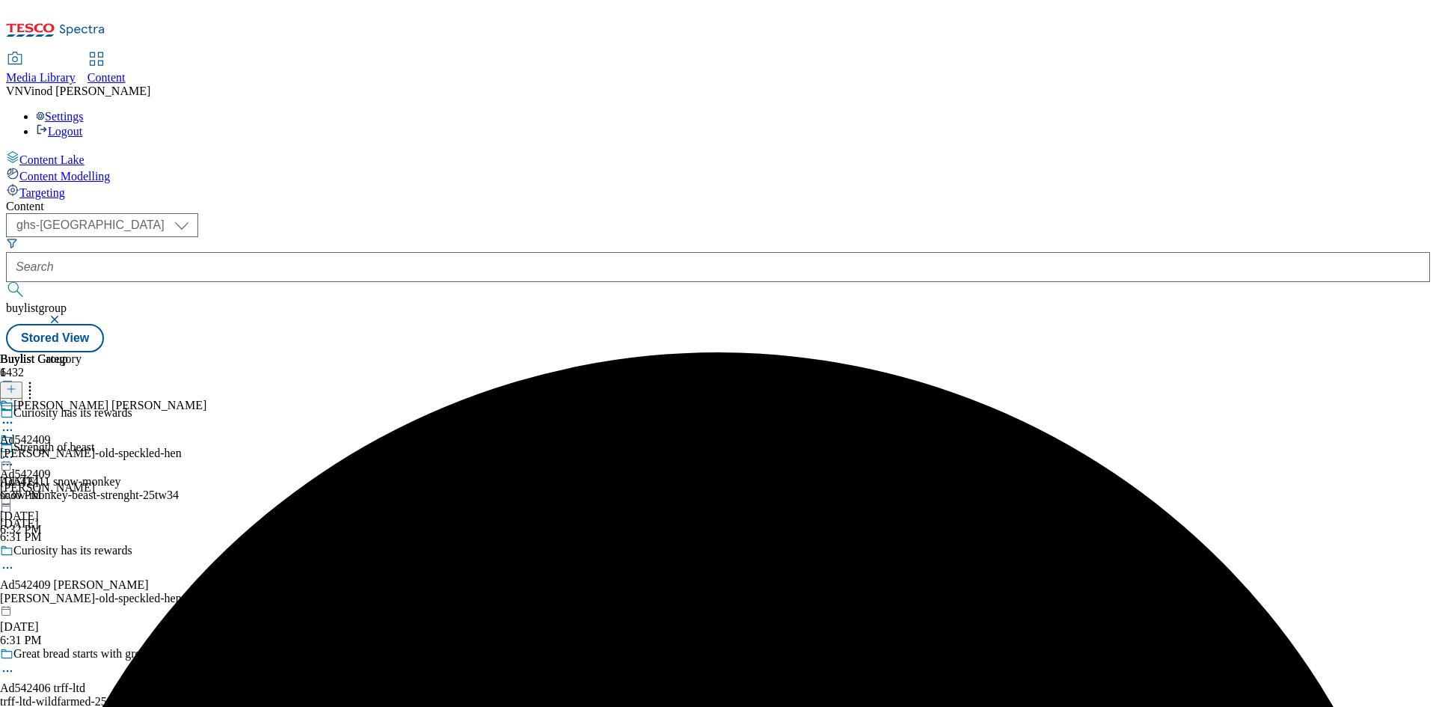
click at [5, 422] on circle at bounding box center [4, 423] width 2 height 2
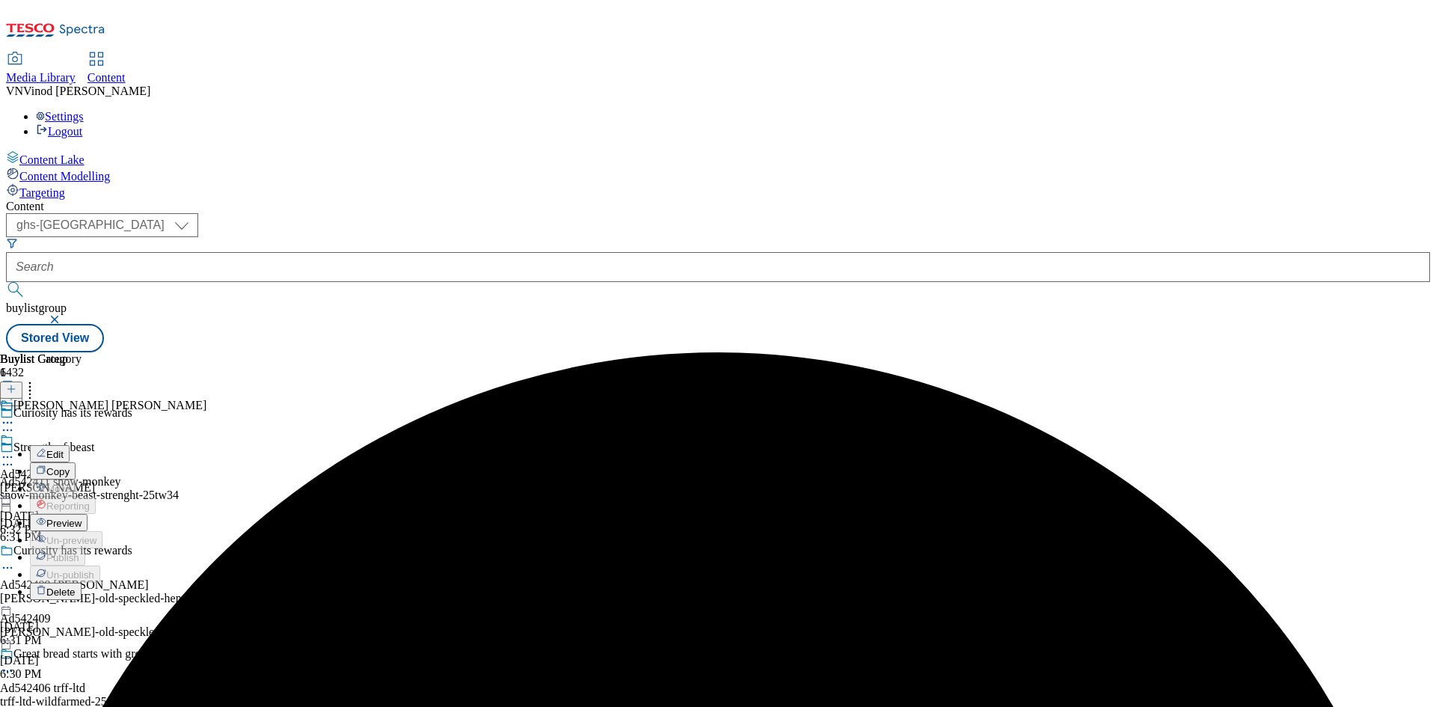
click at [70, 445] on button "Edit" at bounding box center [50, 453] width 40 height 17
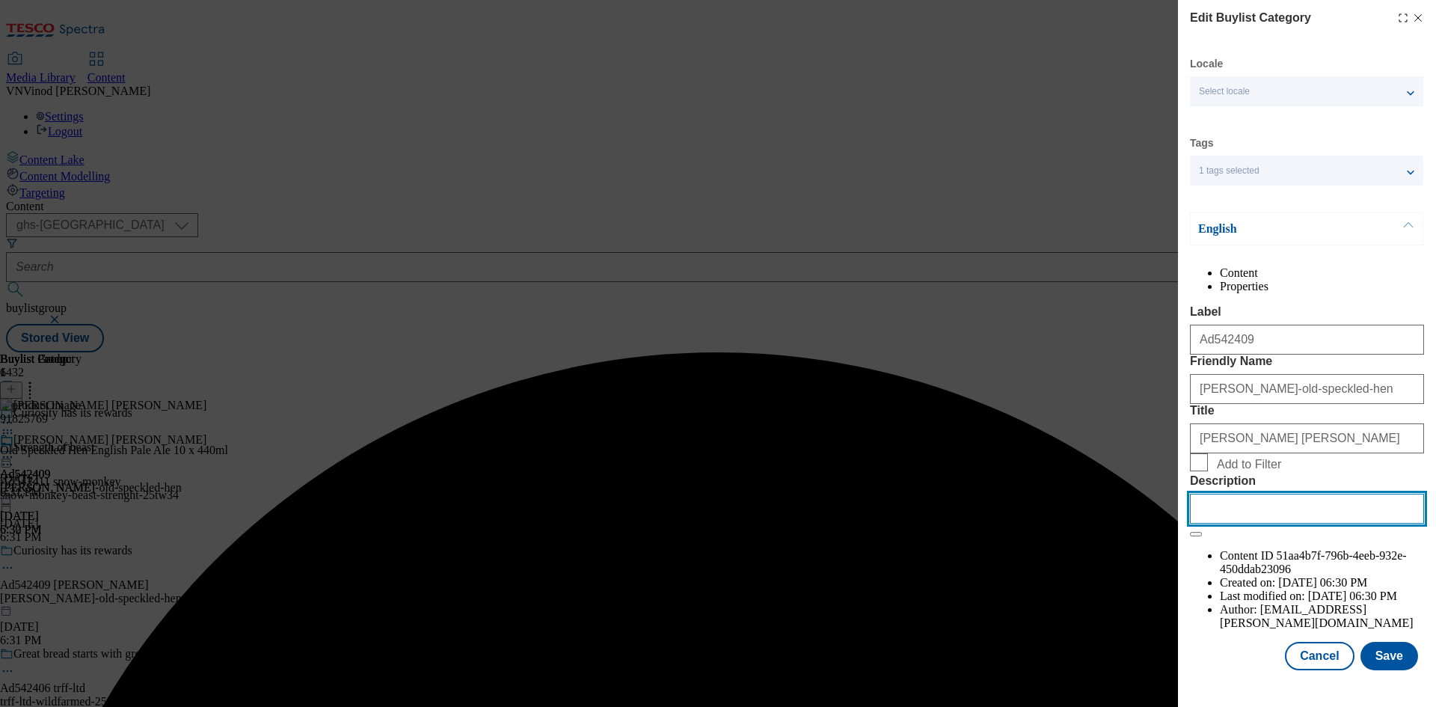
click at [1311, 524] on input "Description" at bounding box center [1307, 509] width 234 height 30
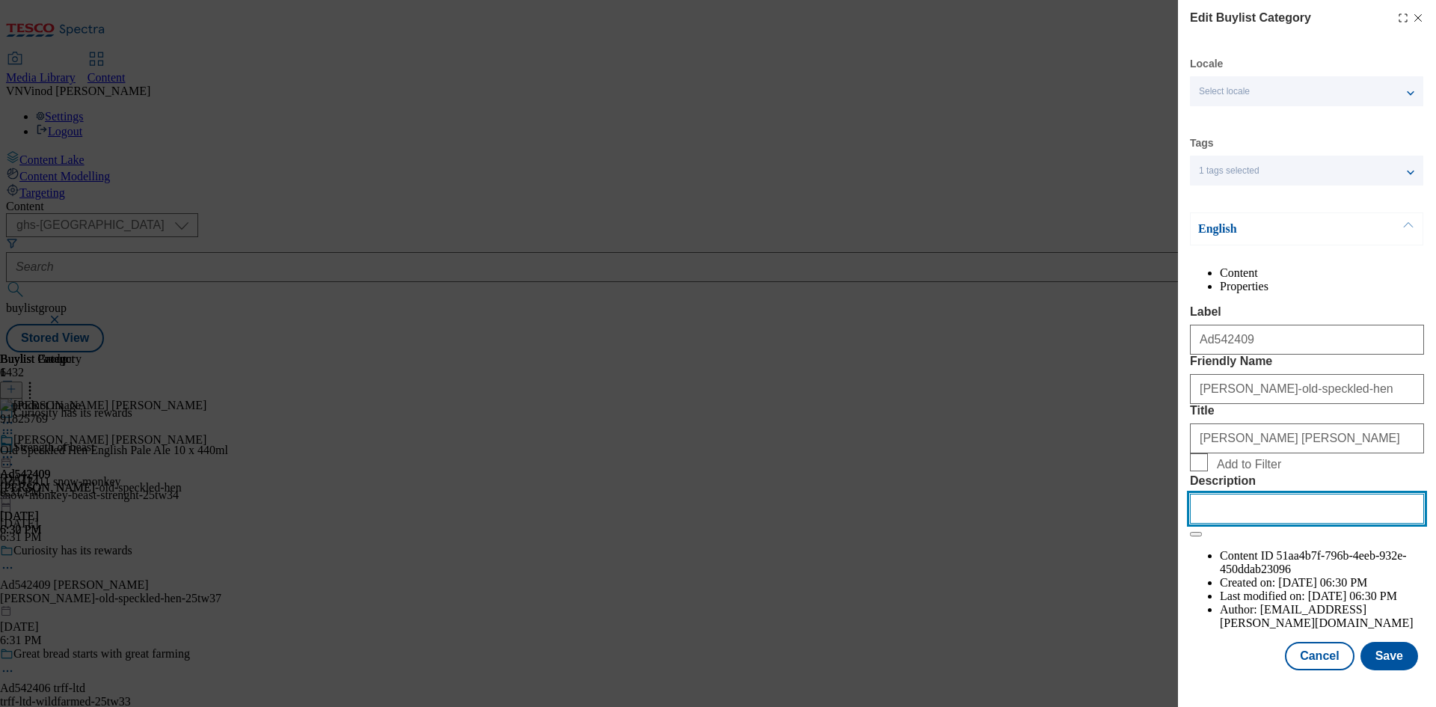
paste input "Old Speckled Hen English Pale Ale 10 x 440ml"
type input "Old Speckled Hen English Pale Ale 10 x 440ml"
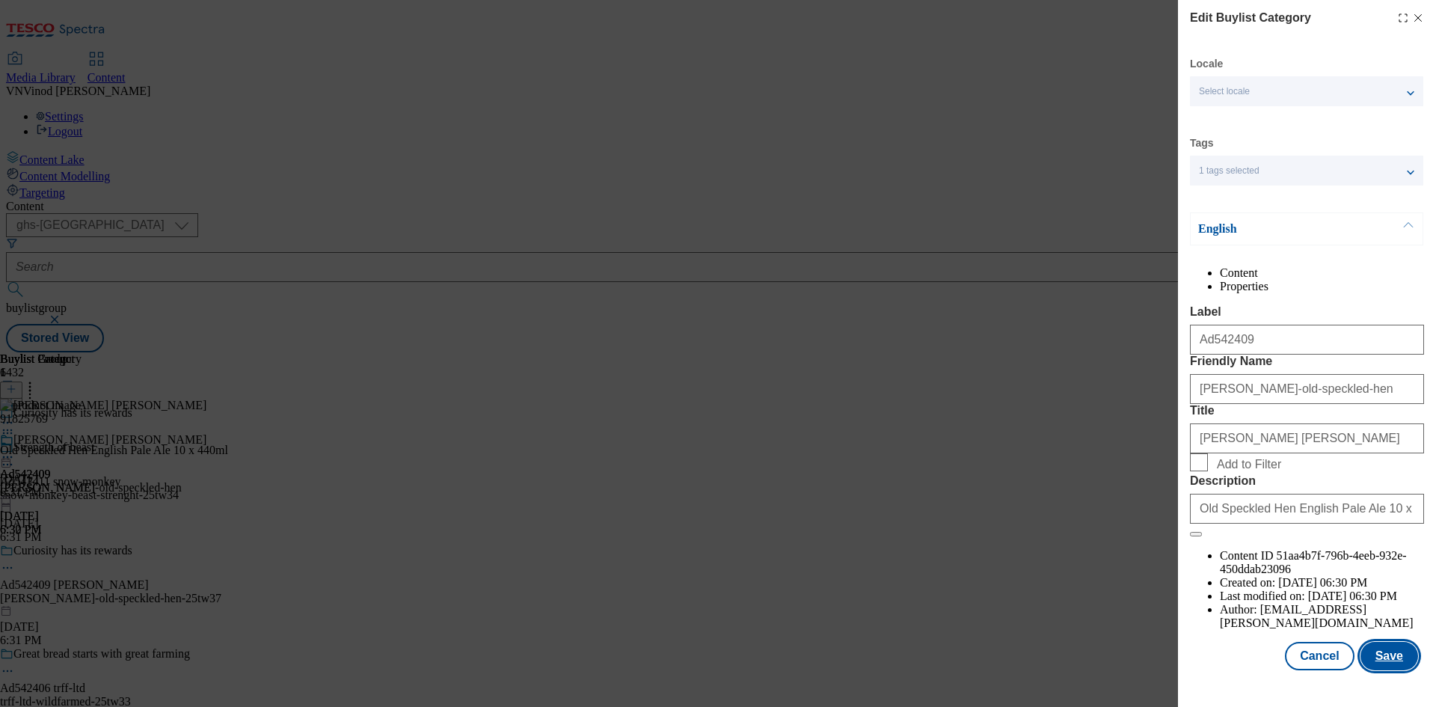
click at [1393, 670] on button "Save" at bounding box center [1390, 656] width 58 height 28
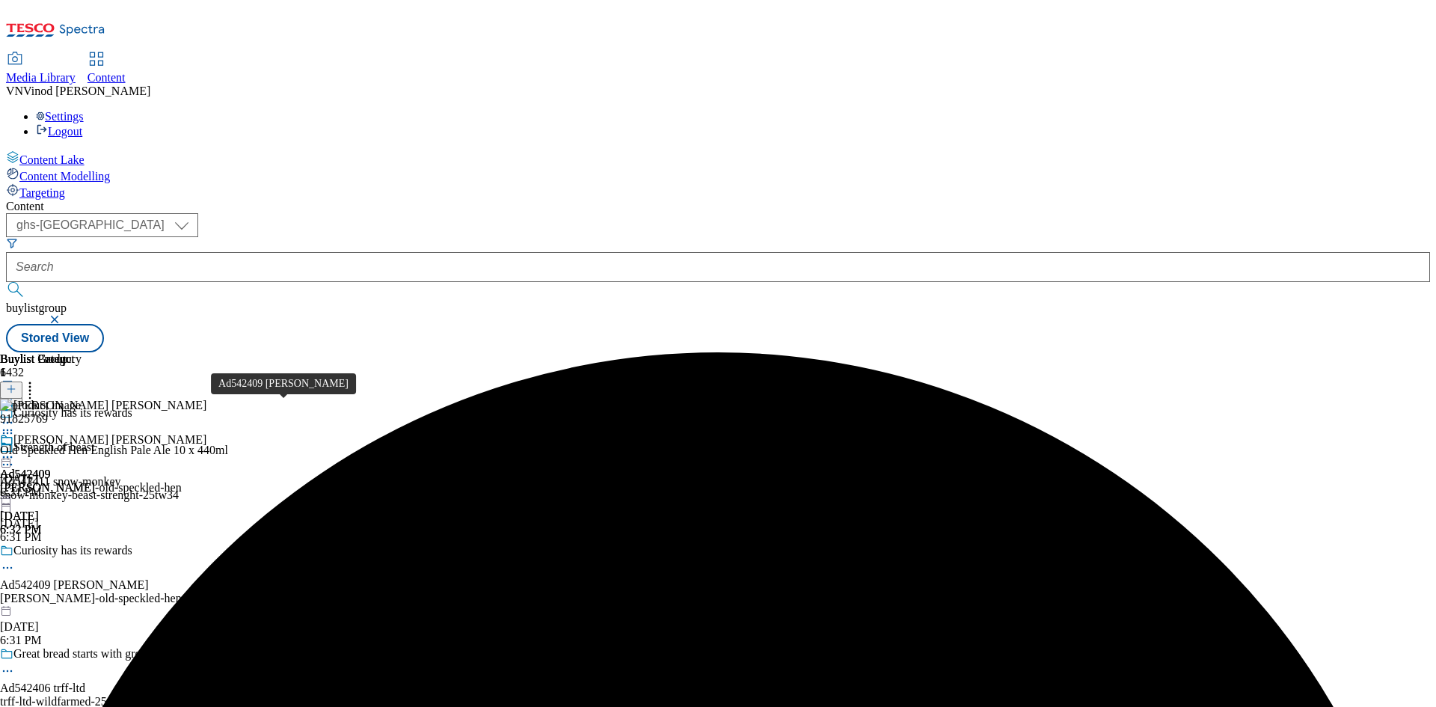
click at [149, 578] on div "Ad542409 greene-king" at bounding box center [74, 584] width 149 height 13
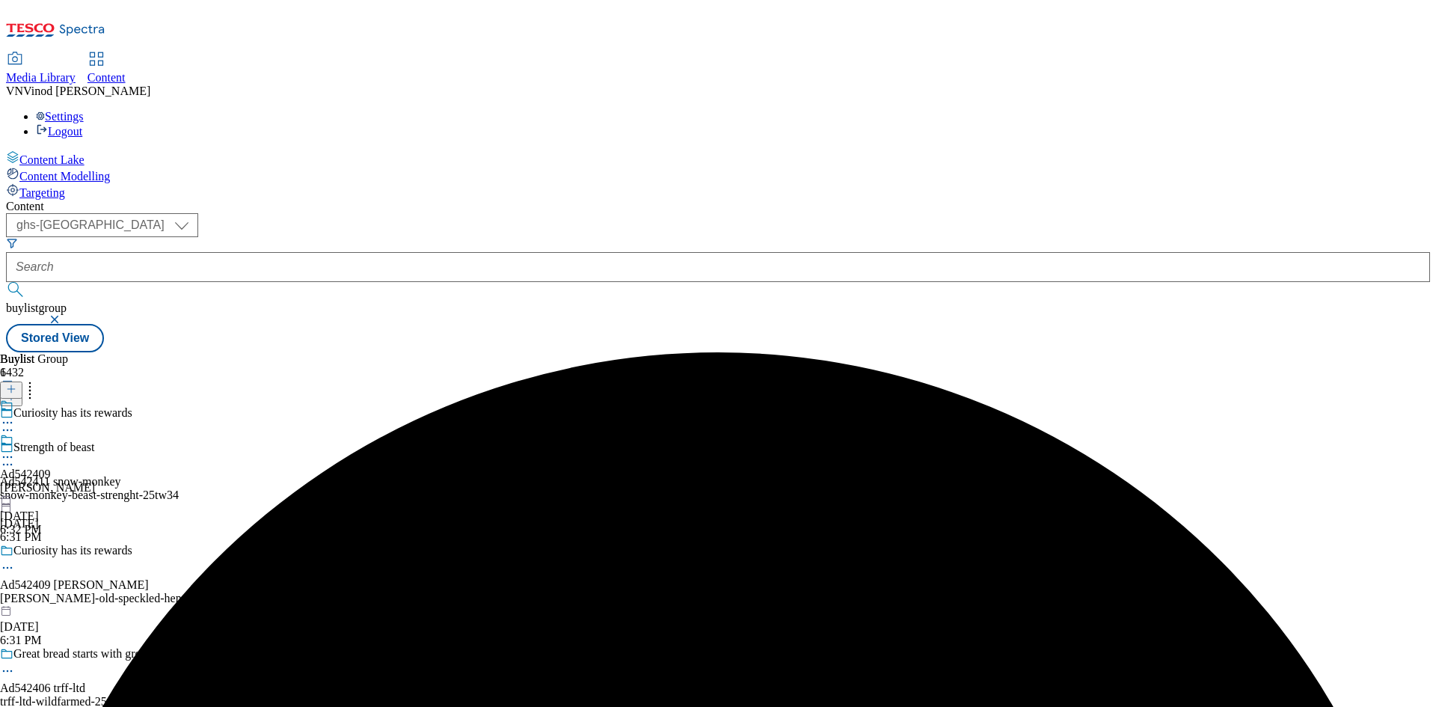
click at [15, 560] on icon at bounding box center [7, 567] width 15 height 15
click at [70, 590] on button "Edit" at bounding box center [50, 598] width 40 height 17
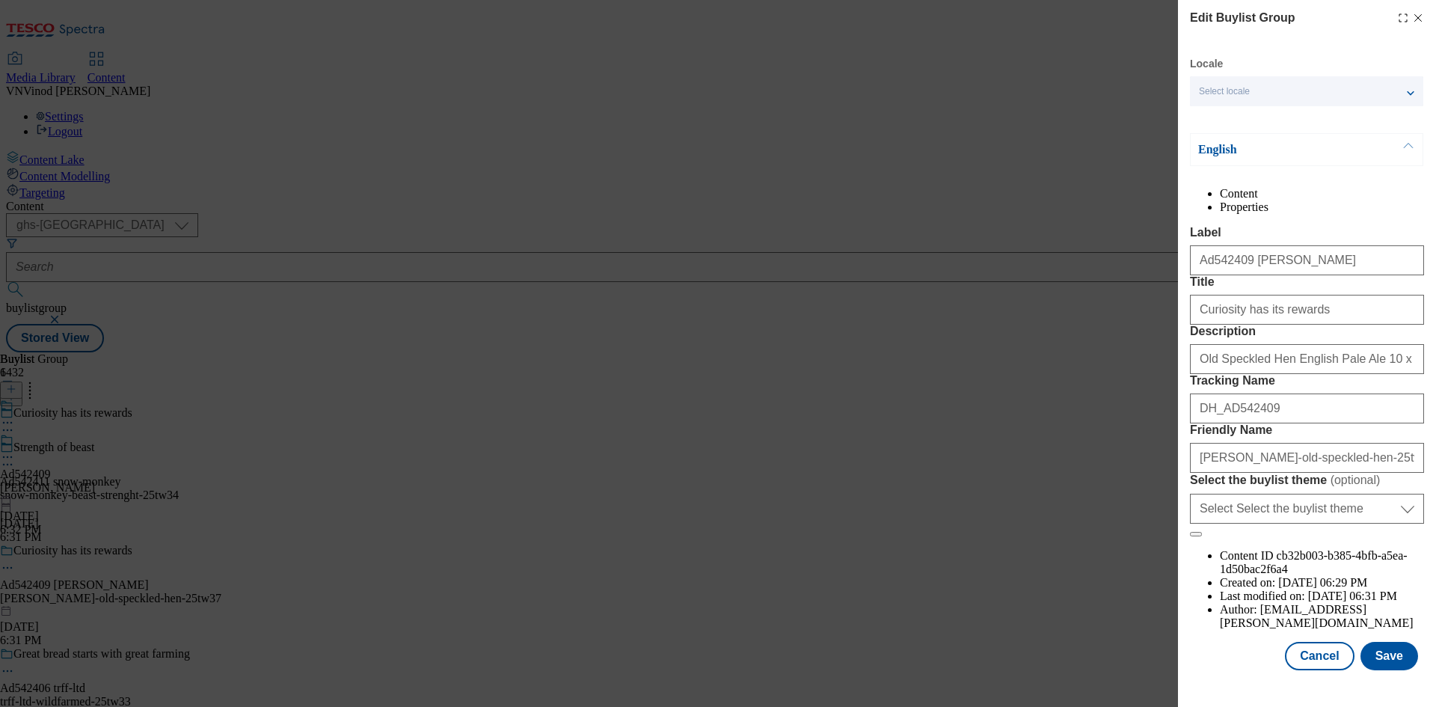
scroll to position [58, 0]
click at [1389, 667] on button "Save" at bounding box center [1390, 656] width 58 height 28
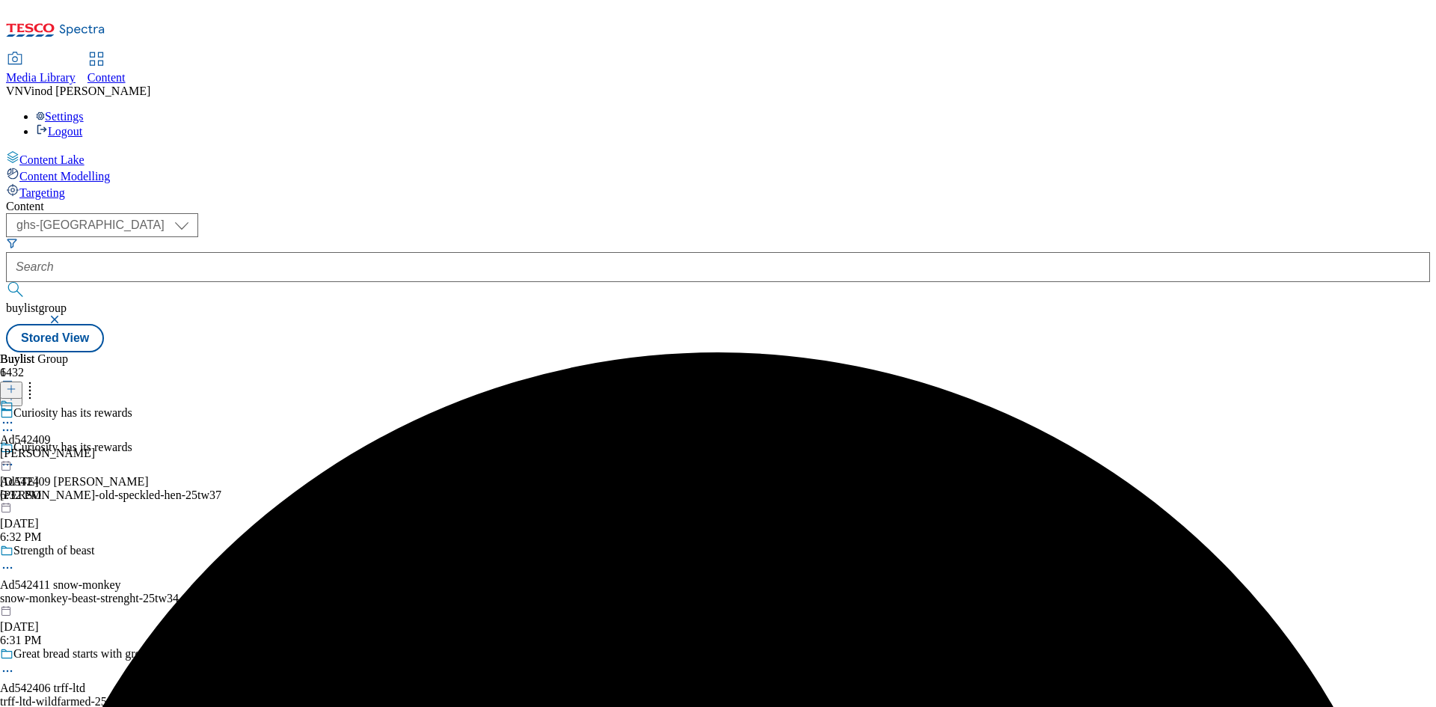
click at [15, 457] on icon at bounding box center [7, 464] width 15 height 15
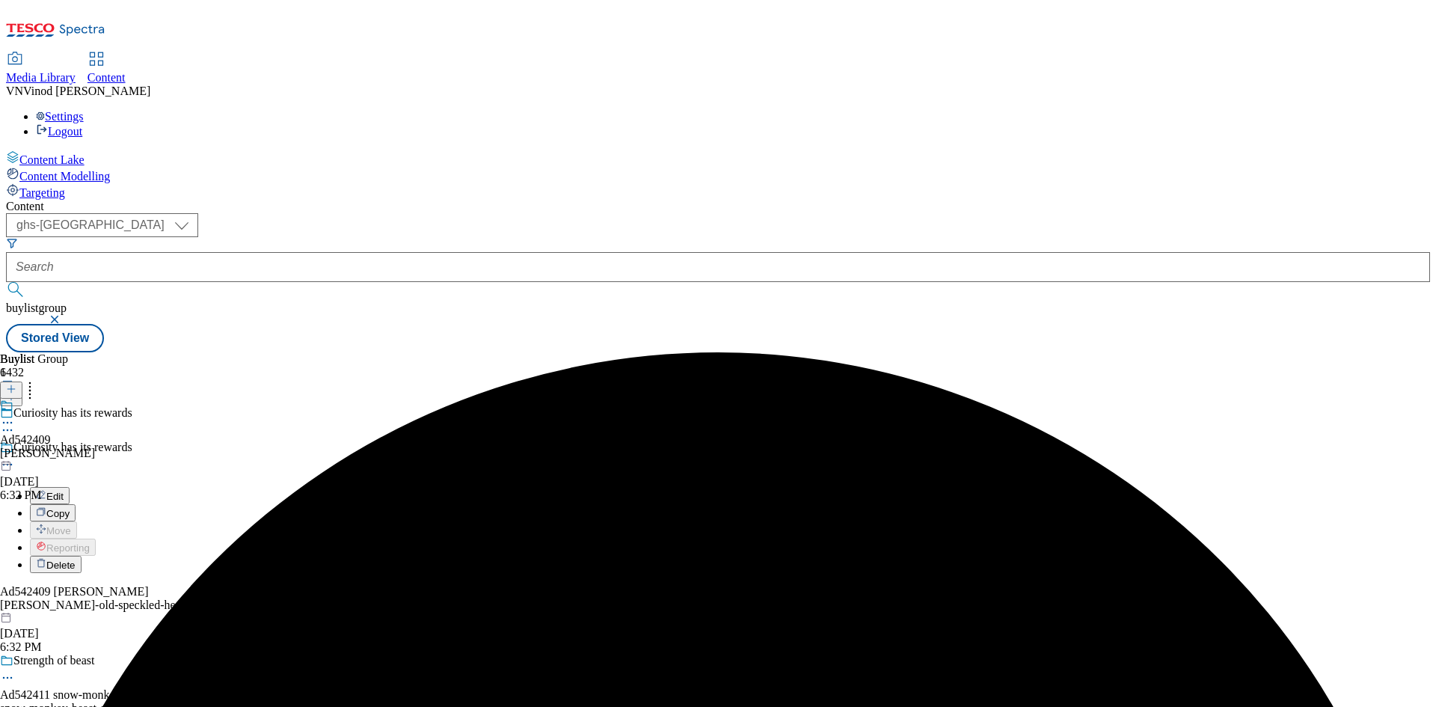
click at [70, 487] on button "Edit" at bounding box center [50, 495] width 40 height 17
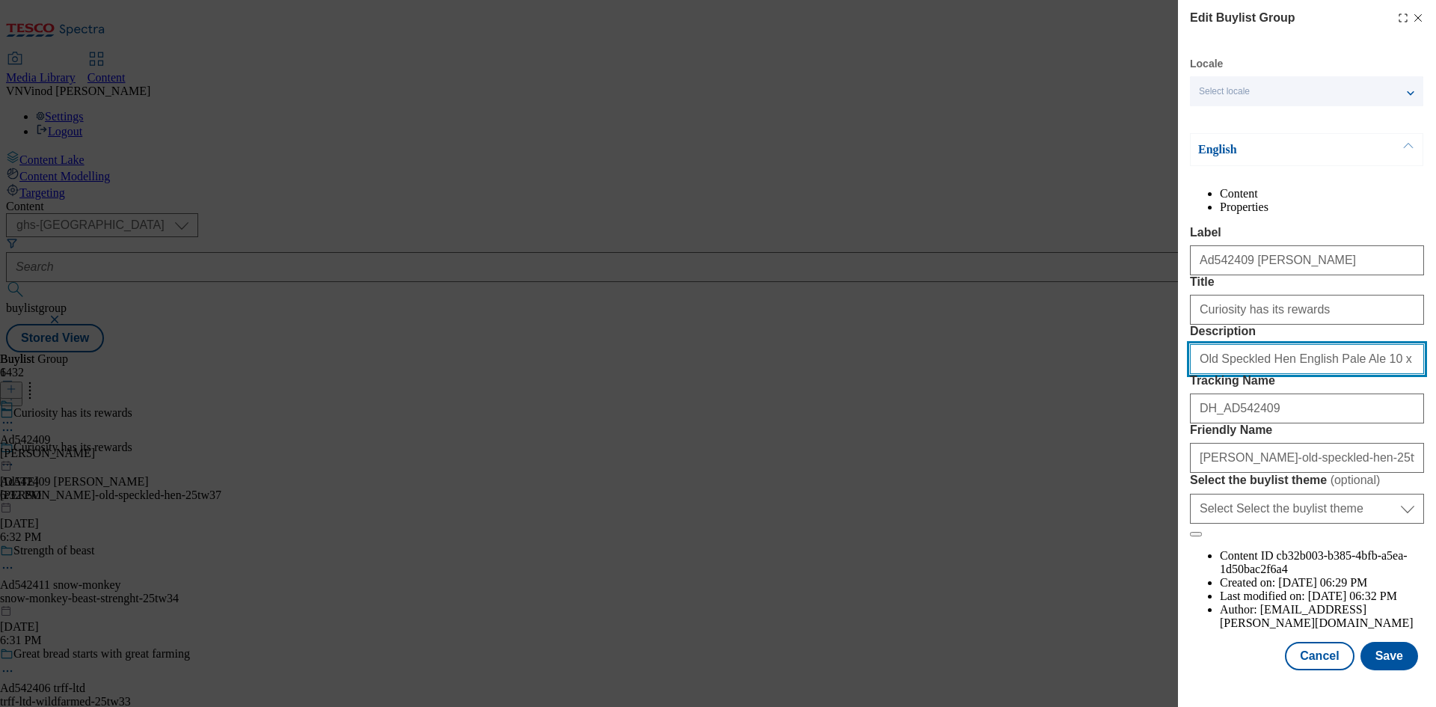
click at [1298, 374] on input "Old Speckled Hen English Pale Ale 10 x 440ml" at bounding box center [1307, 359] width 234 height 30
click at [1412, 13] on icon "Modal" at bounding box center [1418, 18] width 12 height 12
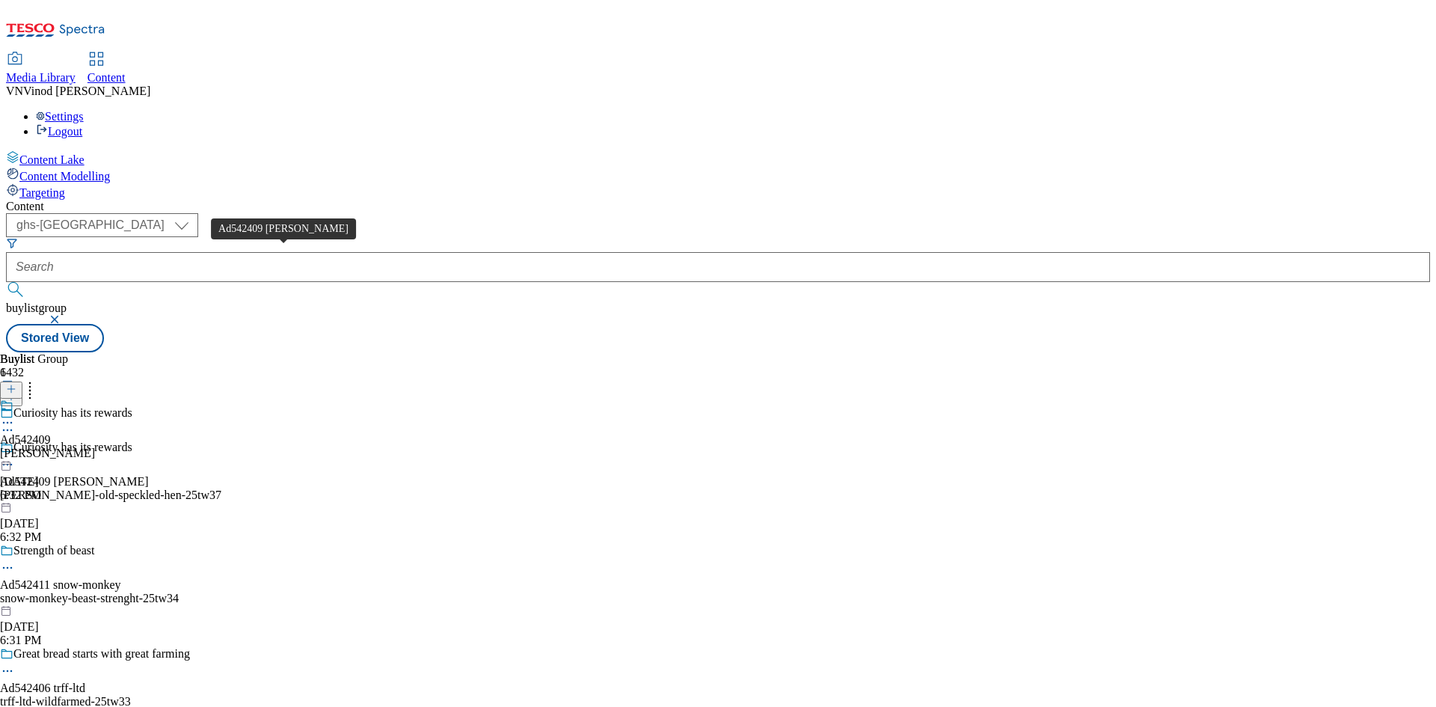
click at [149, 475] on div "Ad542409 greene-king" at bounding box center [74, 481] width 149 height 13
